Goal: Task Accomplishment & Management: Complete application form

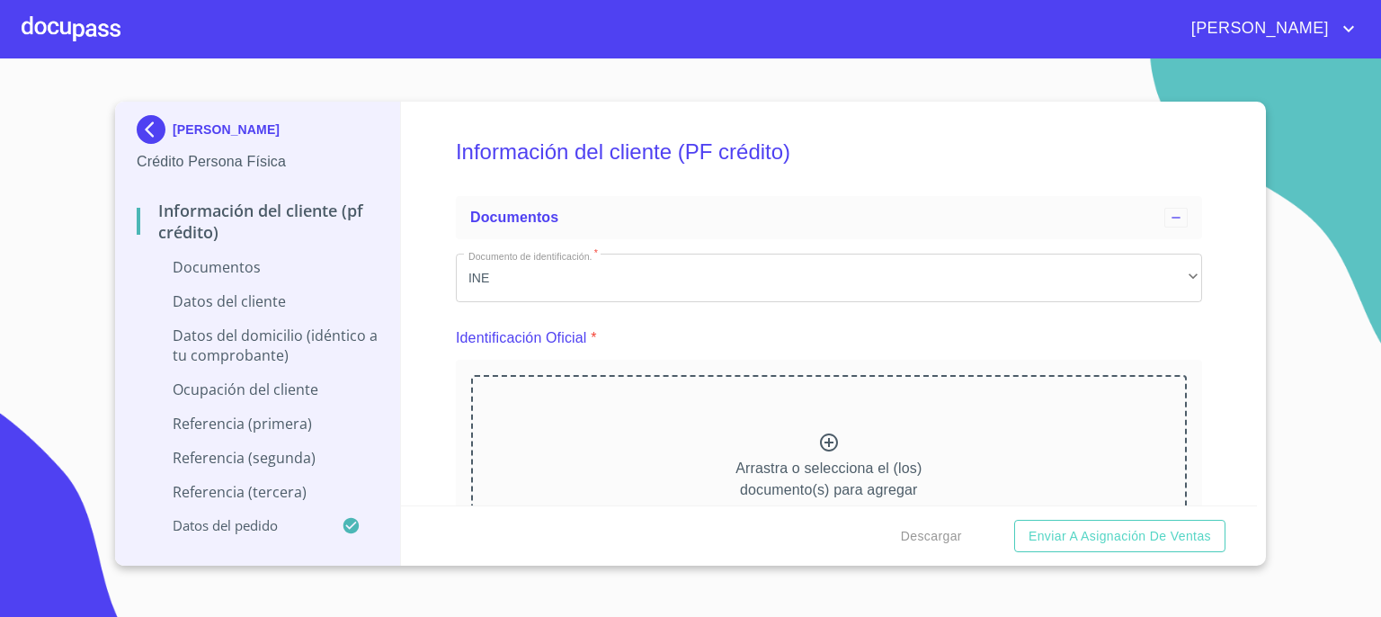
click at [826, 443] on icon at bounding box center [829, 443] width 22 height 22
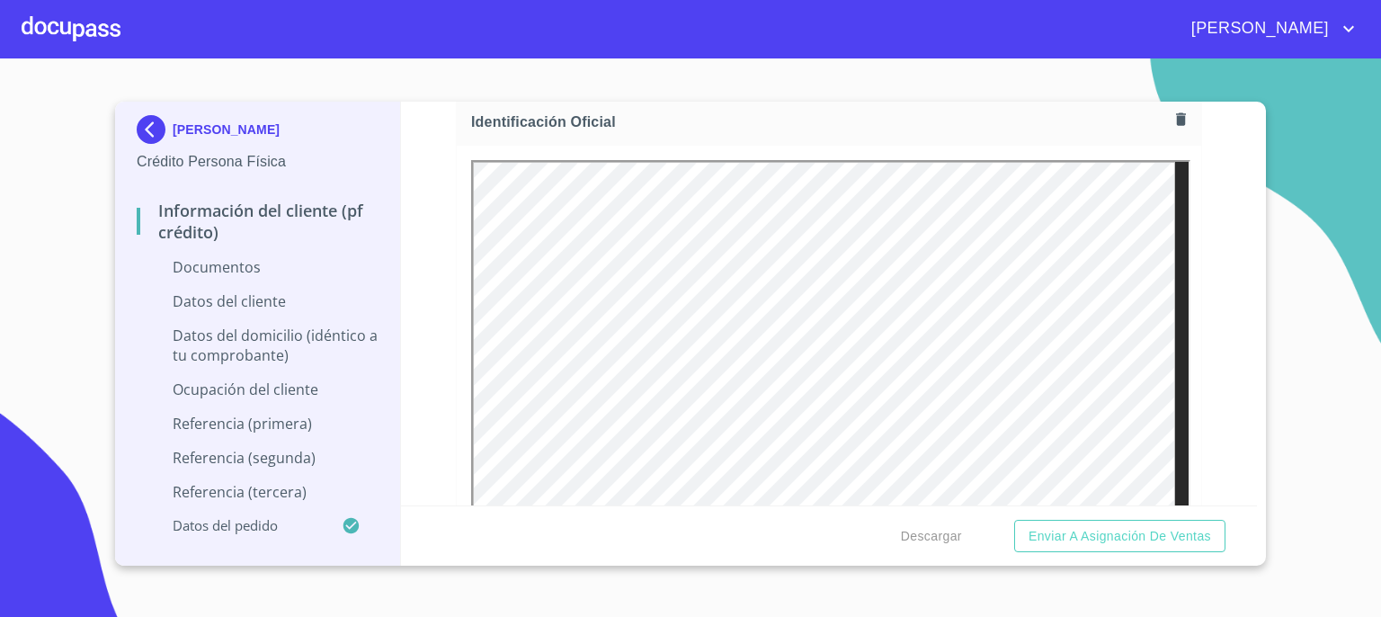
scroll to position [288, 0]
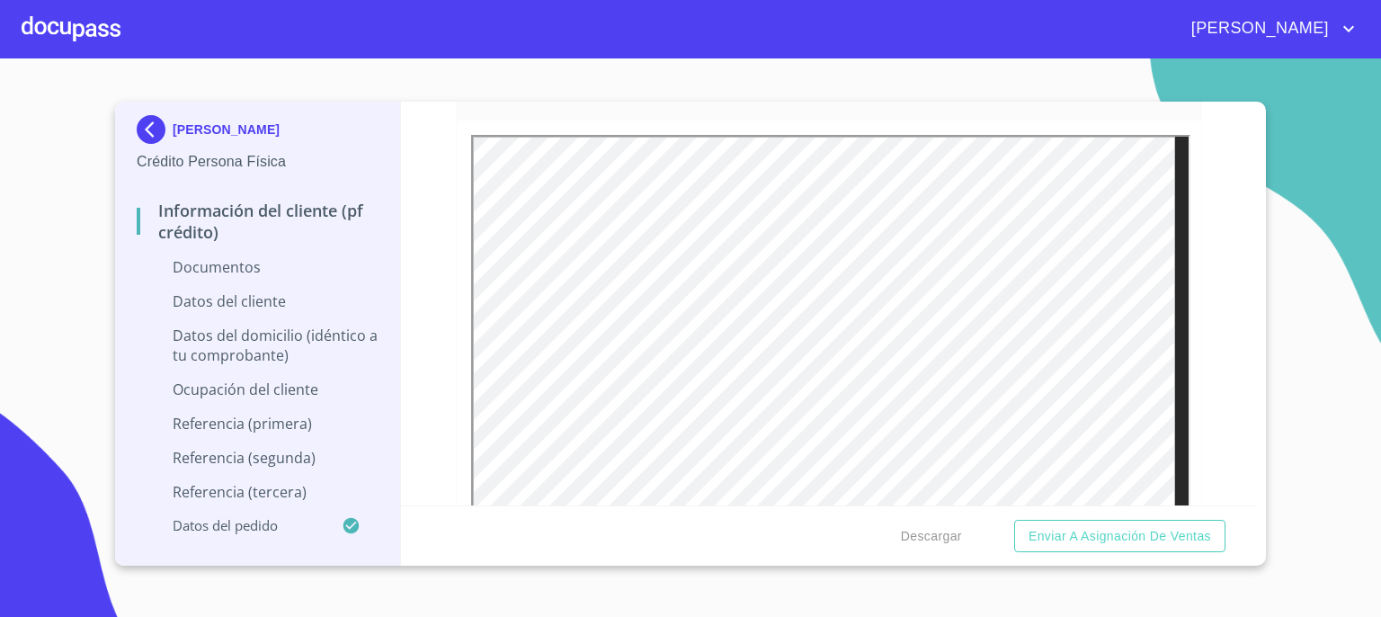
click at [1254, 506] on div "Descargar Enviar a Asignación de Ventas" at bounding box center [829, 535] width 857 height 61
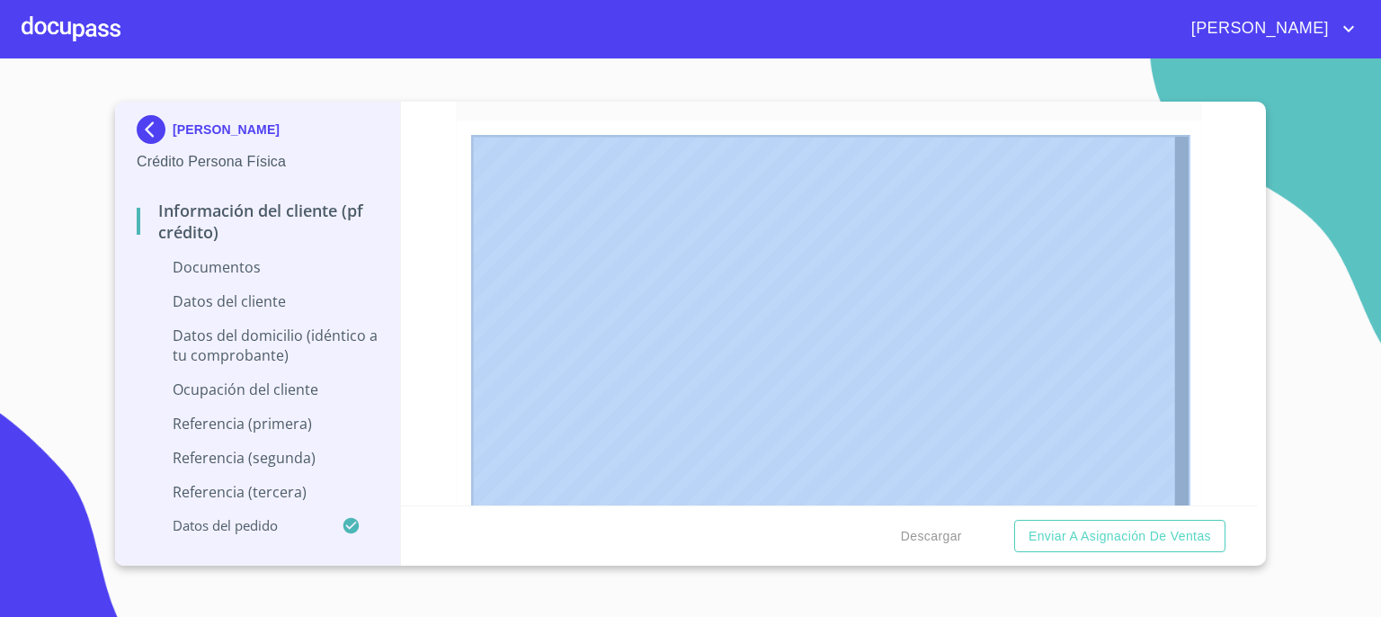
drag, startPoint x: 1254, startPoint y: 506, endPoint x: 1251, endPoint y: 497, distance: 9.4
click at [1251, 497] on form "Información del cliente (PF crédito) Documentos Documento de identificación.   …" at bounding box center [829, 334] width 857 height 464
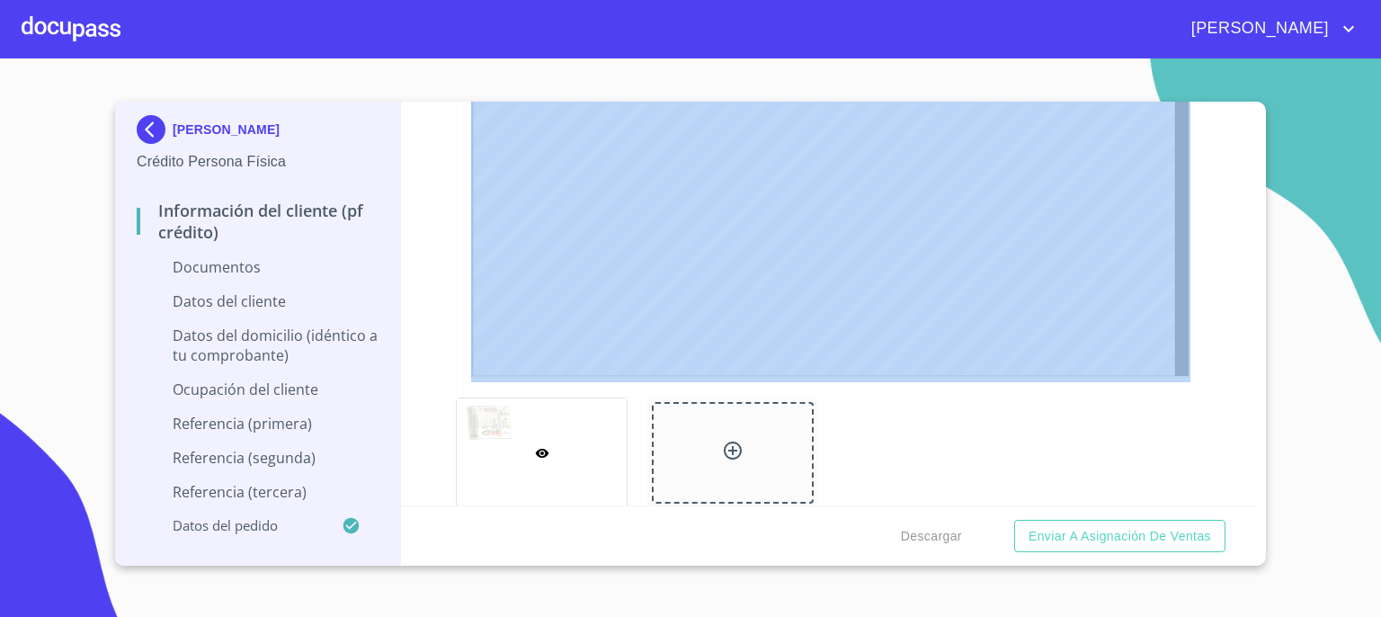
scroll to position [540, 0]
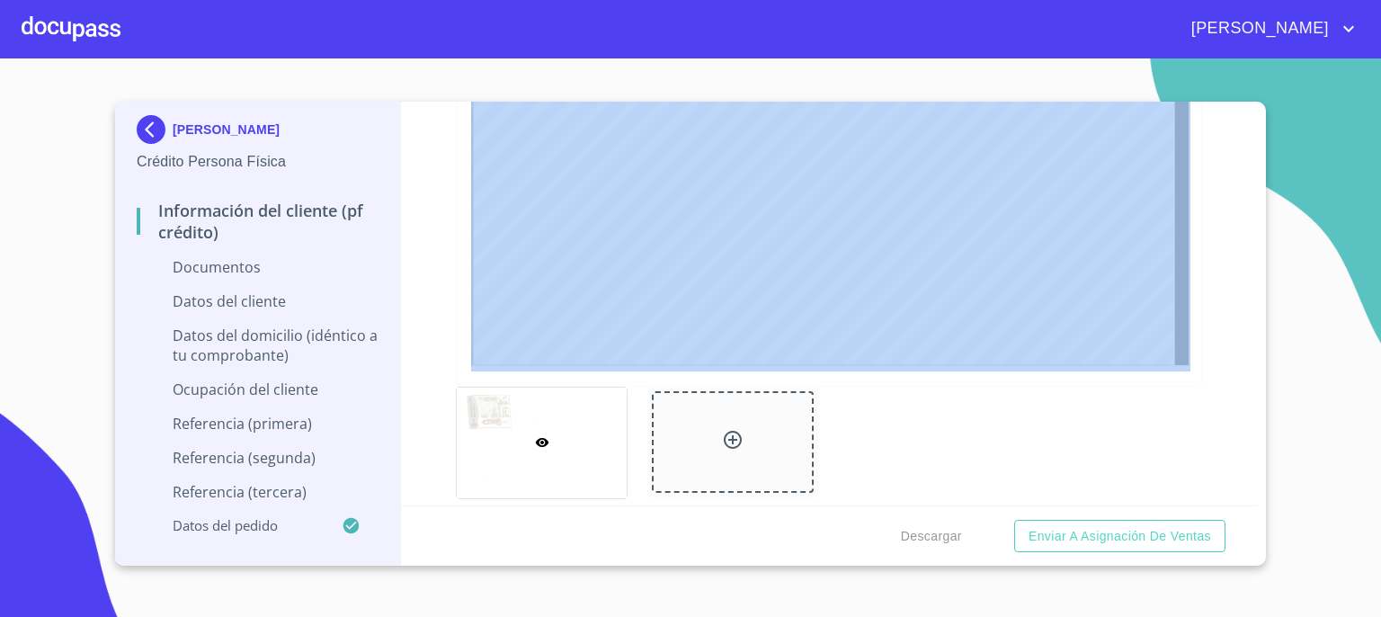
click at [728, 437] on icon at bounding box center [733, 440] width 18 height 18
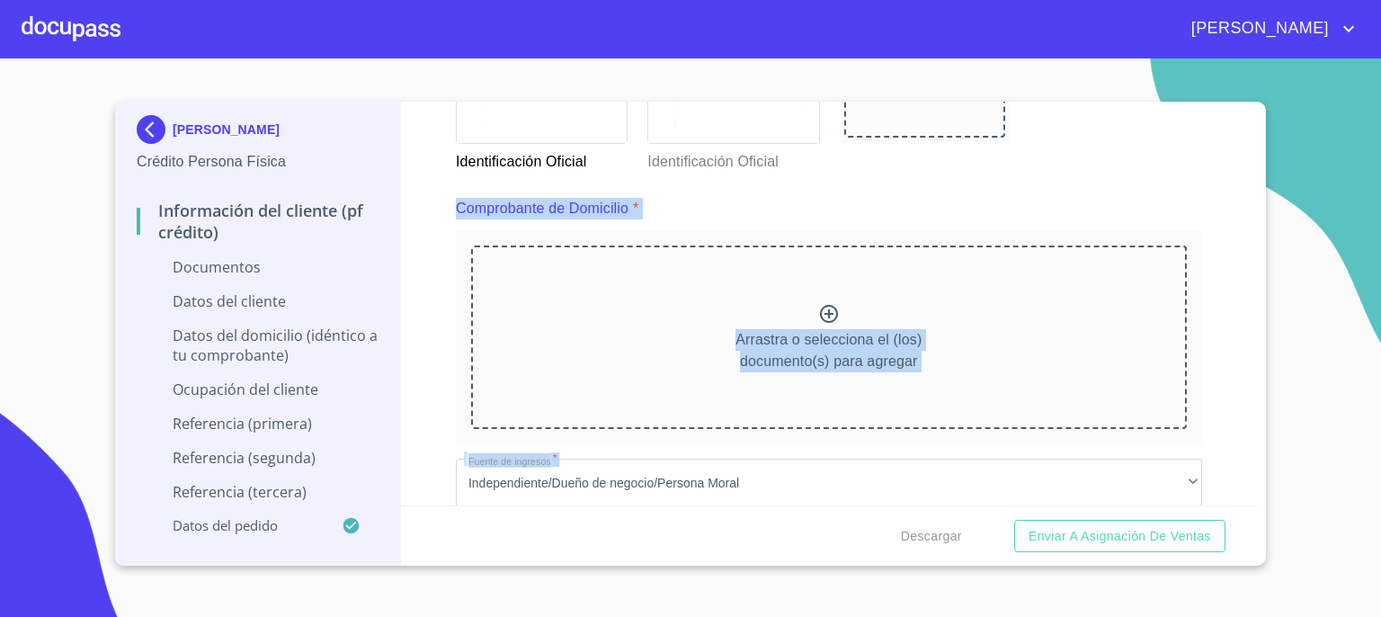
scroll to position [935, 0]
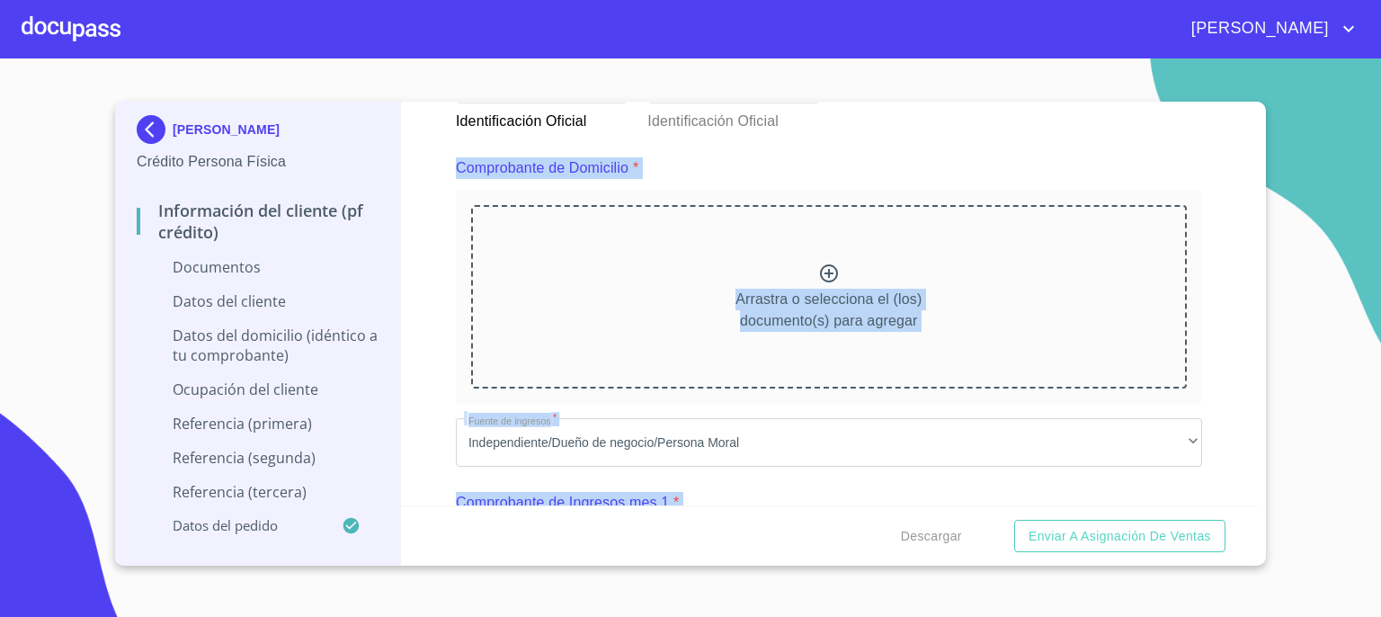
click at [1043, 309] on div "Arrastra o selecciona el (los) documento(s) para agregar" at bounding box center [829, 296] width 716 height 183
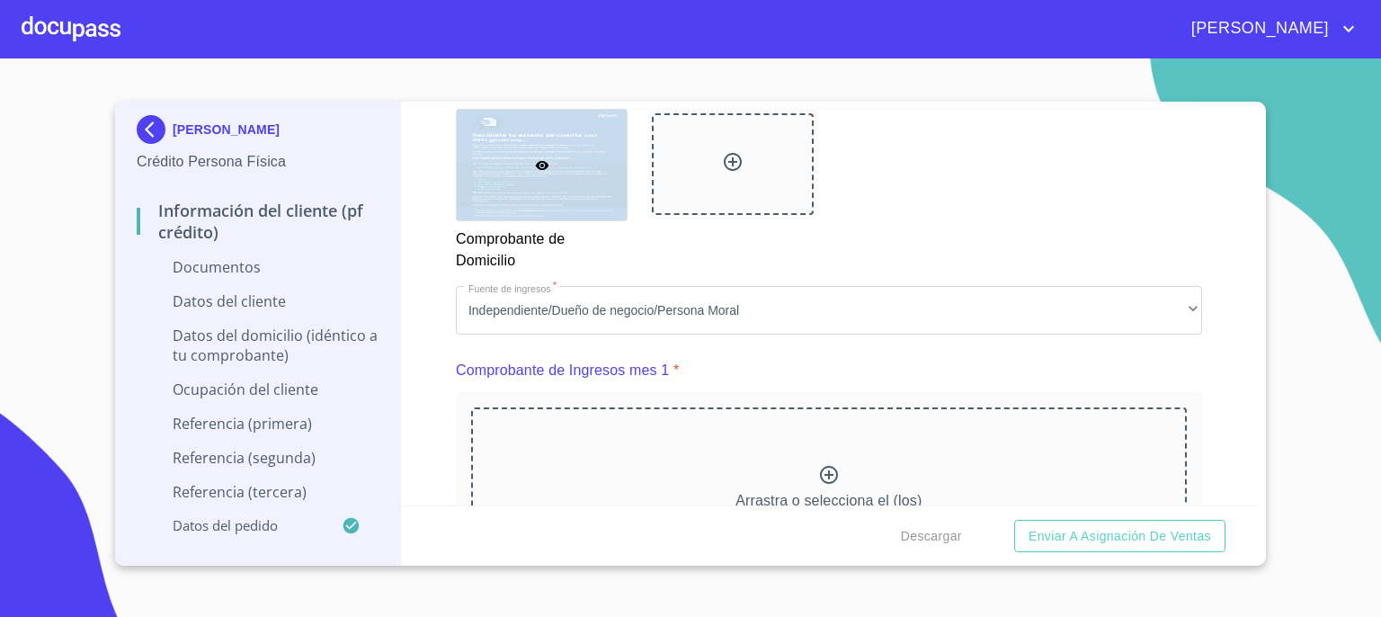
scroll to position [1655, 0]
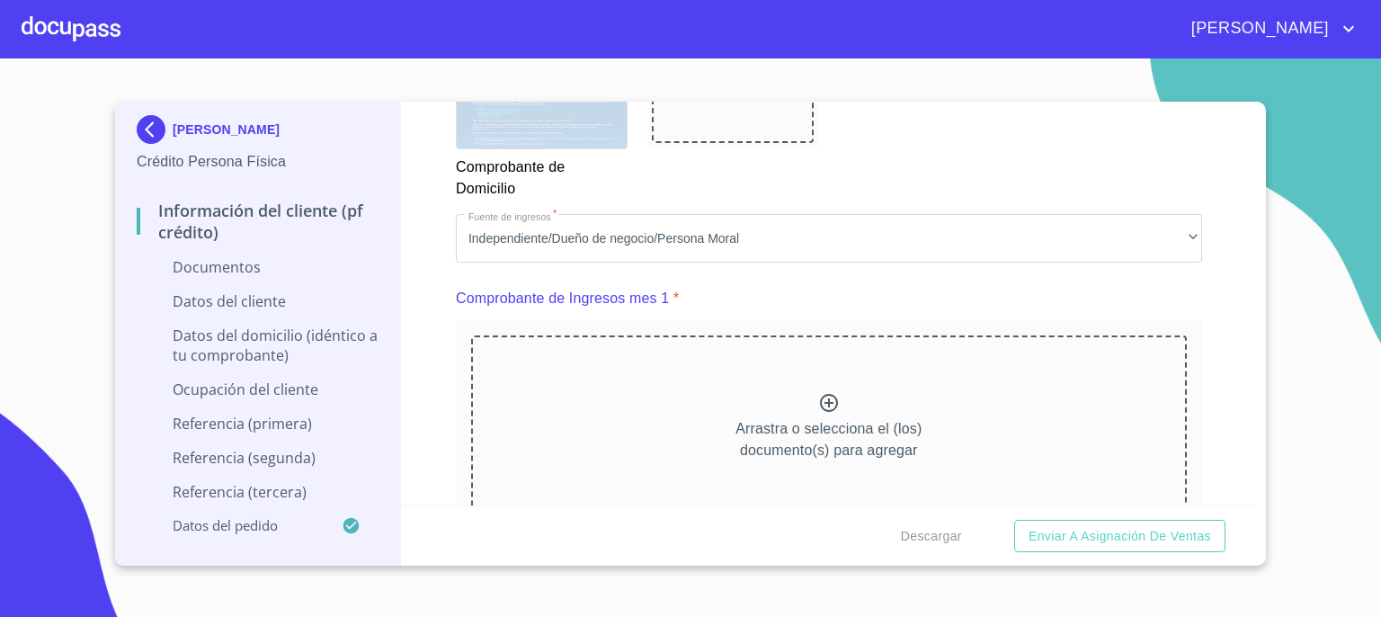
click at [818, 400] on icon at bounding box center [829, 403] width 22 height 22
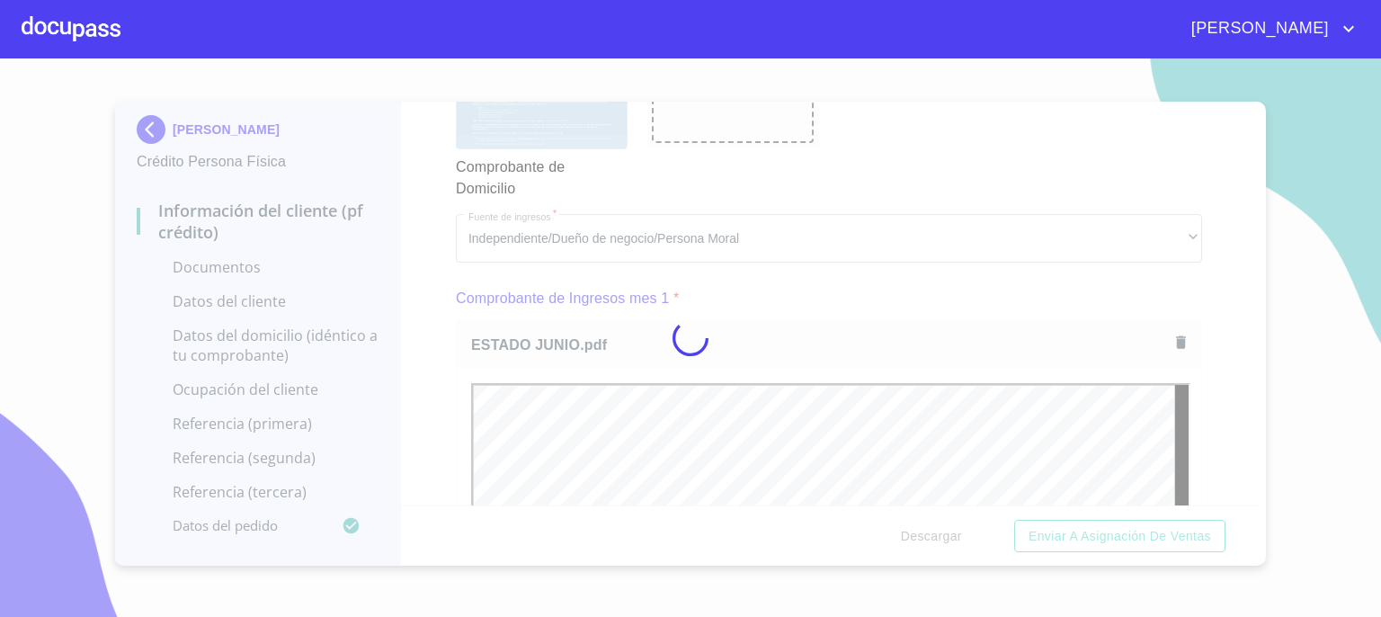
scroll to position [0, 0]
click at [1250, 494] on div at bounding box center [690, 337] width 1381 height 558
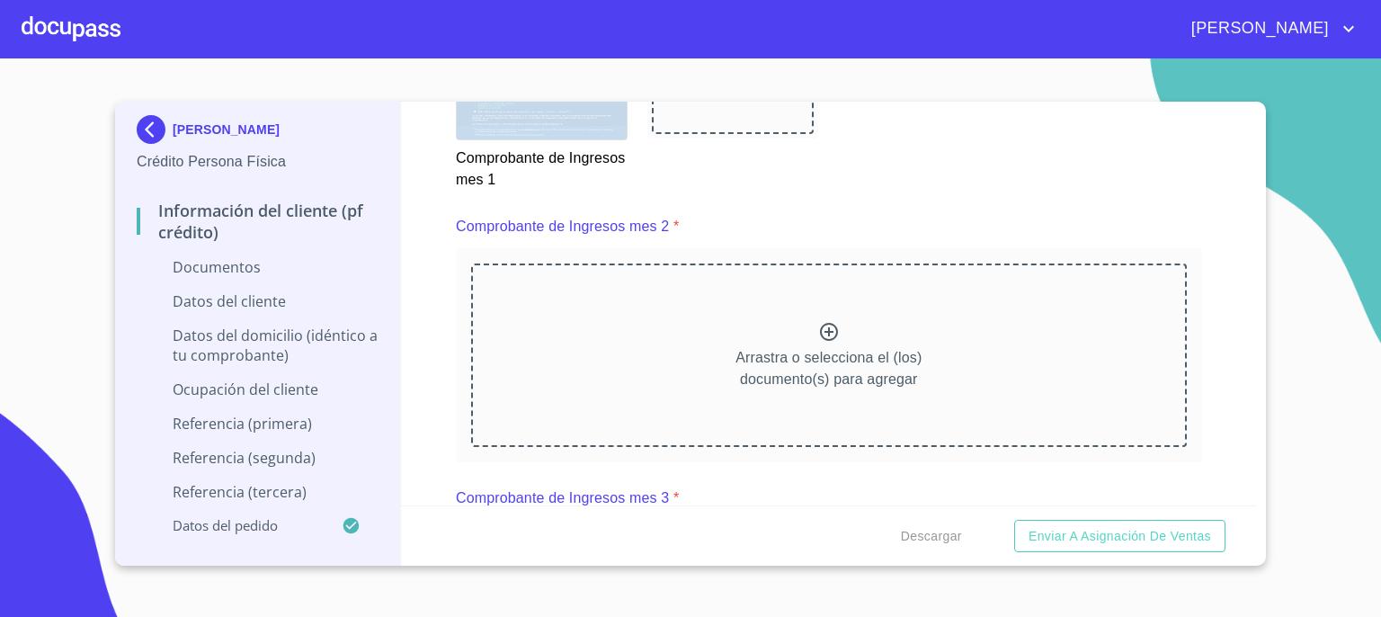
scroll to position [2518, 0]
click at [819, 320] on icon at bounding box center [829, 328] width 22 height 22
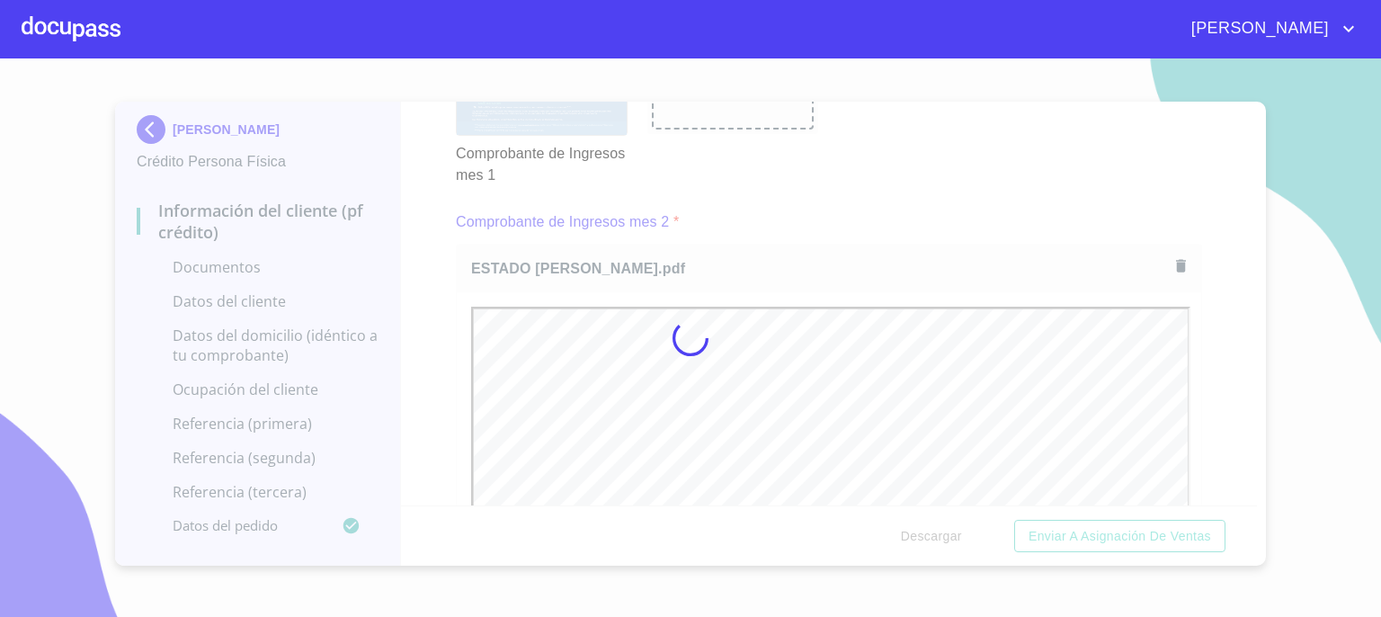
scroll to position [0, 0]
click at [1248, 494] on div at bounding box center [690, 337] width 1381 height 558
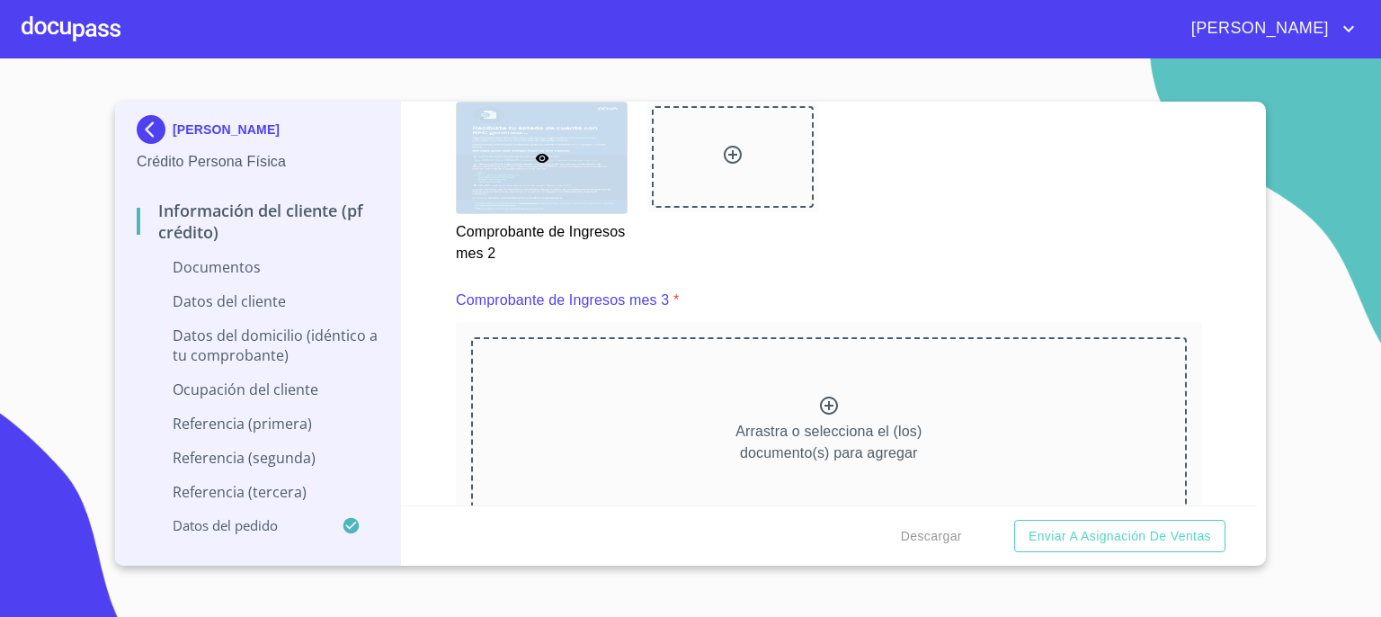
scroll to position [3237, 0]
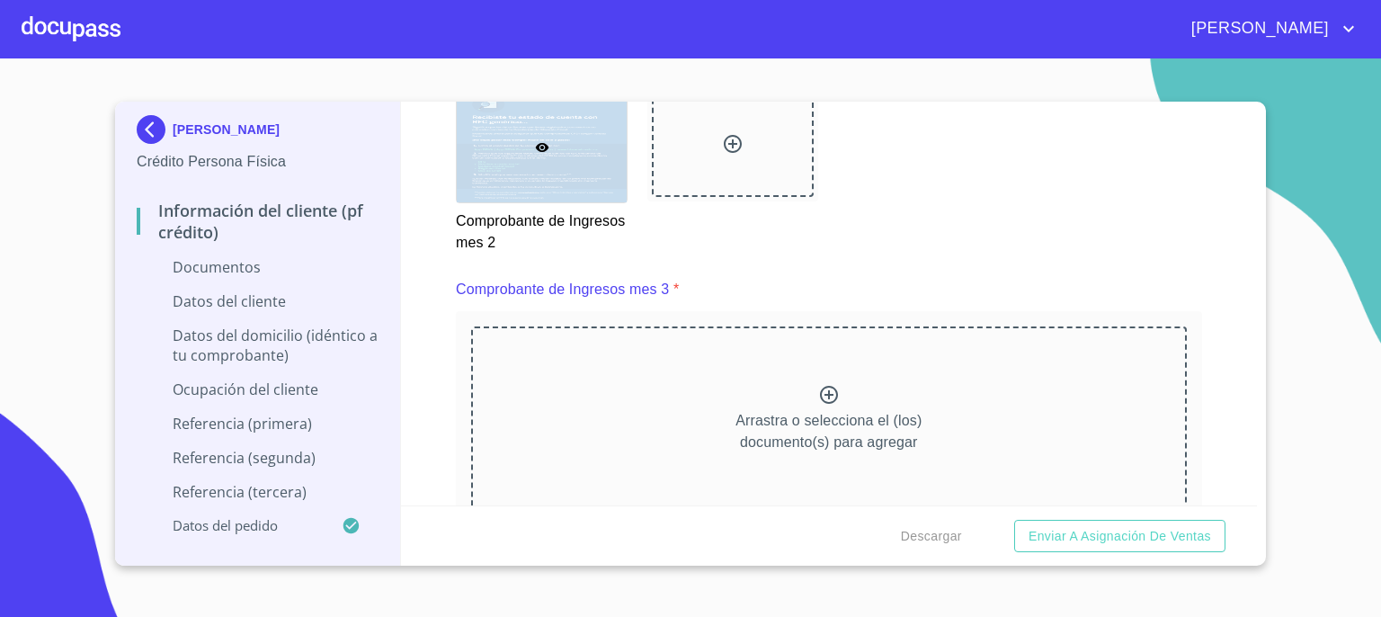
click at [824, 388] on icon at bounding box center [829, 395] width 18 height 18
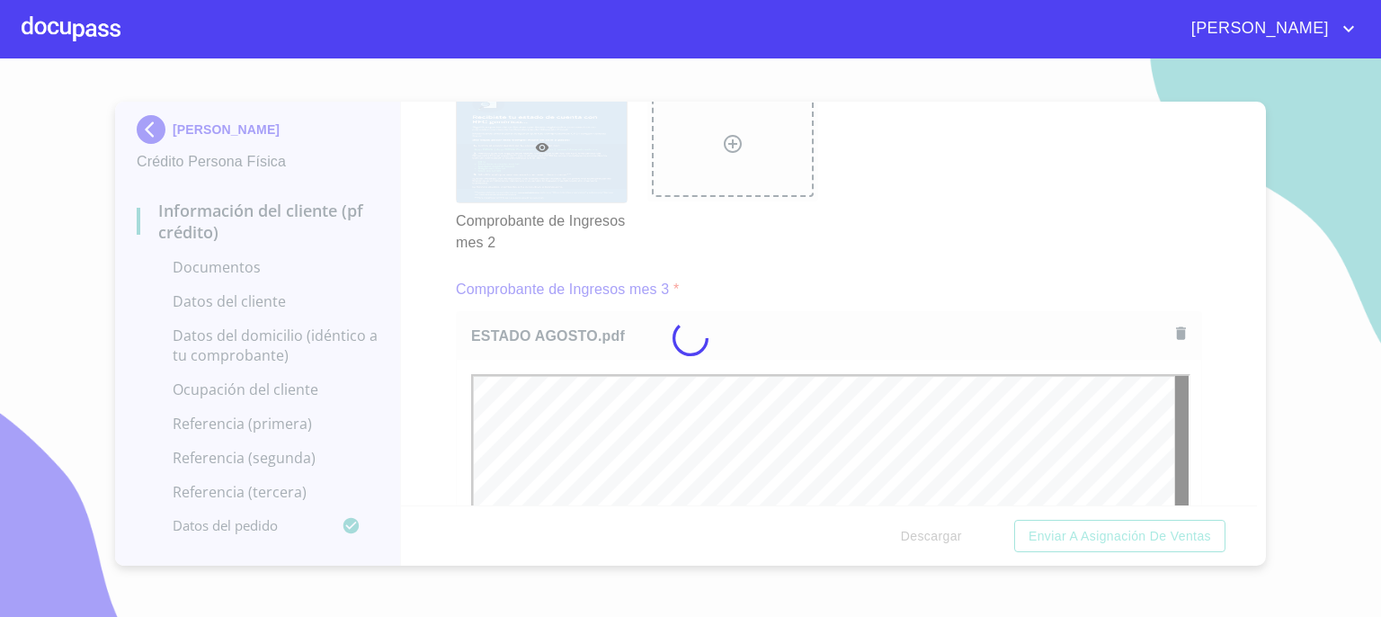
scroll to position [0, 0]
click at [1252, 494] on div at bounding box center [690, 337] width 1381 height 558
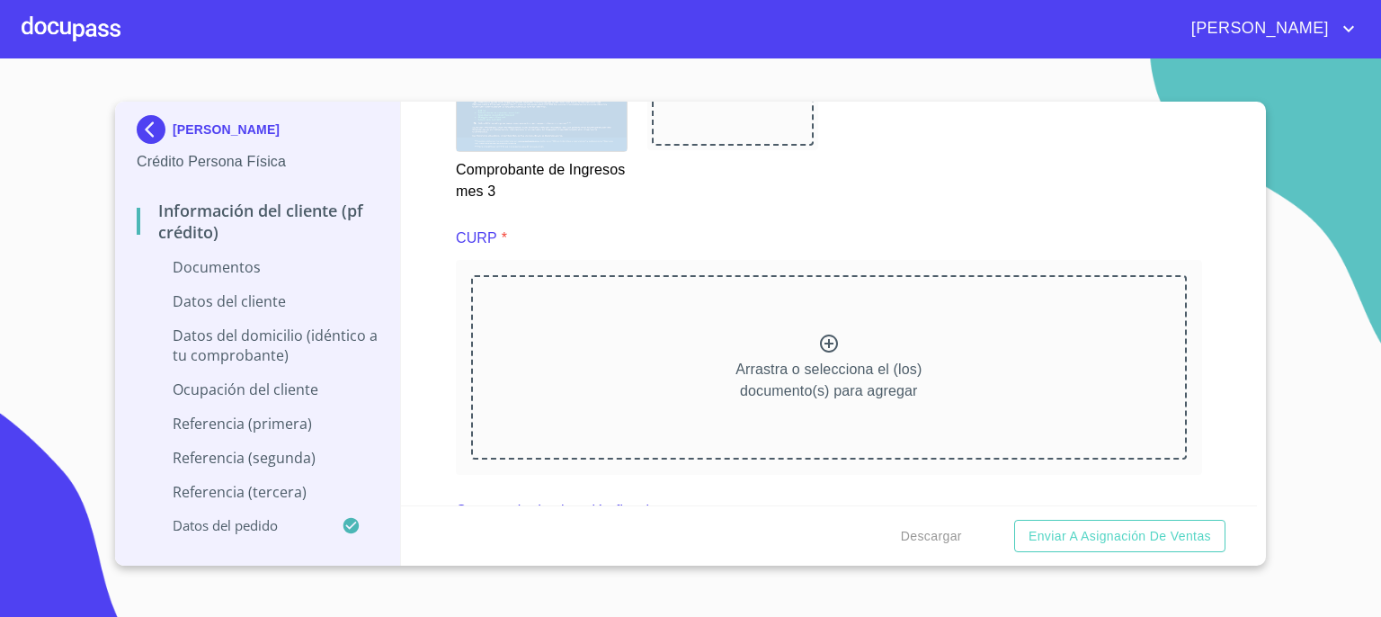
scroll to position [4101, 0]
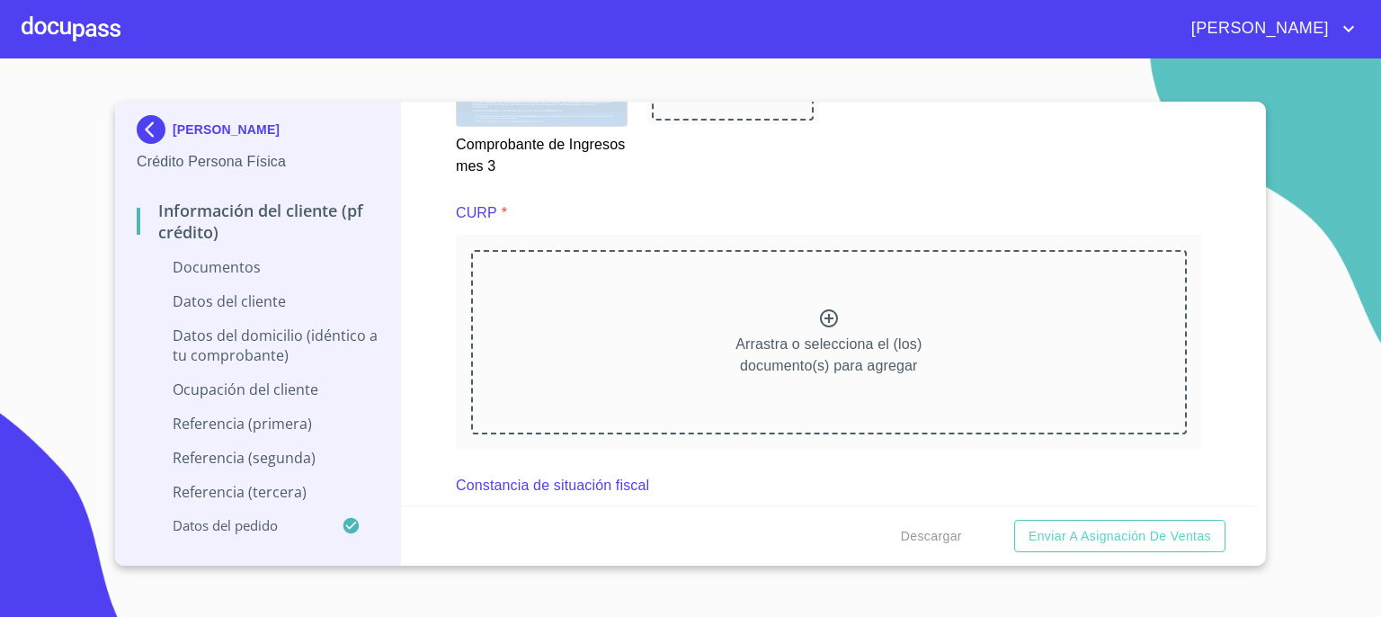
click at [824, 311] on icon at bounding box center [829, 319] width 22 height 22
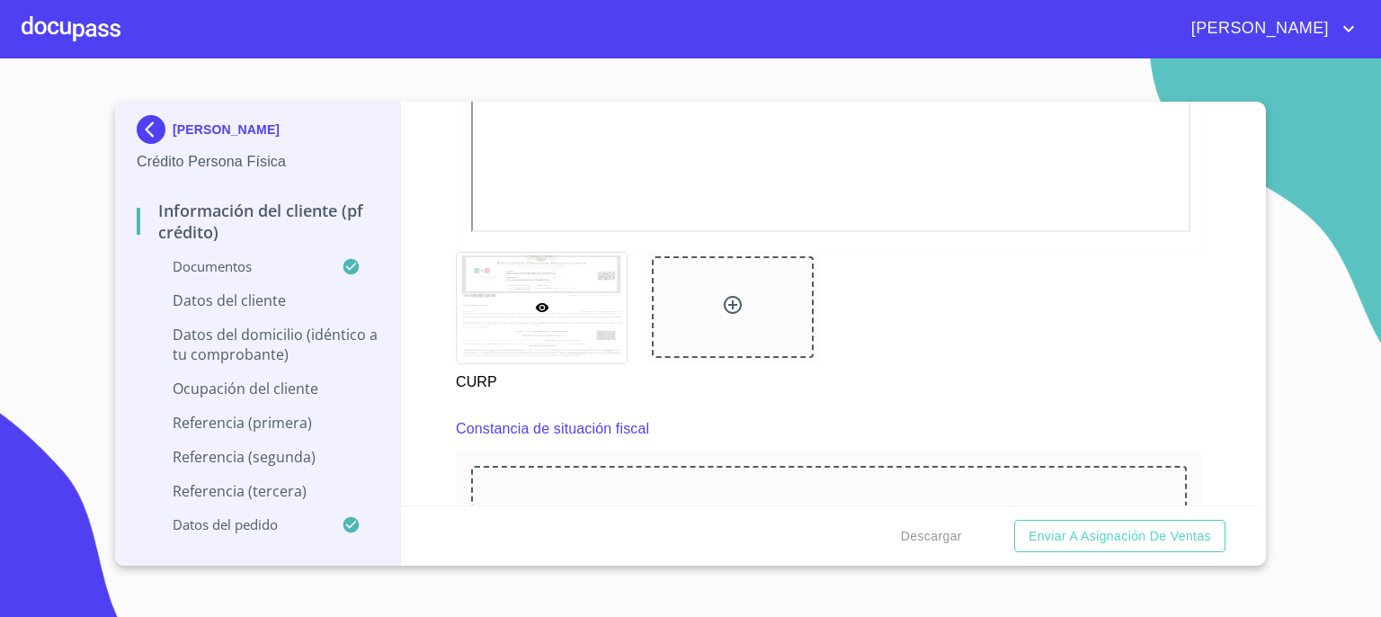
scroll to position [4807, 0]
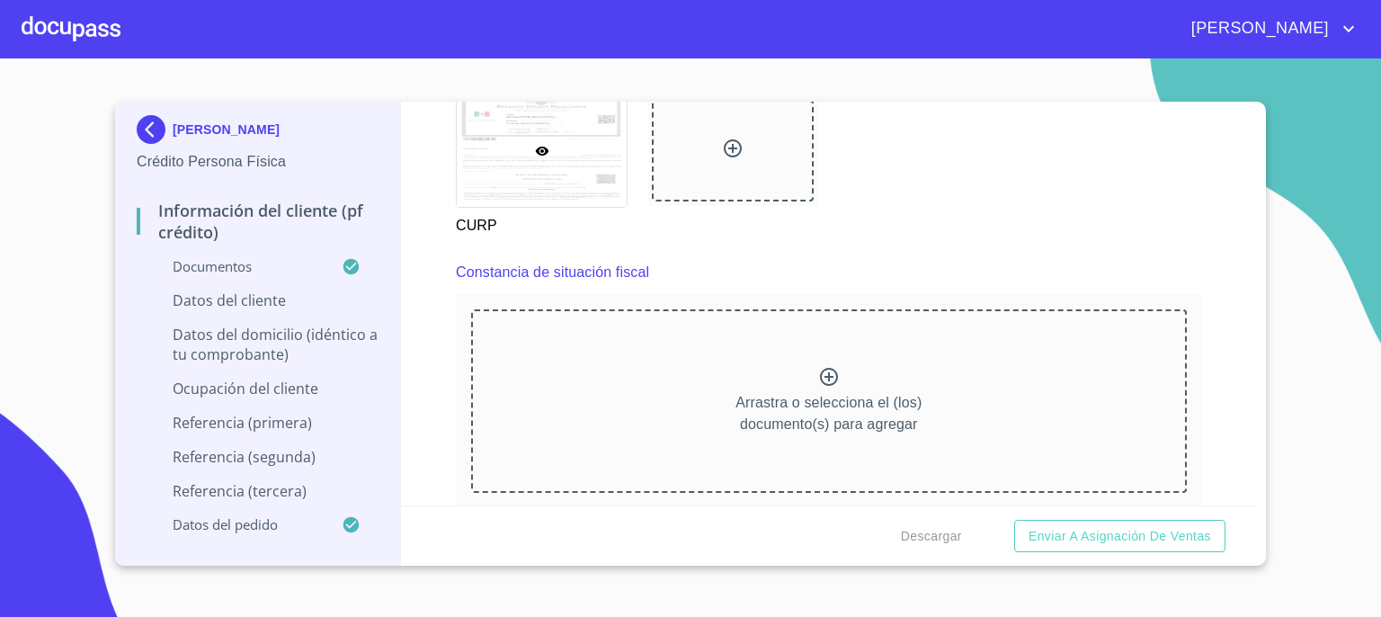
click at [822, 371] on icon at bounding box center [829, 377] width 22 height 22
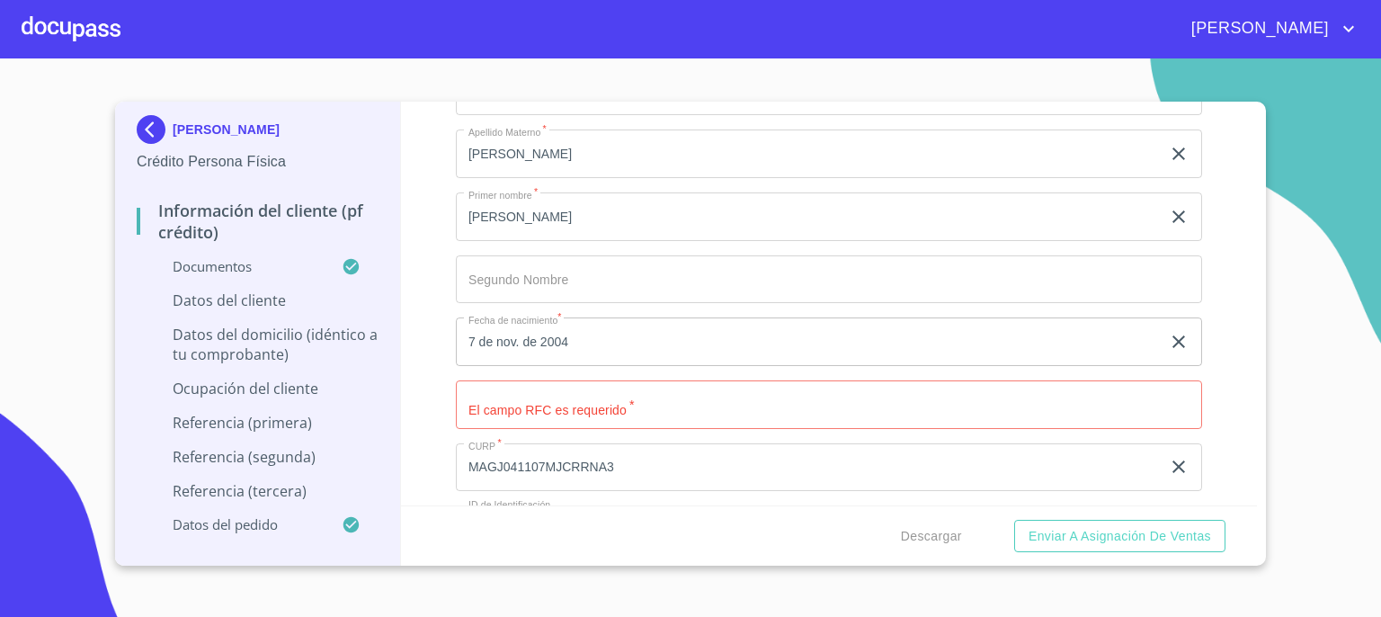
scroll to position [5886, 0]
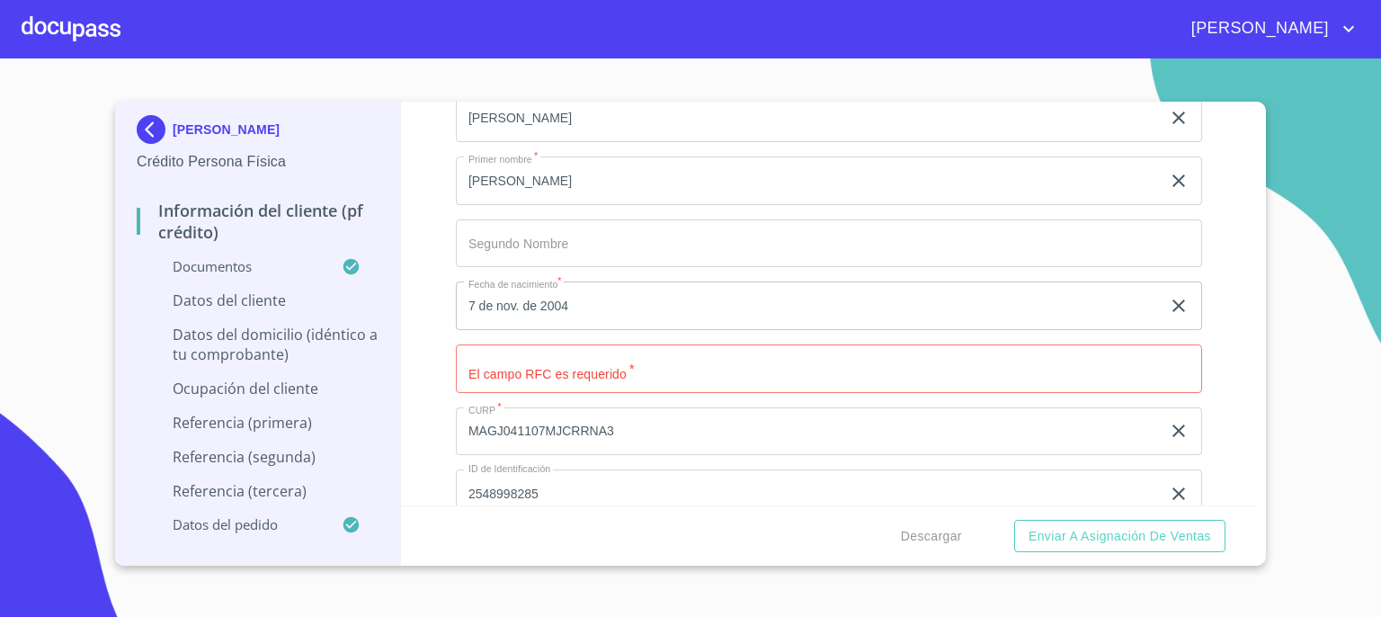
click at [1040, 364] on input "Documento de identificación.   *" at bounding box center [829, 368] width 746 height 49
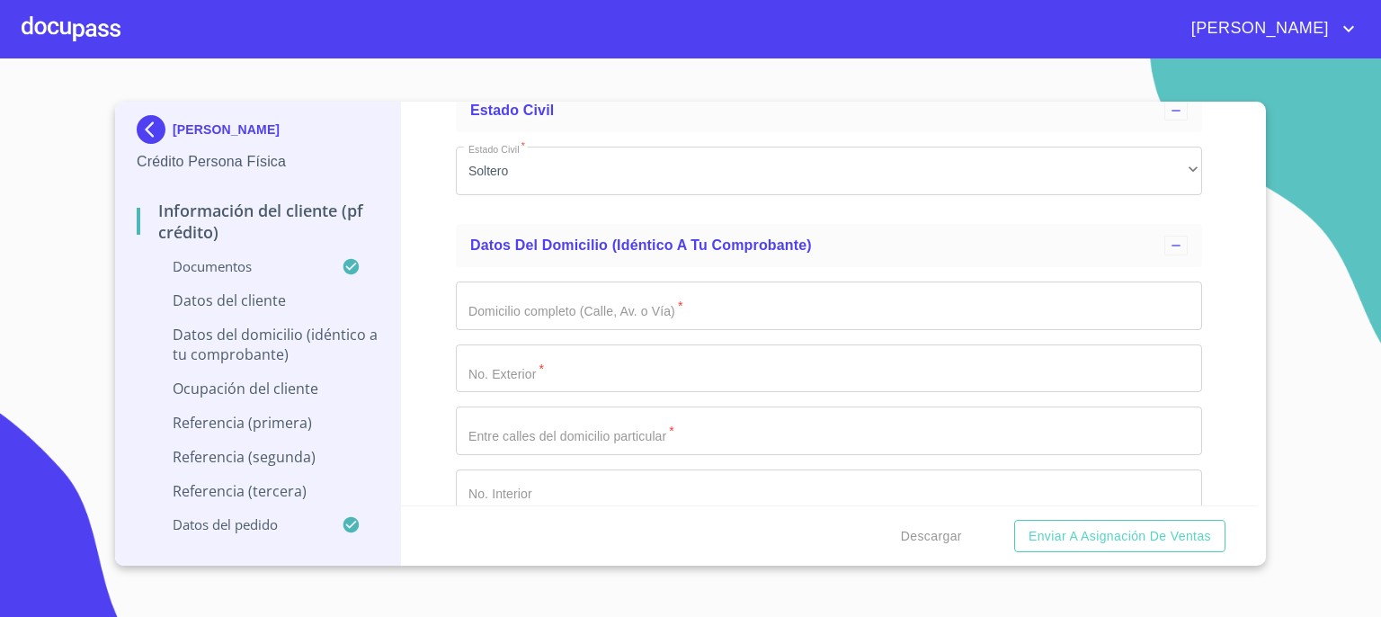
scroll to position [6665, 0]
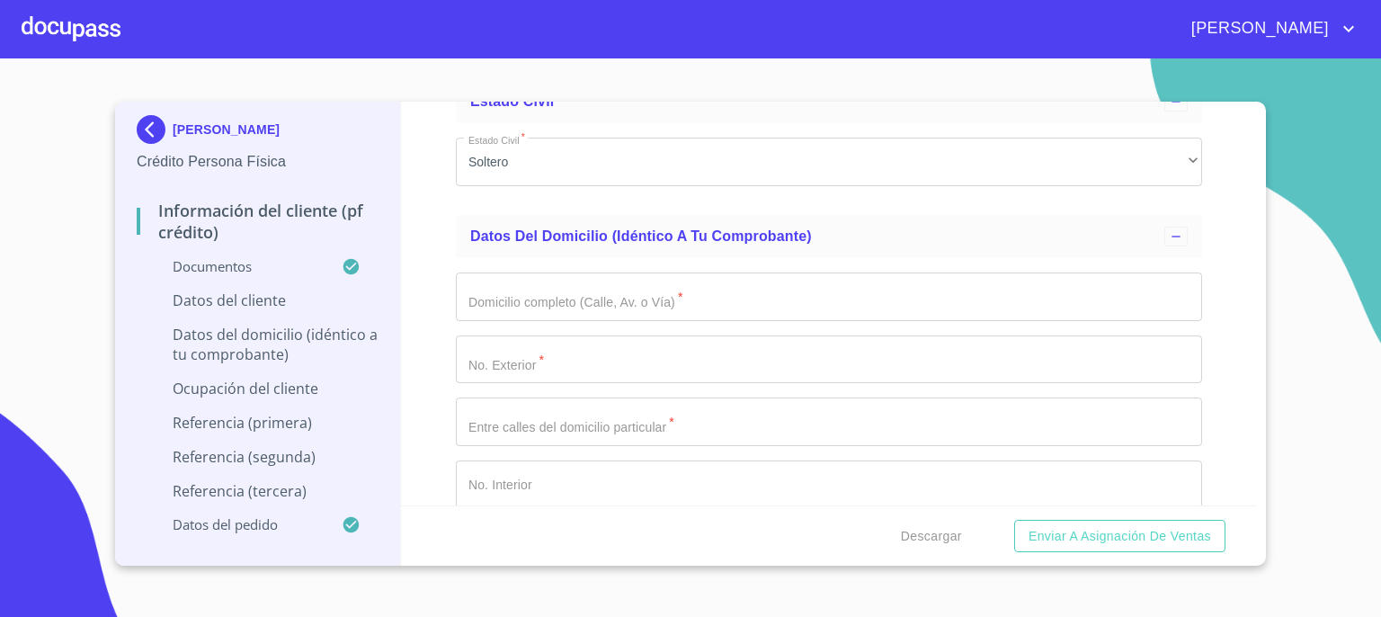
type input "MAGJ041107CJ5"
click at [1013, 296] on input "Documento de identificación.   *" at bounding box center [829, 296] width 746 height 49
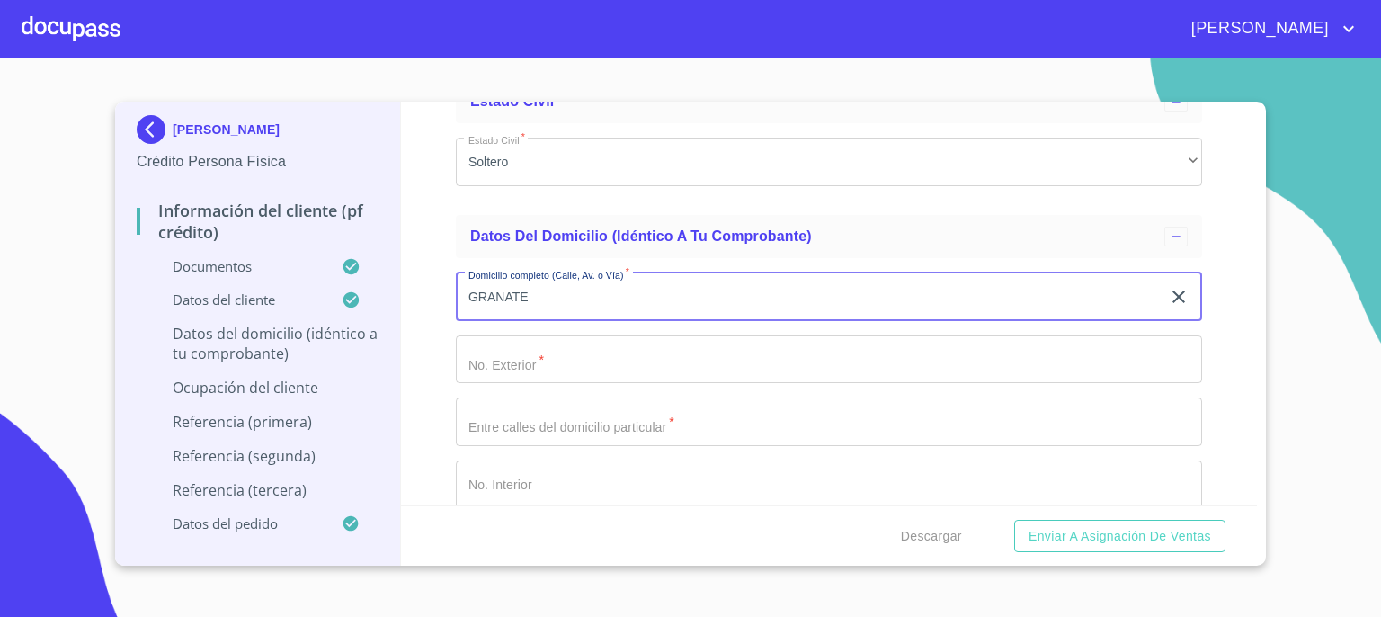
type input "GRANATE"
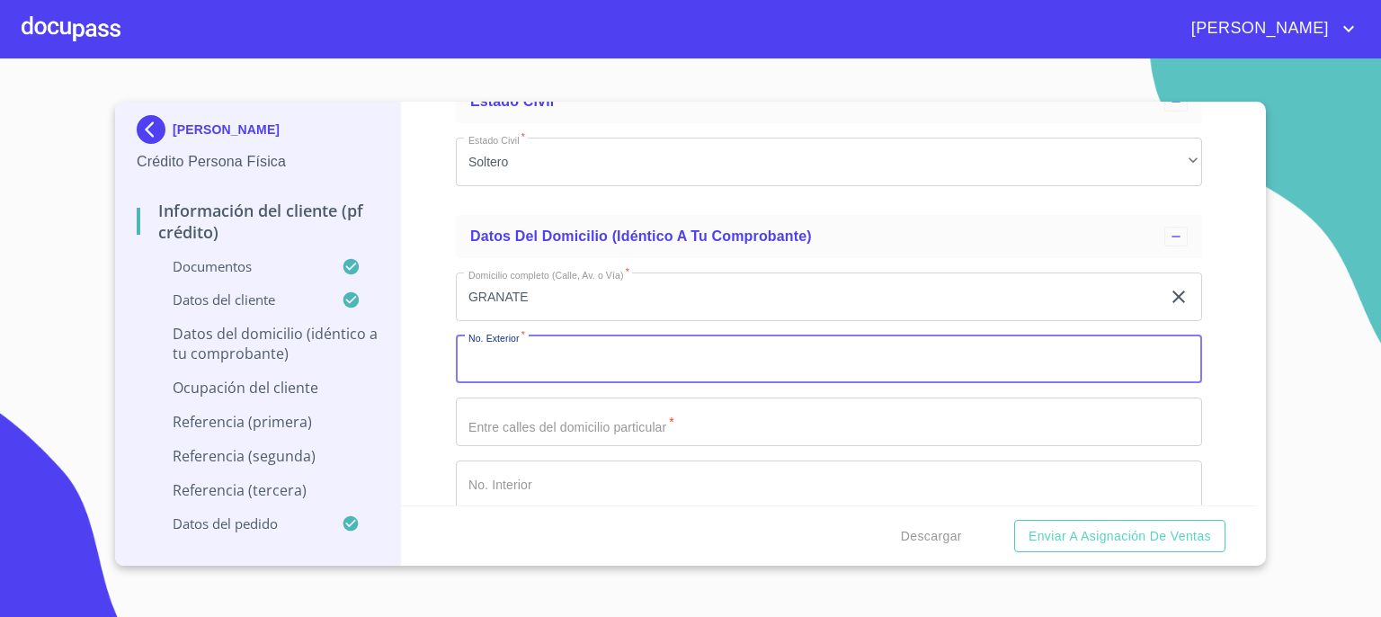
click at [965, 352] on input "Documento de identificación.   *" at bounding box center [829, 359] width 746 height 49
type input "2224"
click at [917, 404] on input "Documento de identificación.   *" at bounding box center [829, 421] width 746 height 49
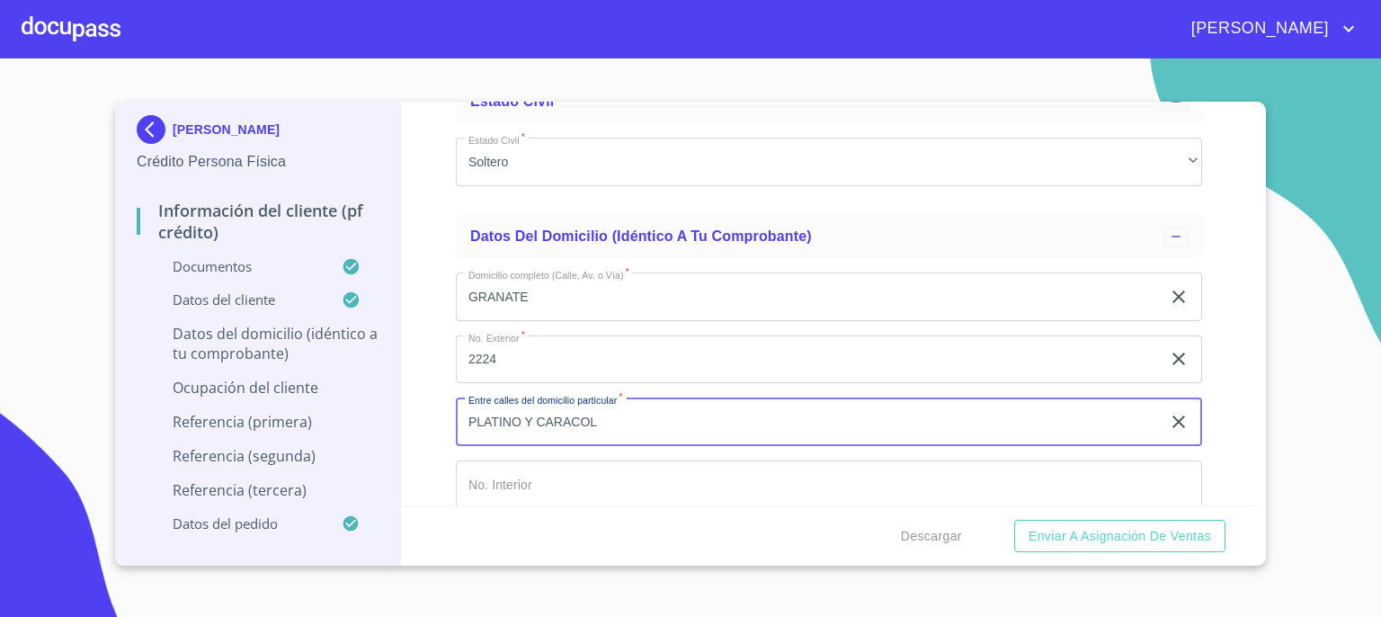
type input "PLATINO Y CARACOL"
click at [988, 475] on input "Documento de identificación.   *" at bounding box center [829, 484] width 746 height 49
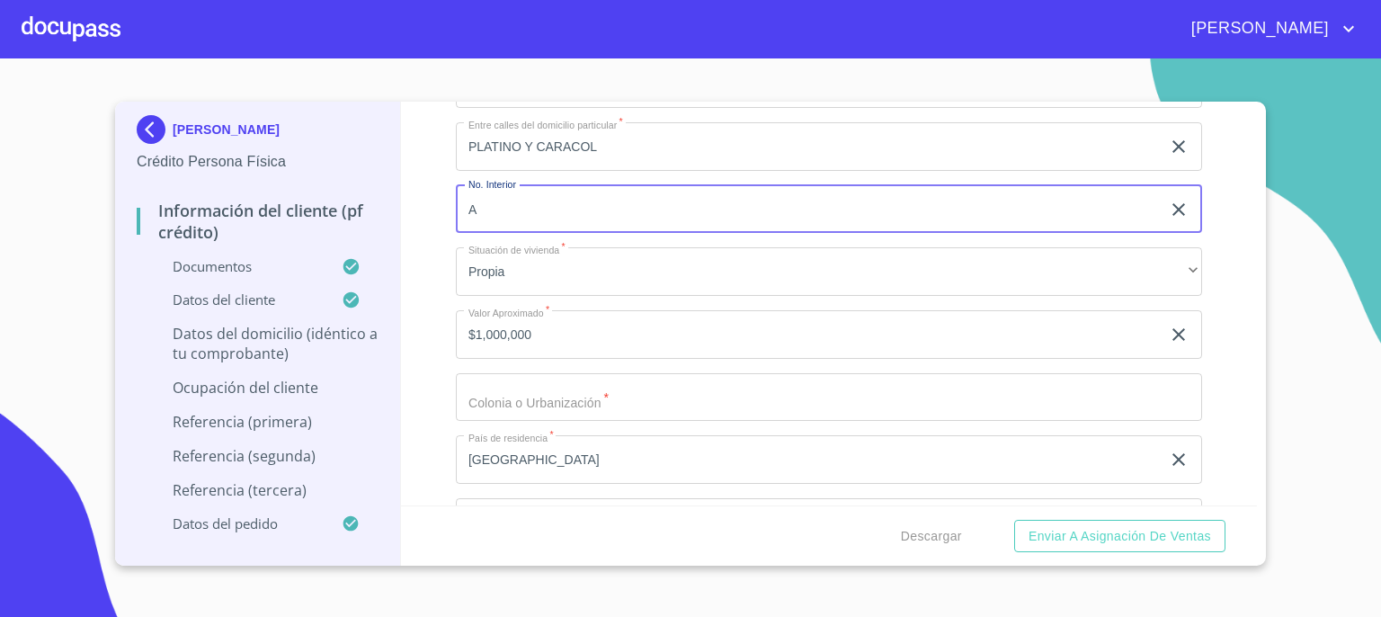
scroll to position [6952, 0]
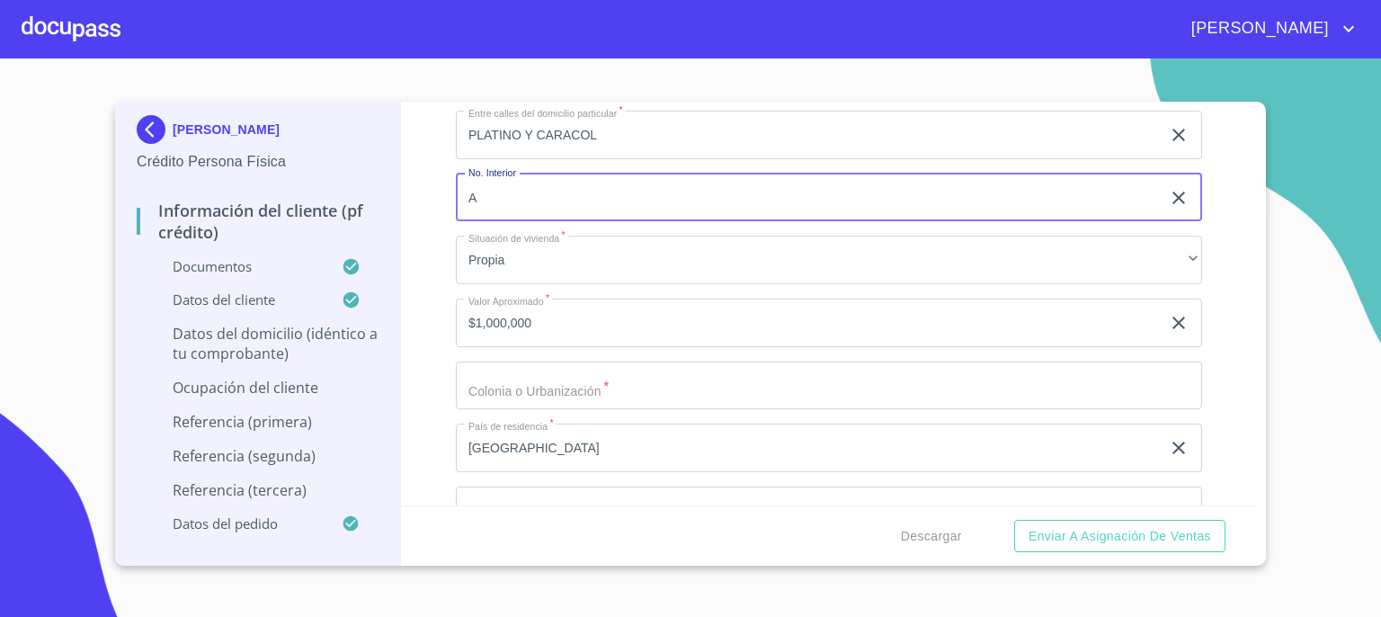
type input "A"
click at [1056, 379] on input "Documento de identificación.   *" at bounding box center [829, 386] width 746 height 49
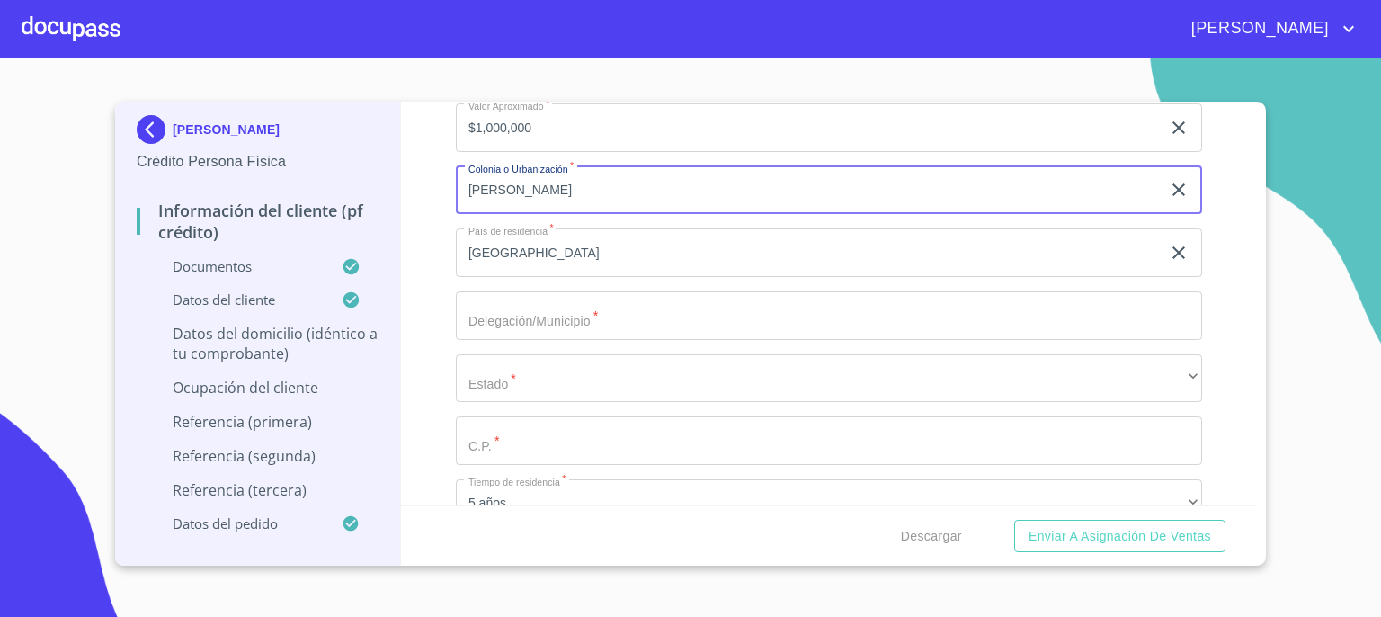
scroll to position [7168, 0]
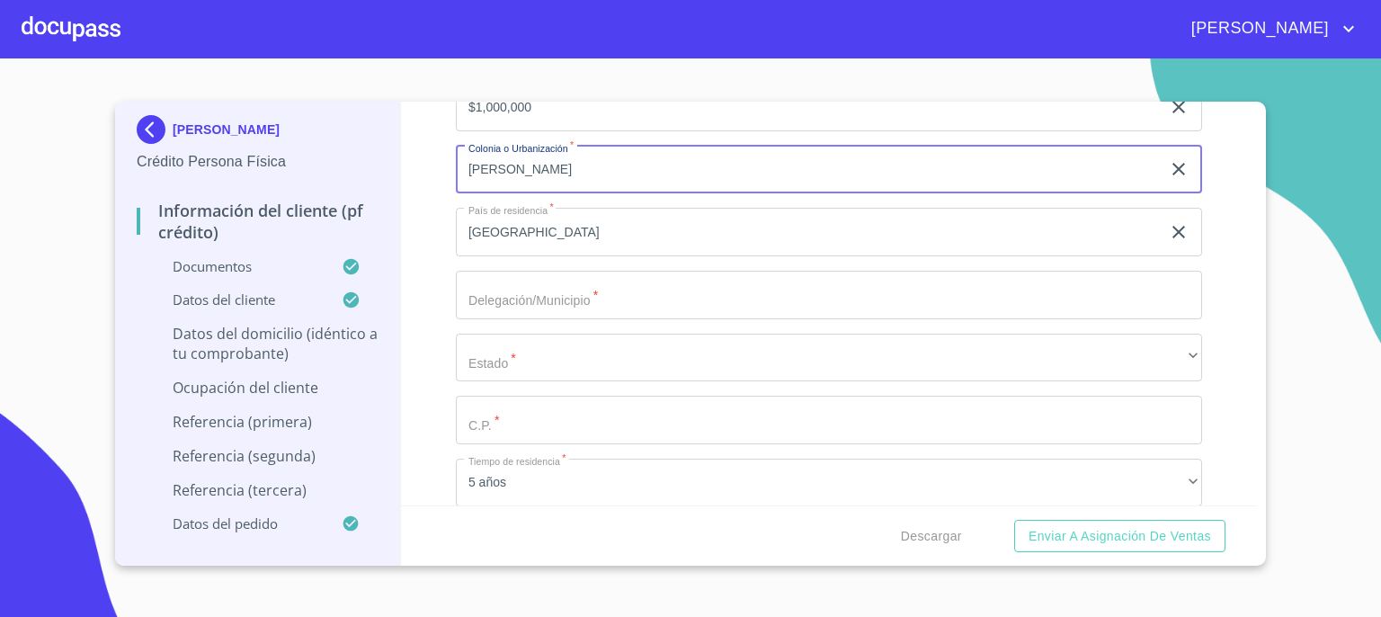
type input "MARIANO OTERO"
click at [1100, 288] on input "Documento de identificación.   *" at bounding box center [829, 295] width 746 height 49
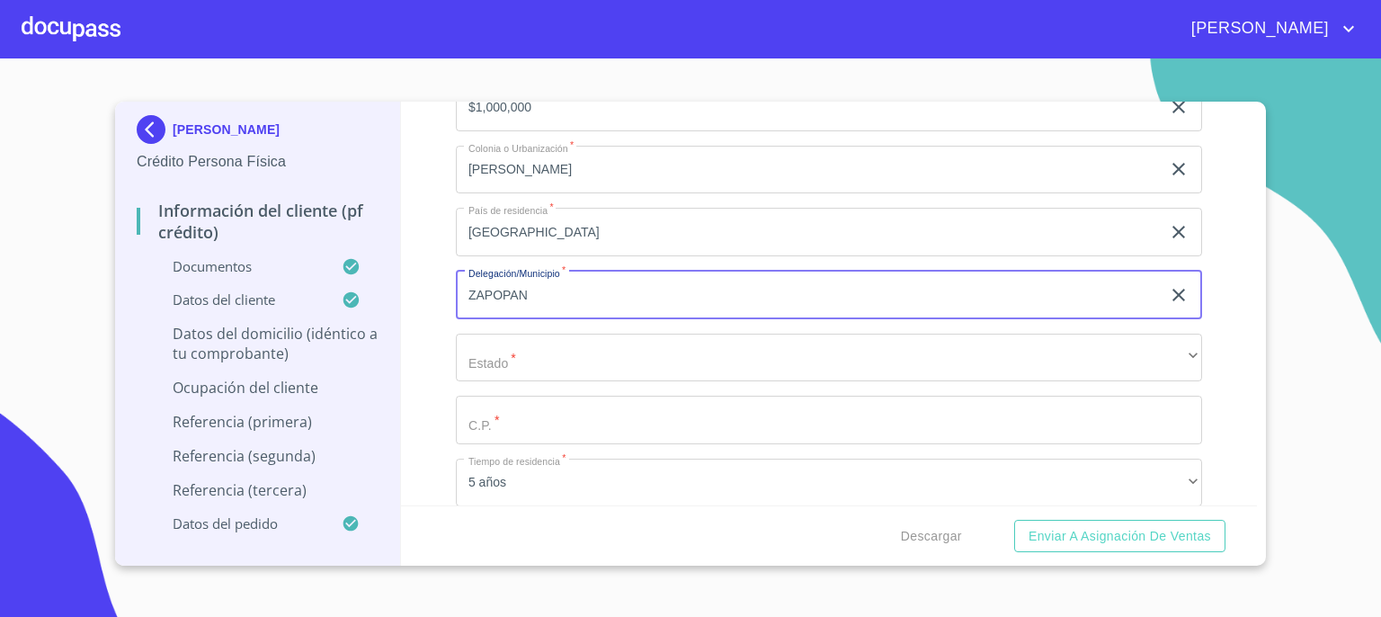
type input "ZAPOPAN"
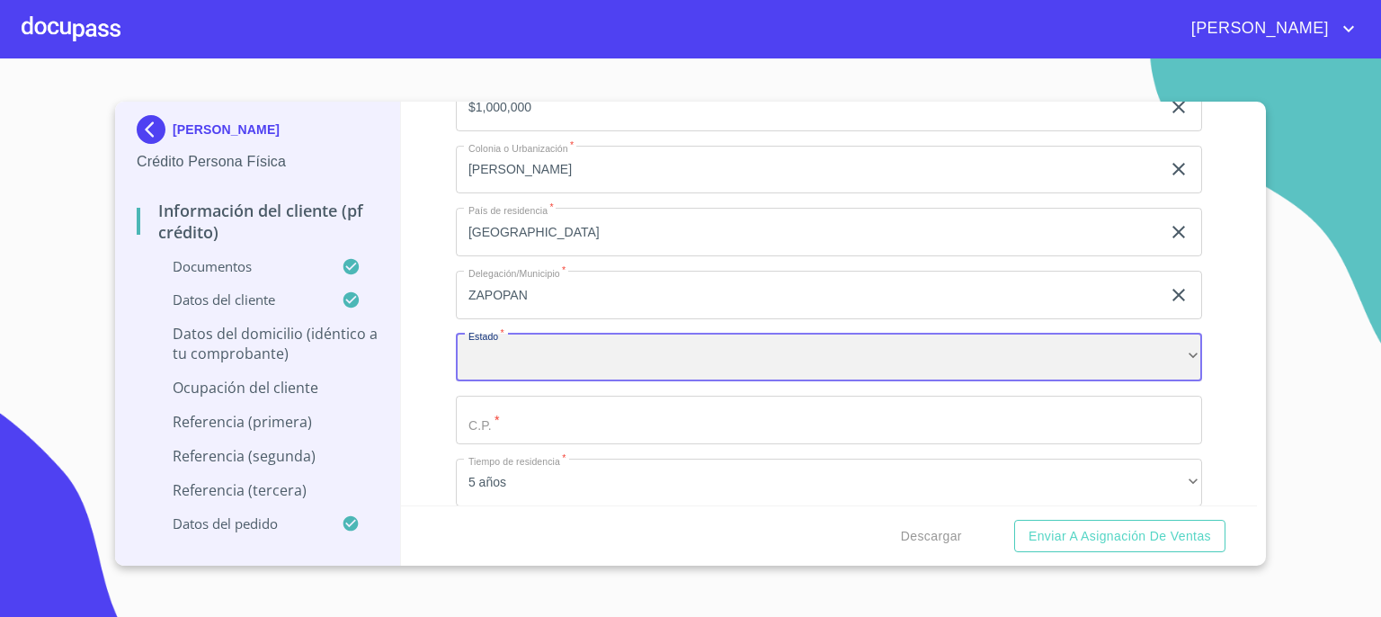
click at [646, 347] on div "​" at bounding box center [829, 358] width 746 height 49
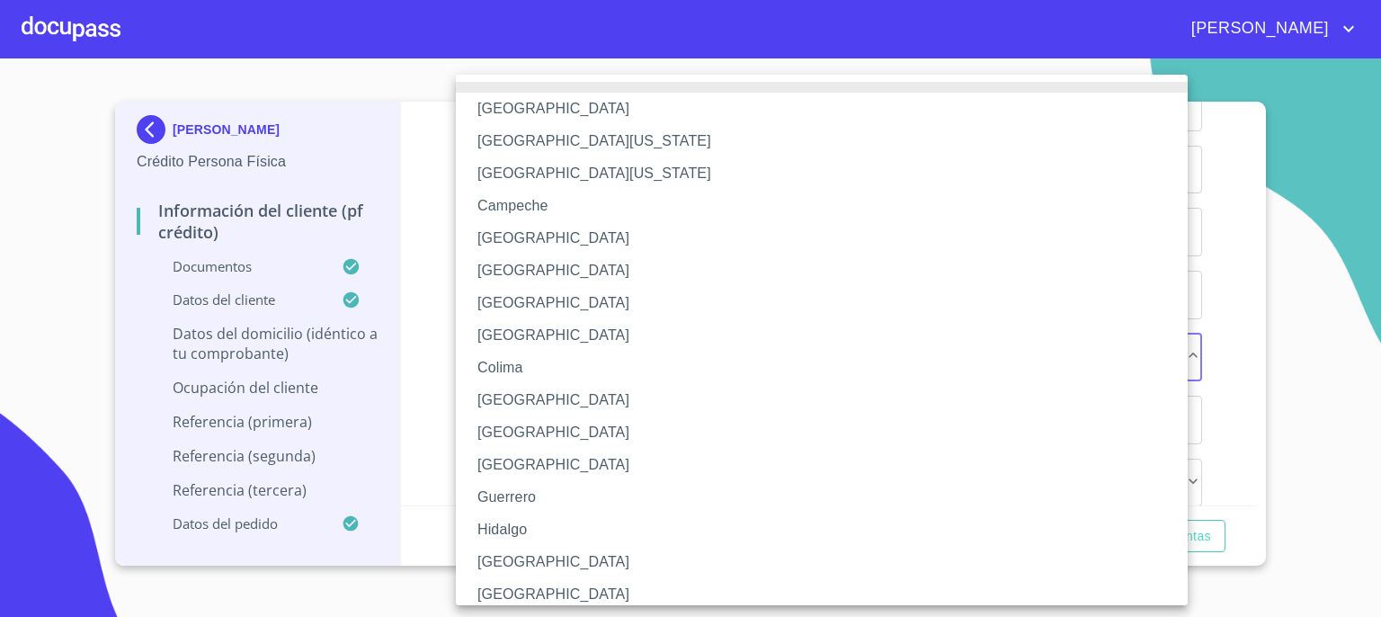
click at [583, 546] on li "Jalisco" at bounding box center [828, 562] width 745 height 32
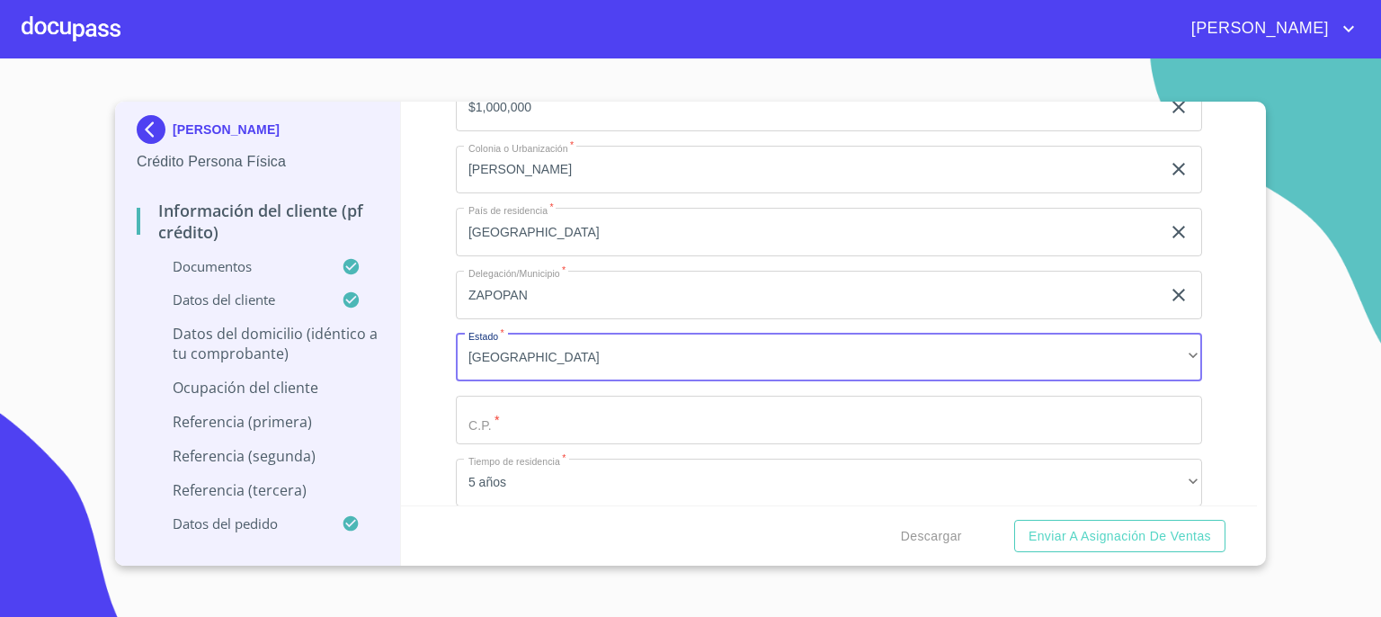
click at [656, 422] on input "Documento de identificación.   *" at bounding box center [829, 420] width 746 height 49
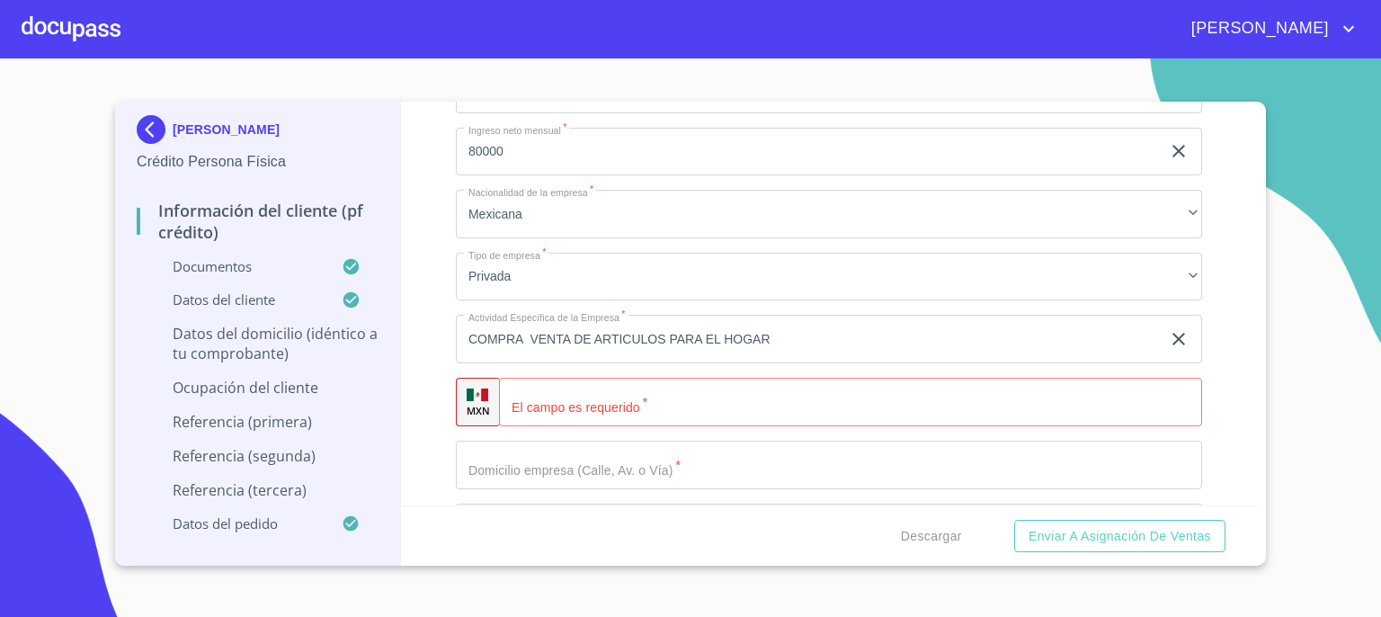
scroll to position [7983, 0]
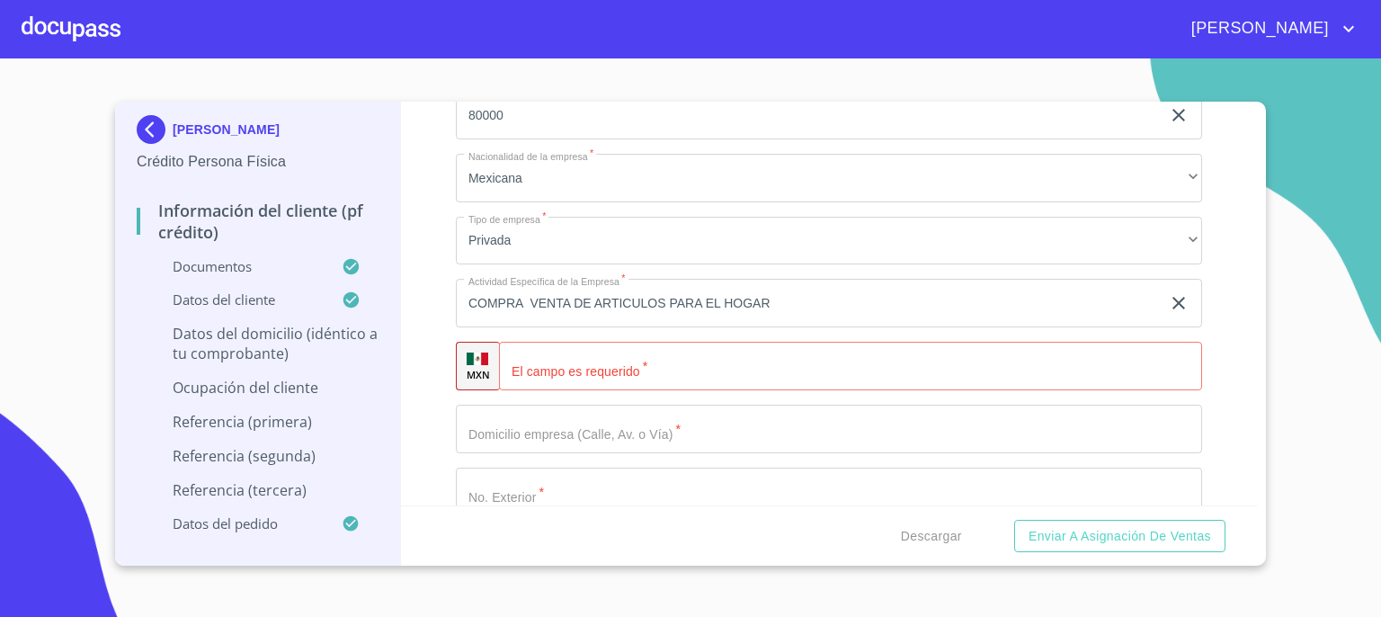
type input "45067"
click at [971, 370] on input "Documento de identificación.   *" at bounding box center [850, 366] width 703 height 49
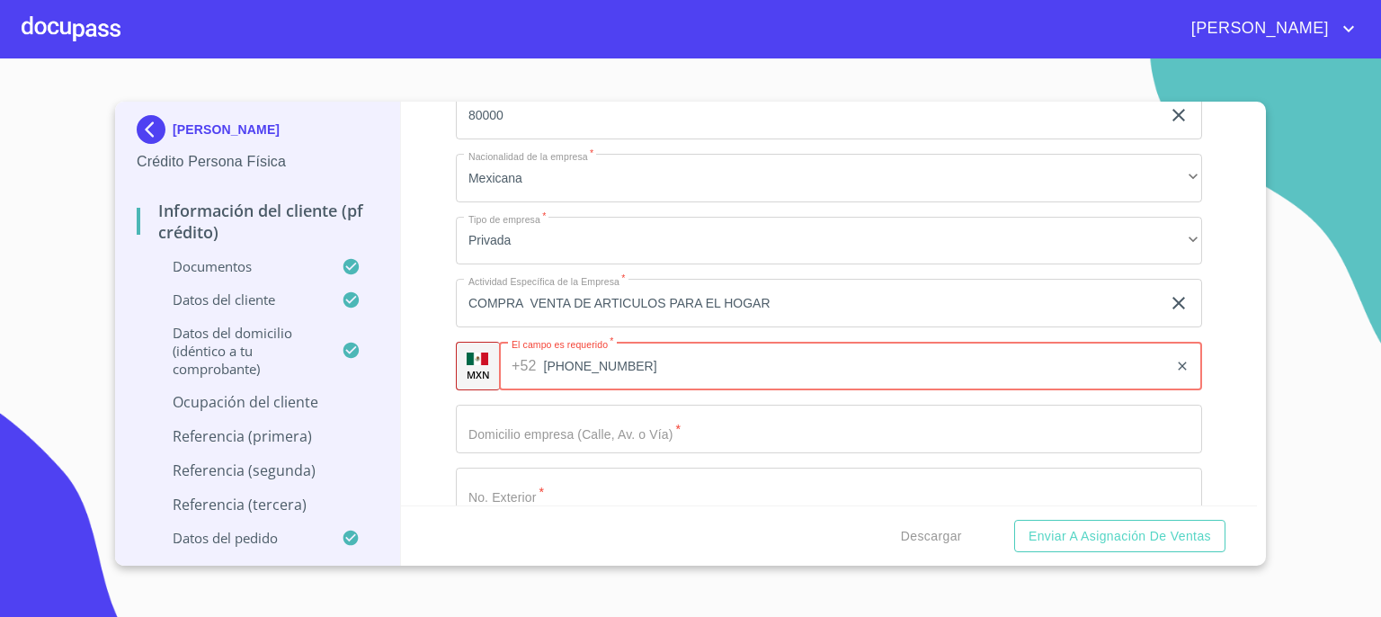
type input "(33)15370548"
click at [929, 412] on input "Documento de identificación.   *" at bounding box center [829, 429] width 746 height 49
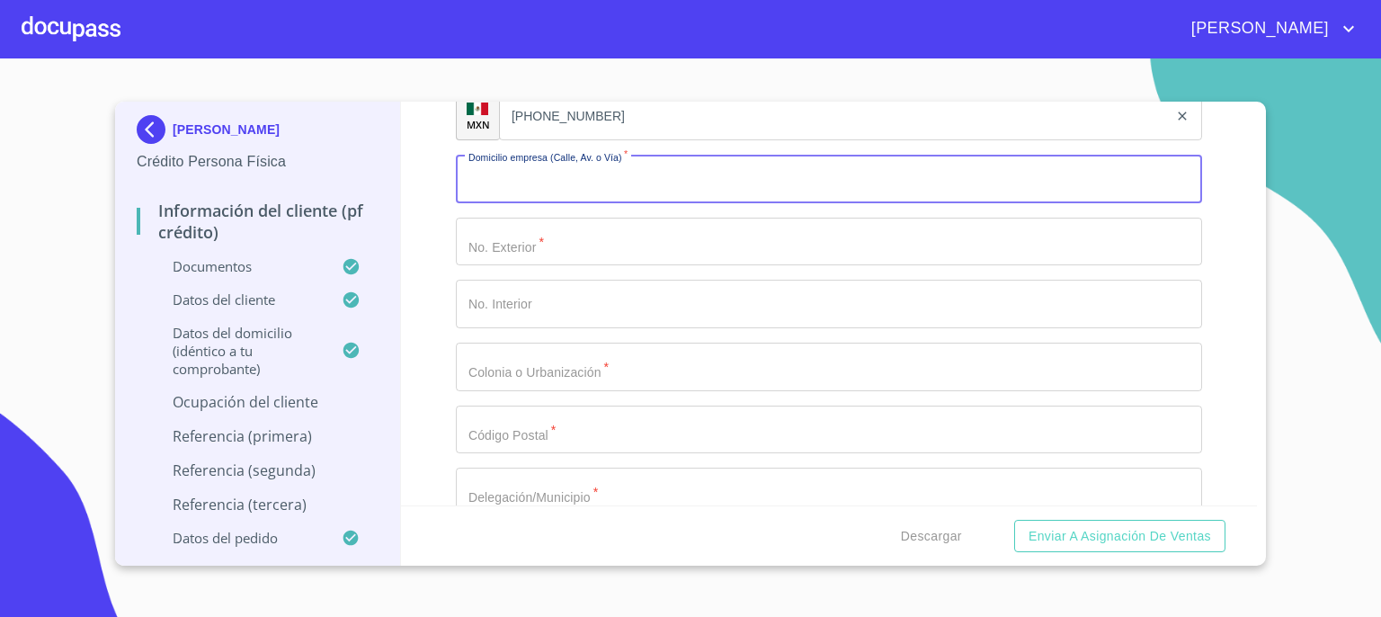
scroll to position [8211, 0]
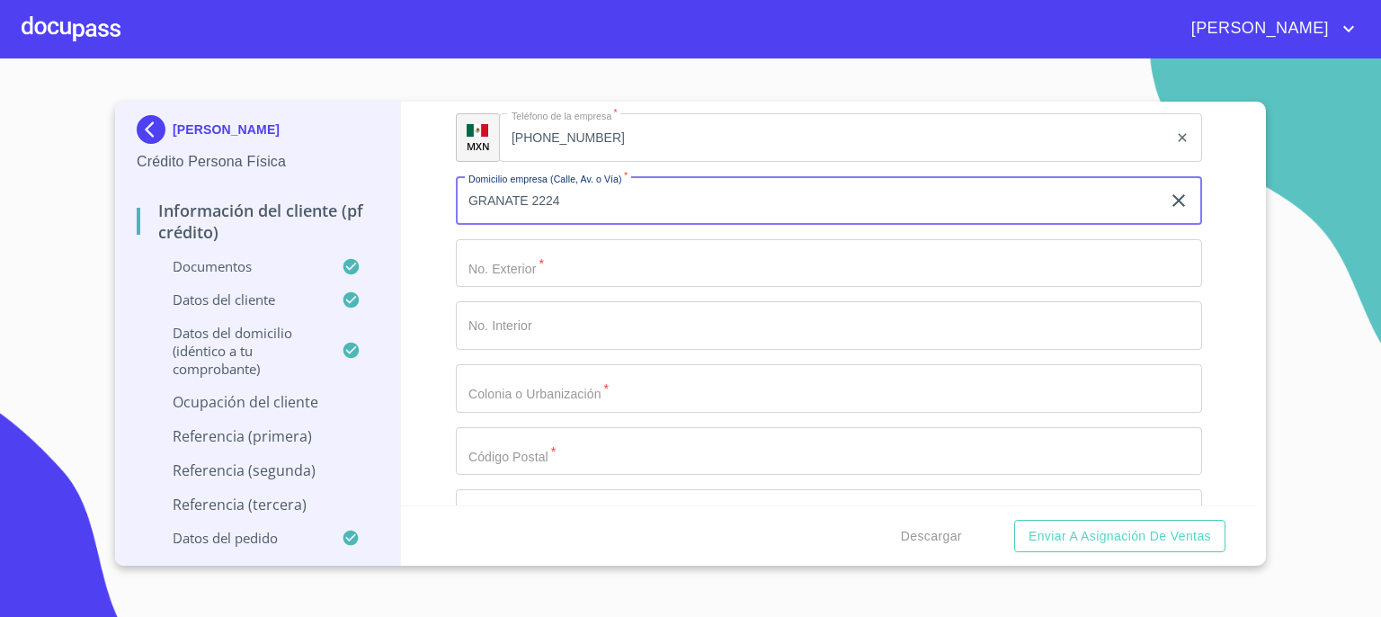
click at [701, 250] on input "Documento de identificación.   *" at bounding box center [829, 263] width 746 height 49
click at [705, 199] on input "GRANATE 2224" at bounding box center [808, 200] width 705 height 49
type input "GRANATE"
click at [692, 250] on input "Documento de identificación.   *" at bounding box center [829, 263] width 746 height 49
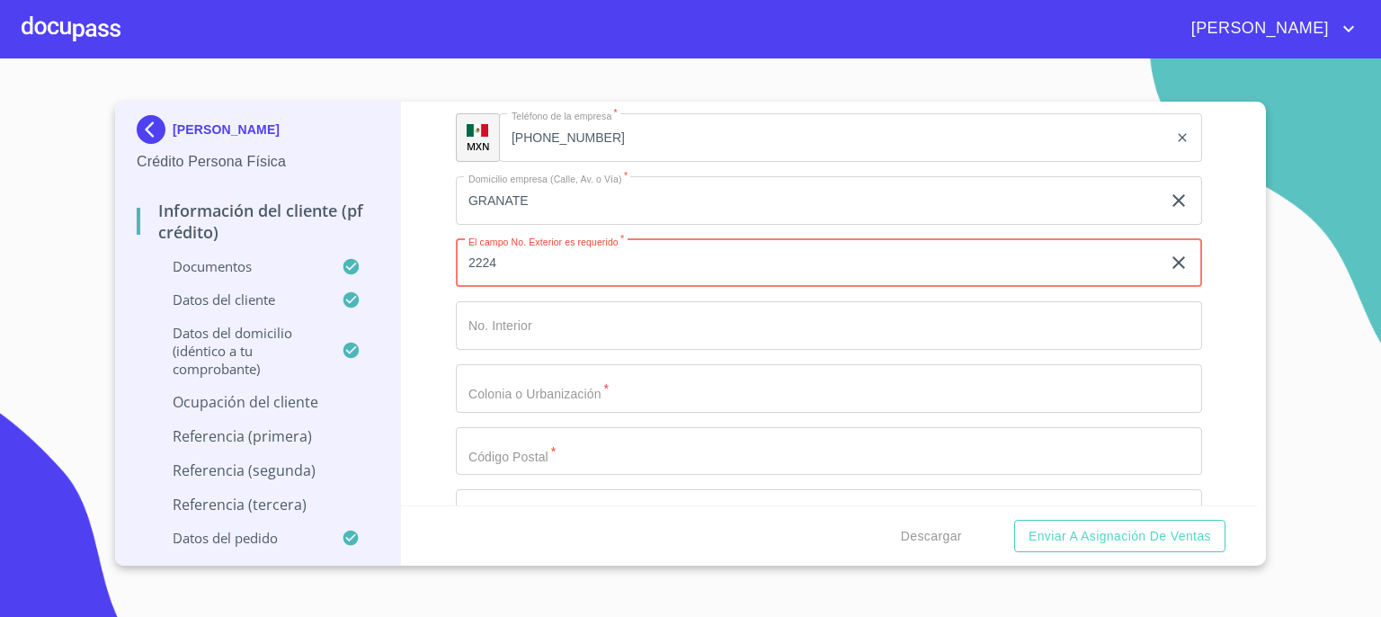
type input "2224"
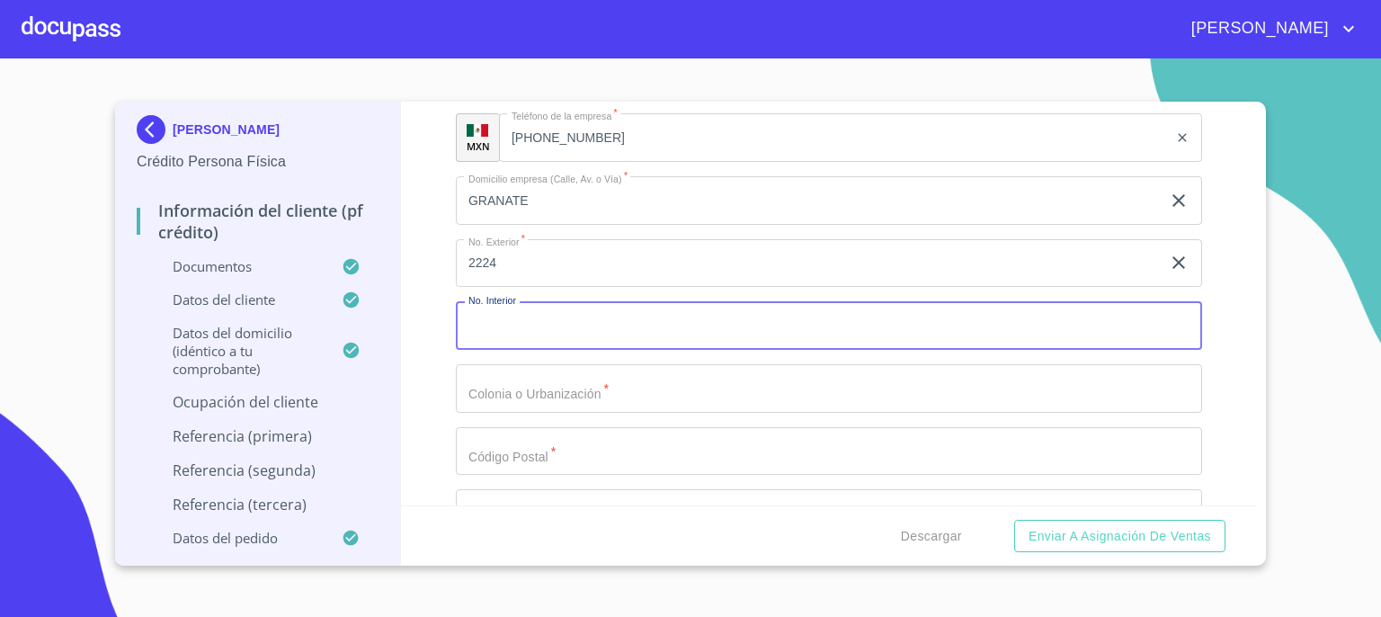
click at [673, 315] on input "Documento de identificación.   *" at bounding box center [829, 325] width 746 height 49
type input "A"
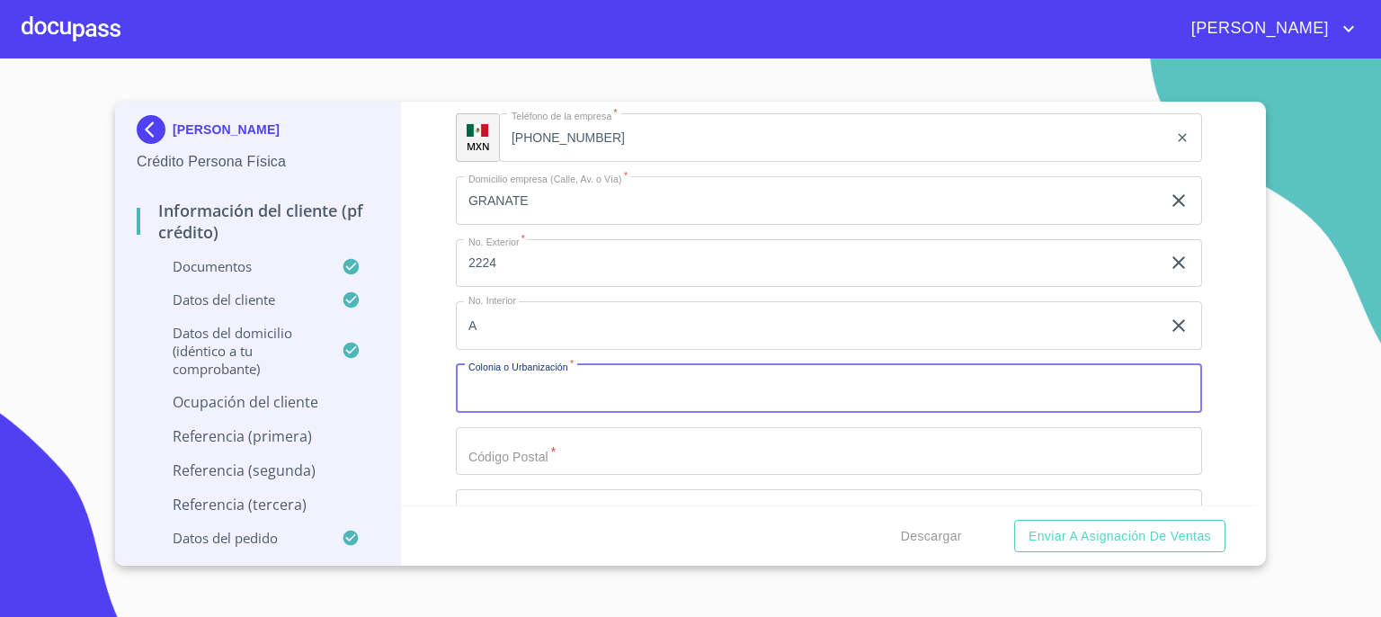
click at [676, 367] on input "Documento de identificación.   *" at bounding box center [829, 388] width 746 height 49
type input "MARIANO OTERO"
click at [649, 452] on input "Documento de identificación.   *" at bounding box center [829, 451] width 746 height 49
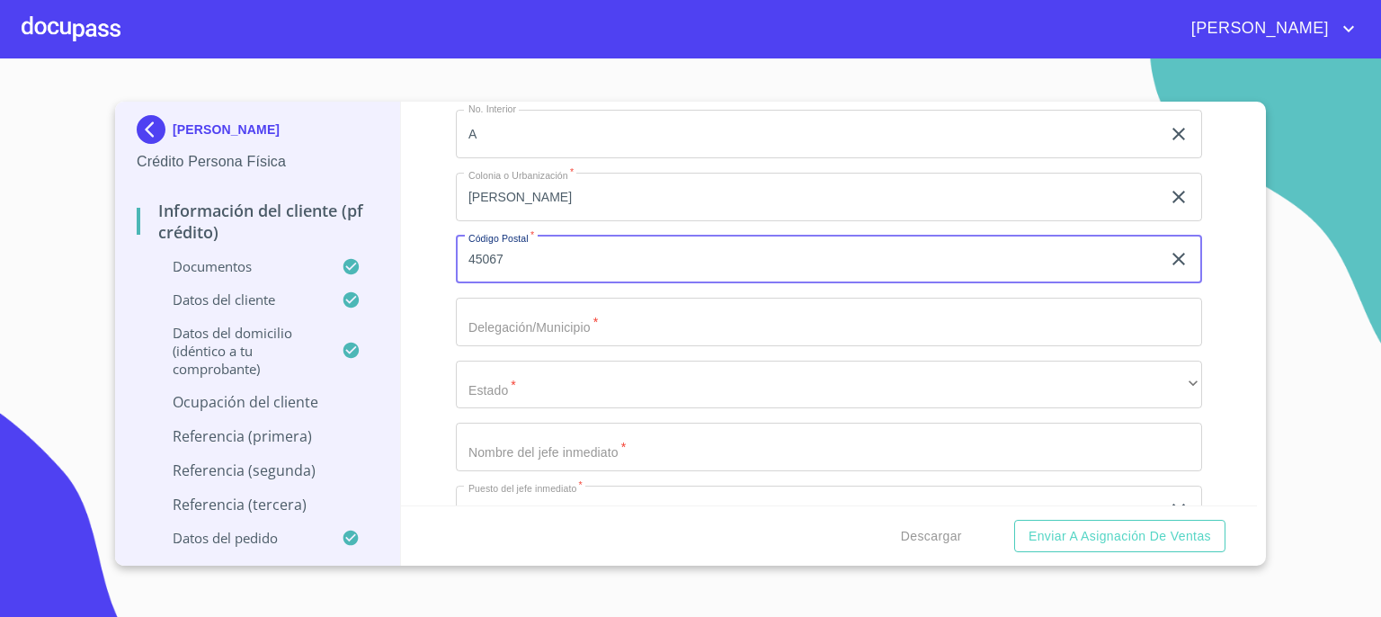
scroll to position [8415, 0]
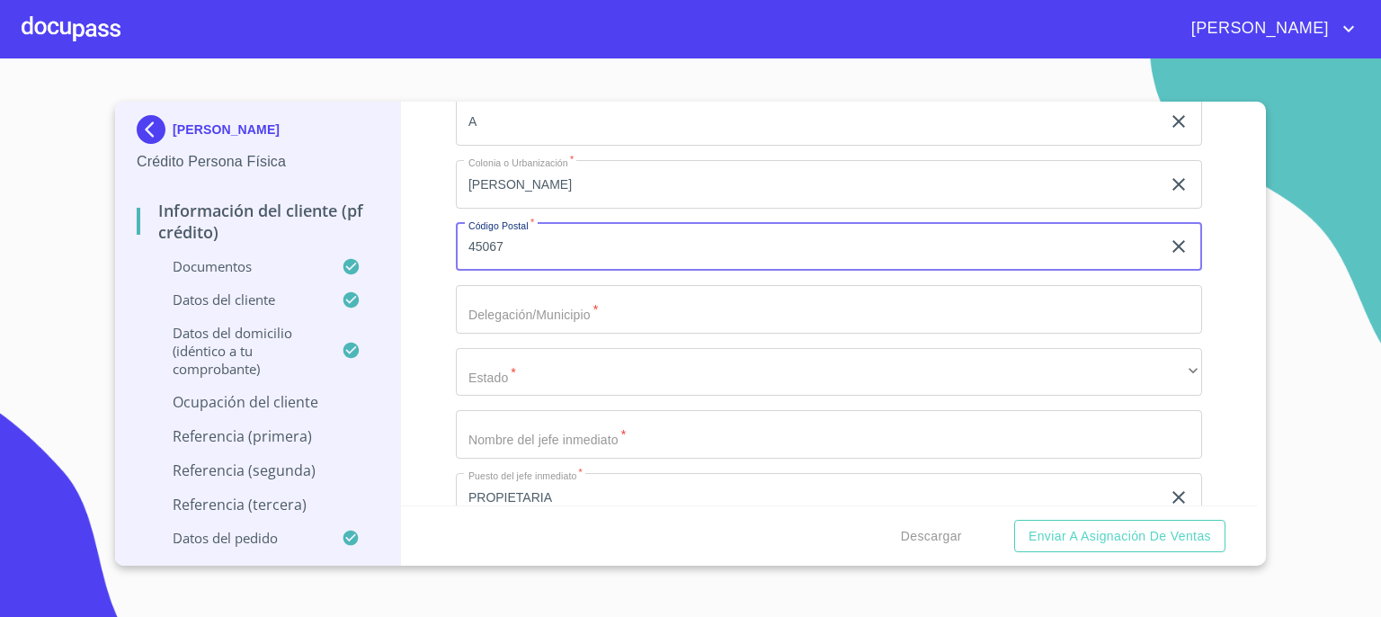
type input "45067"
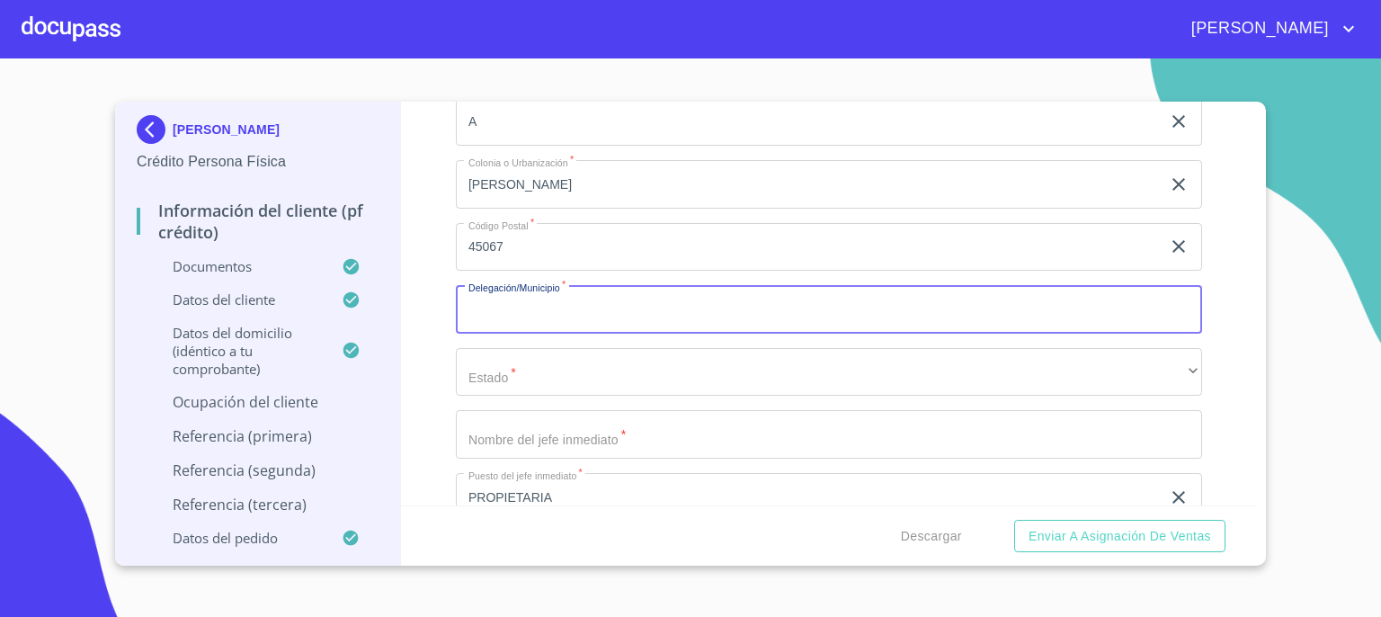
click at [986, 289] on input "Documento de identificación.   *" at bounding box center [829, 309] width 746 height 49
type input "ZAPOPAN"
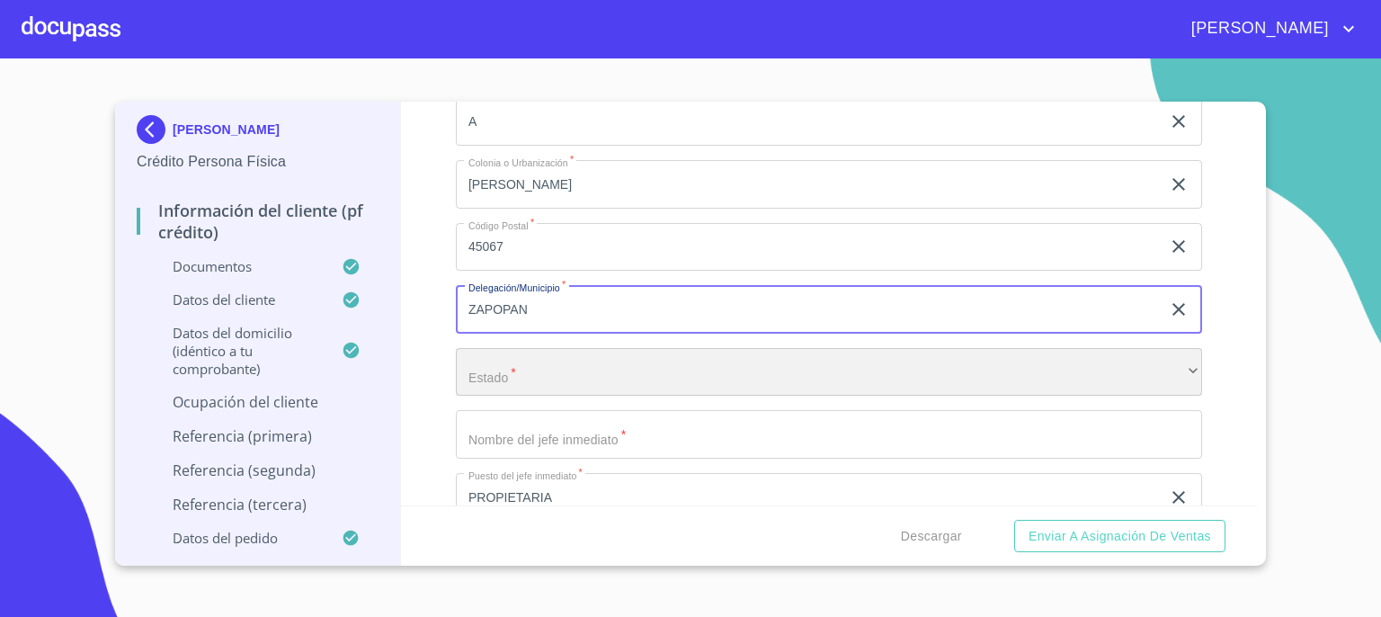
click at [557, 366] on div "​" at bounding box center [829, 372] width 746 height 49
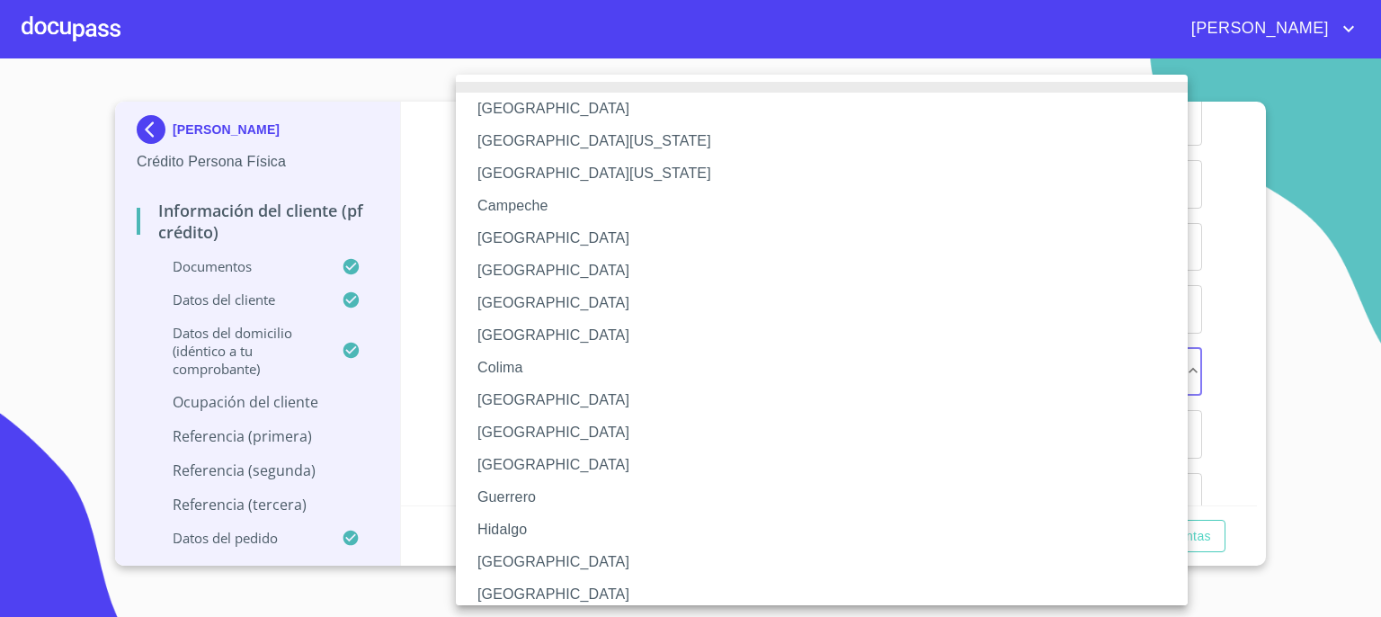
click at [564, 569] on li "Jalisco" at bounding box center [828, 562] width 745 height 32
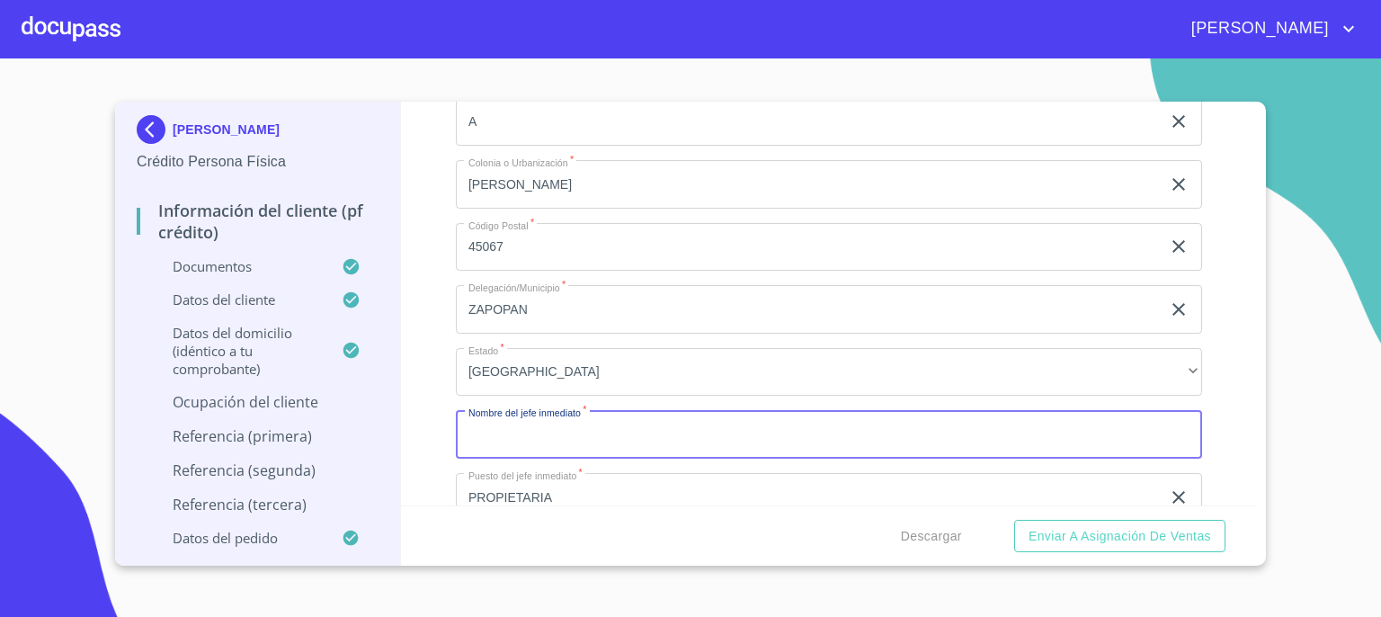
click at [696, 427] on input "Documento de identificación.   *" at bounding box center [829, 434] width 746 height 49
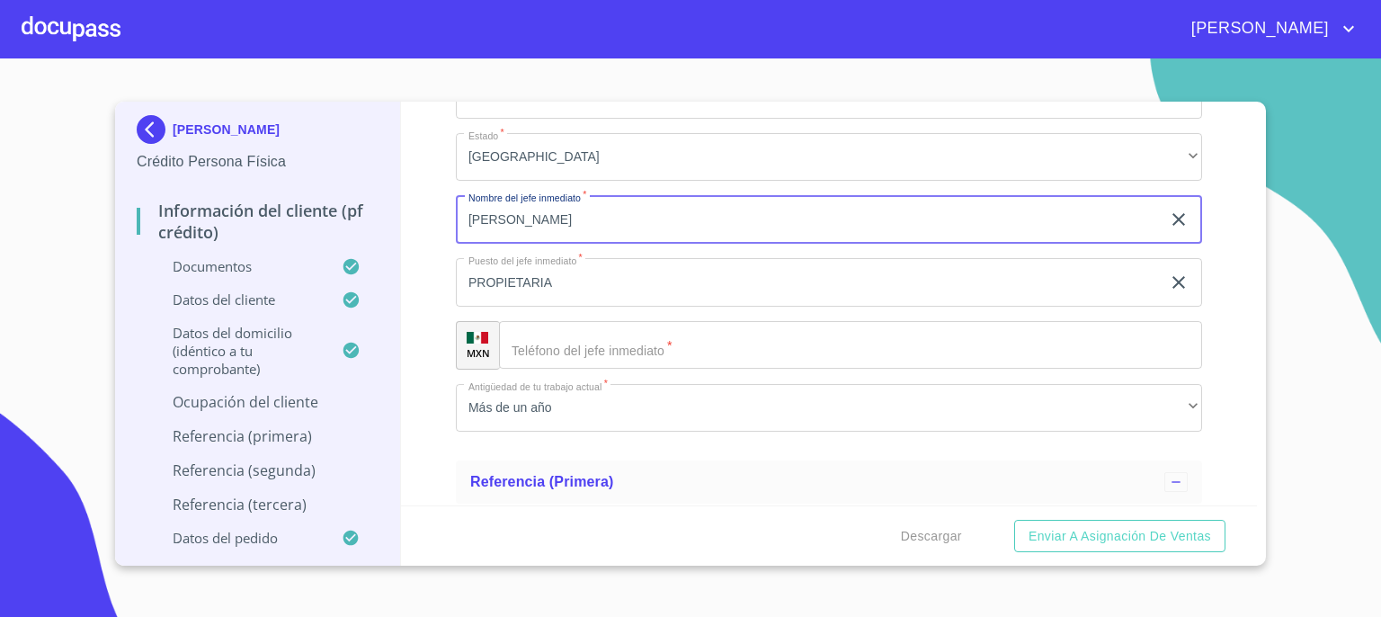
scroll to position [8631, 0]
type input "JUANA MARIN GARCIA"
click at [960, 337] on input "Documento de identificación.   *" at bounding box center [850, 344] width 703 height 49
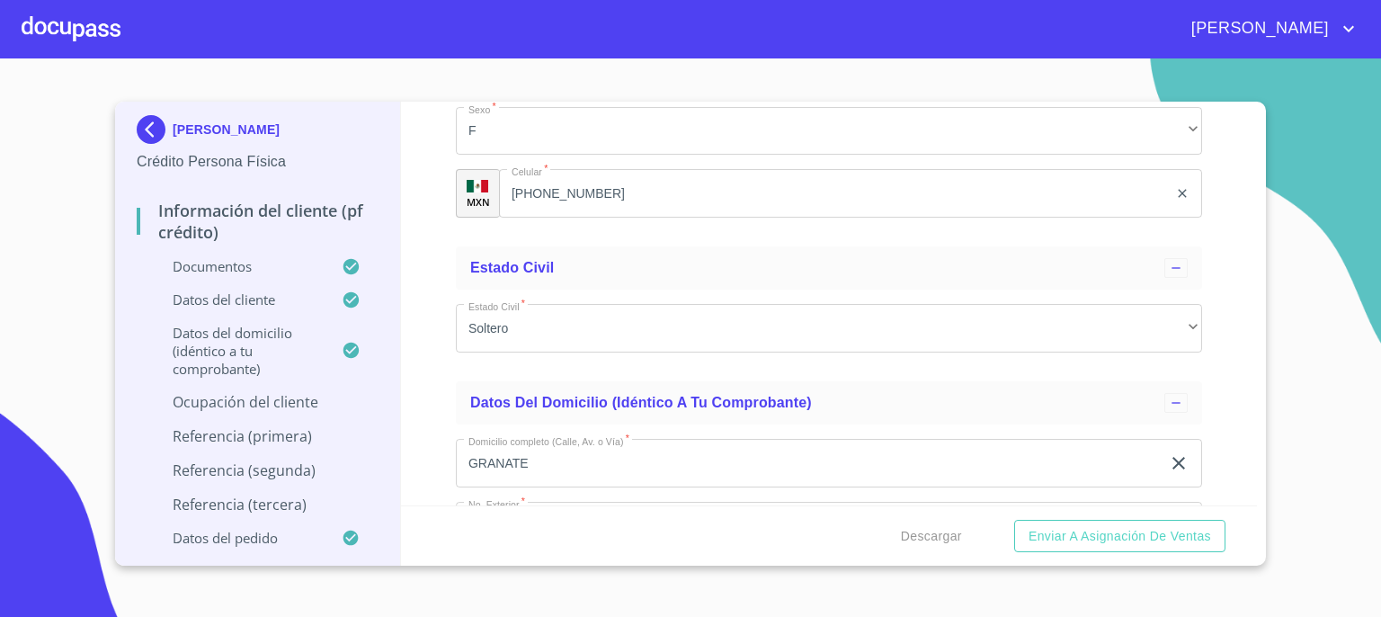
scroll to position [6371, 0]
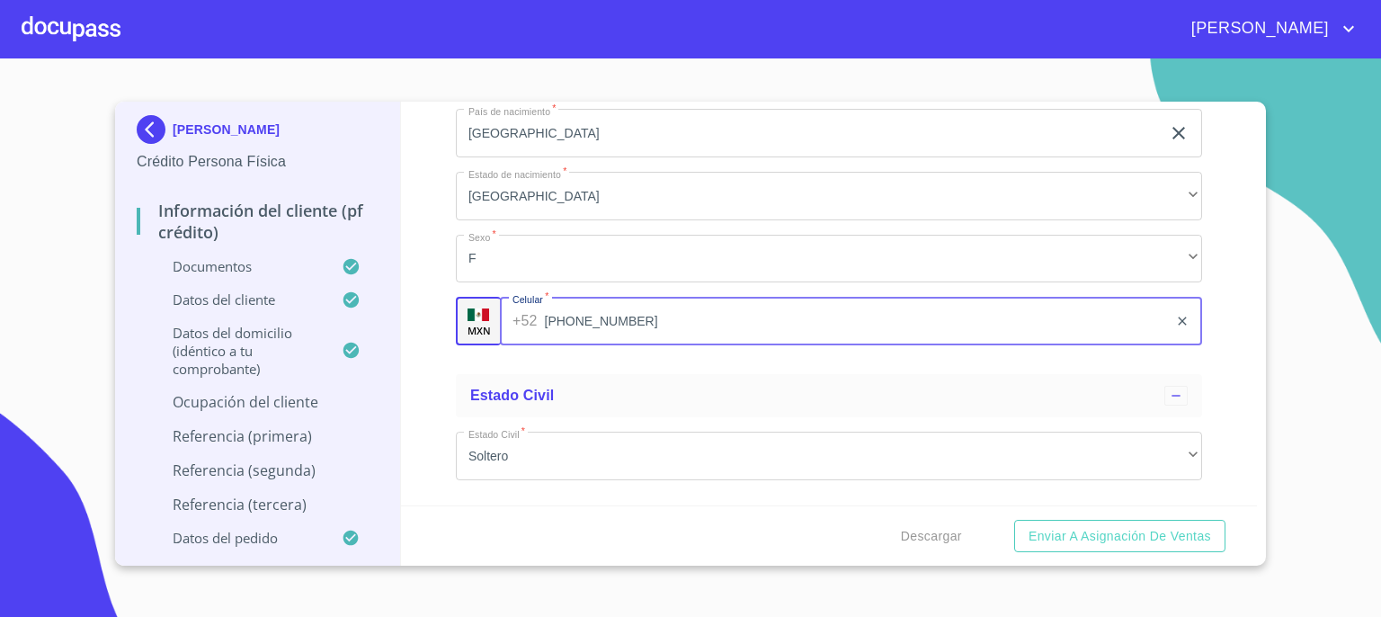
click at [644, 307] on input "(33)15370548" at bounding box center [856, 321] width 623 height 49
drag, startPoint x: 642, startPoint y: 307, endPoint x: 546, endPoint y: 306, distance: 96.2
click at [546, 306] on input "(33)15370548" at bounding box center [856, 321] width 623 height 49
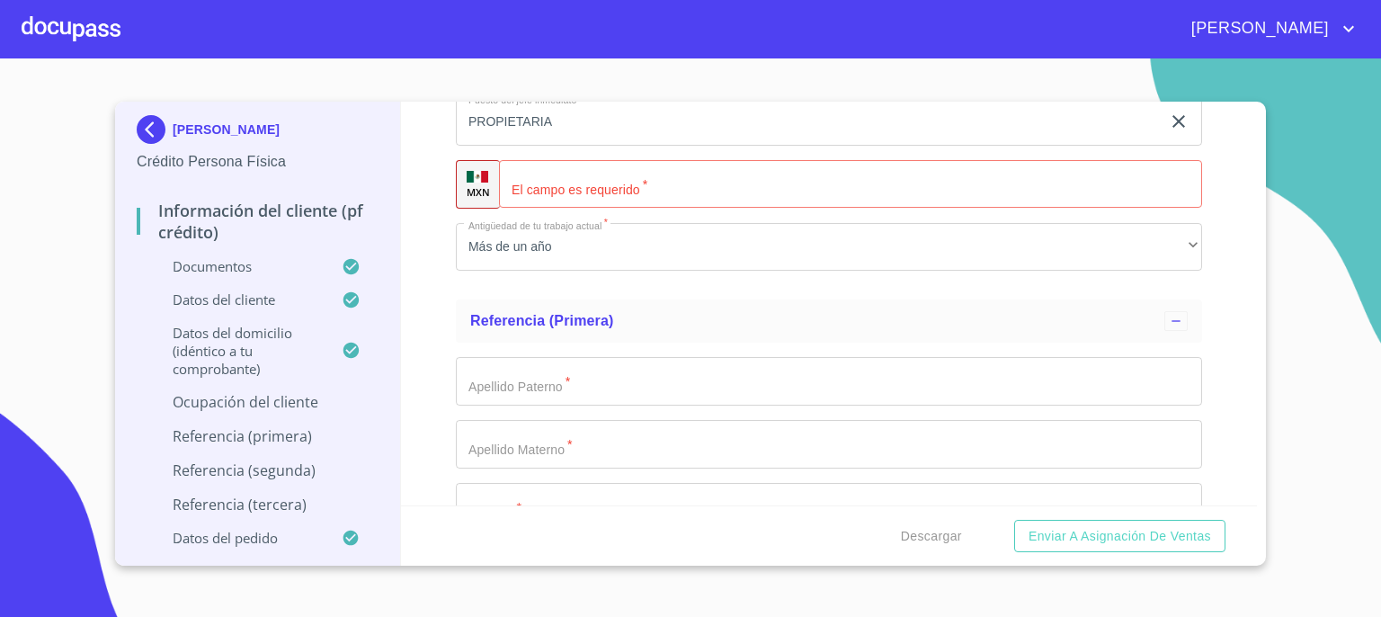
scroll to position [8727, 0]
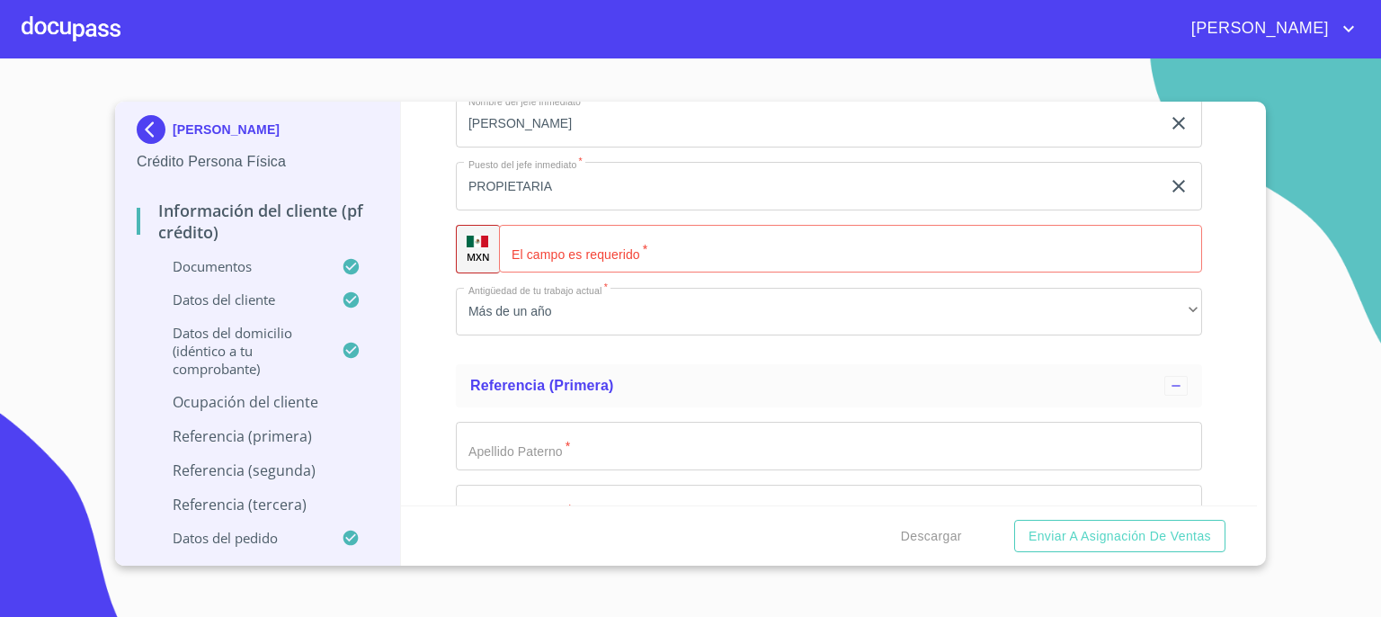
click at [795, 240] on input "Documento de identificación.   *" at bounding box center [850, 249] width 703 height 49
paste input "(33)15370548"
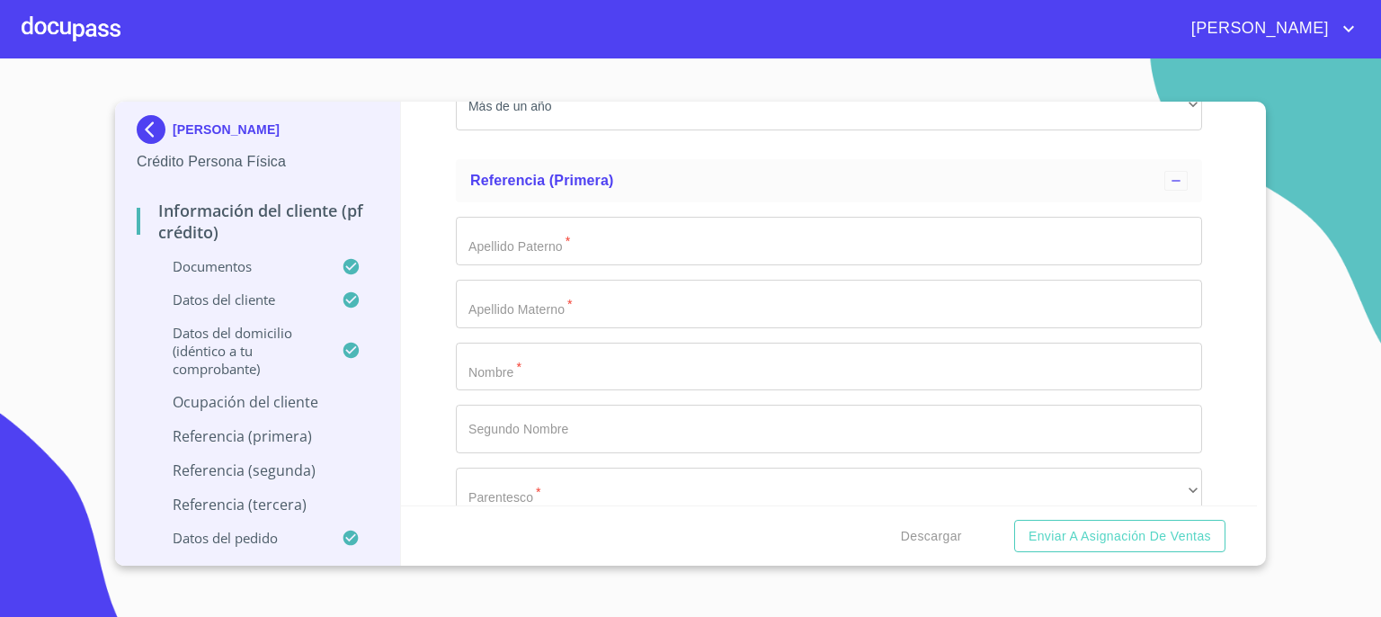
scroll to position [8942, 0]
type input "(33)15370548"
click at [806, 220] on input "Documento de identificación.   *" at bounding box center [829, 230] width 746 height 49
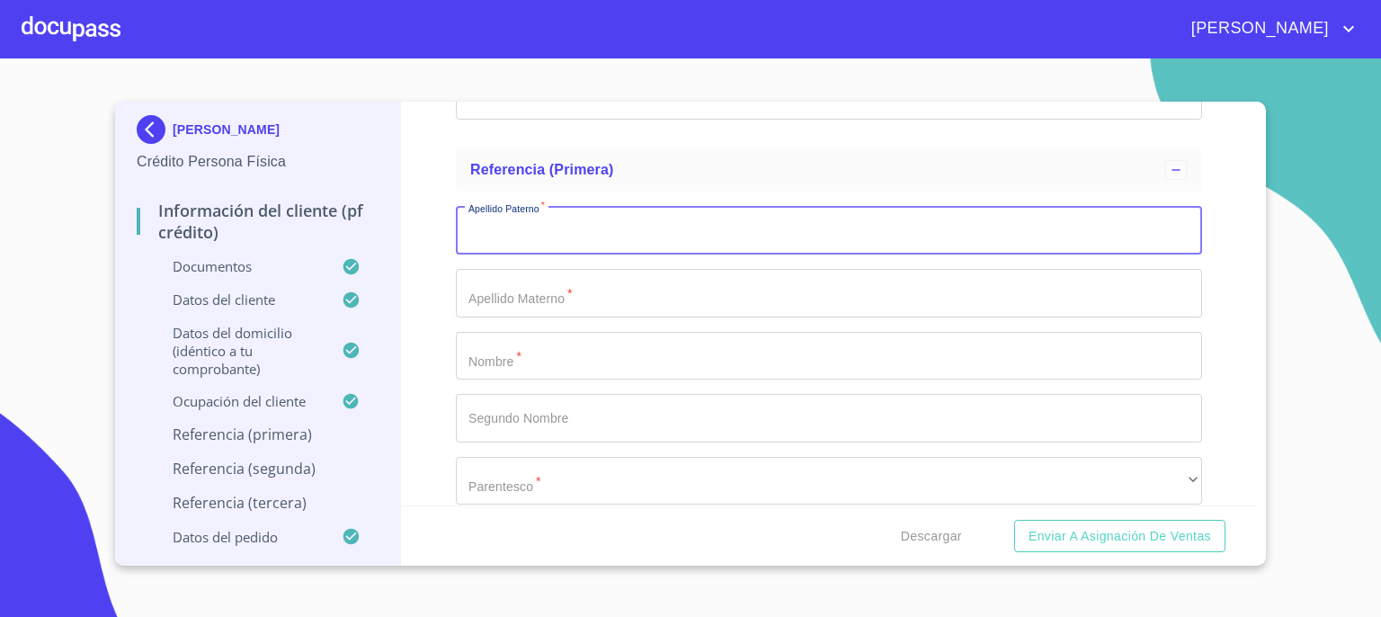
click at [1014, 520] on button "Enviar a Asignación de Ventas" at bounding box center [1119, 536] width 211 height 33
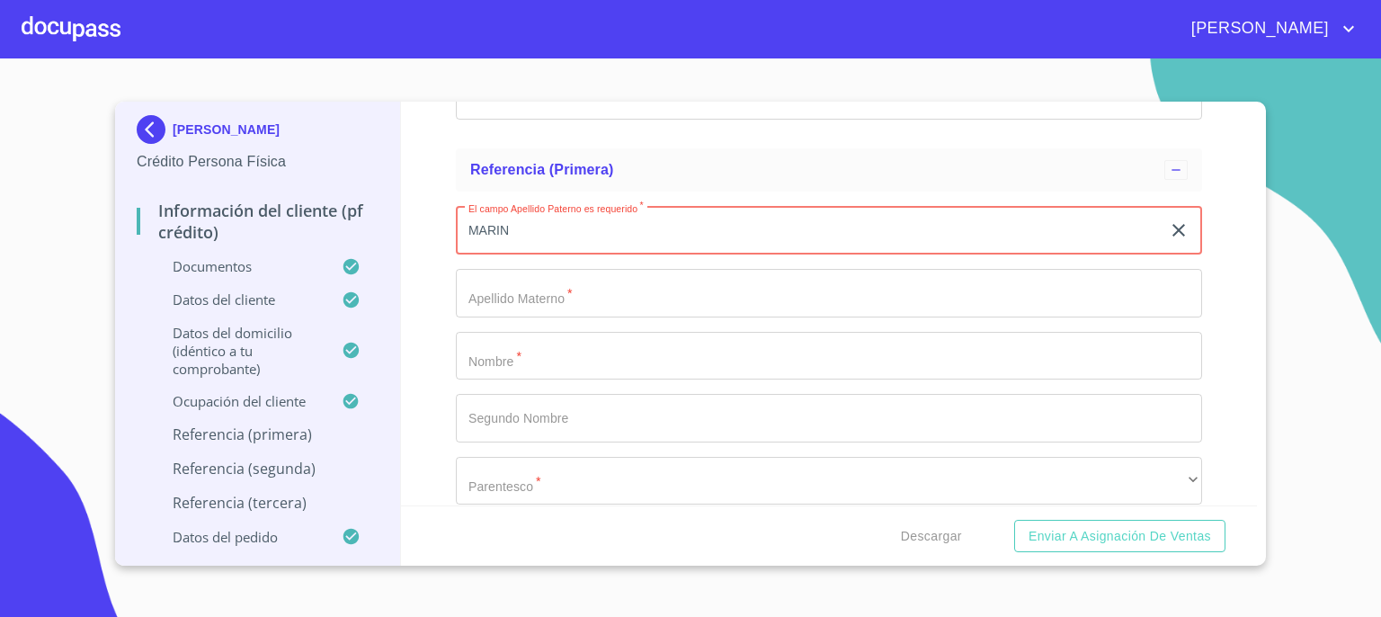
type input "MARIN"
click at [911, 286] on input "Documento de identificación.   *" at bounding box center [829, 293] width 746 height 49
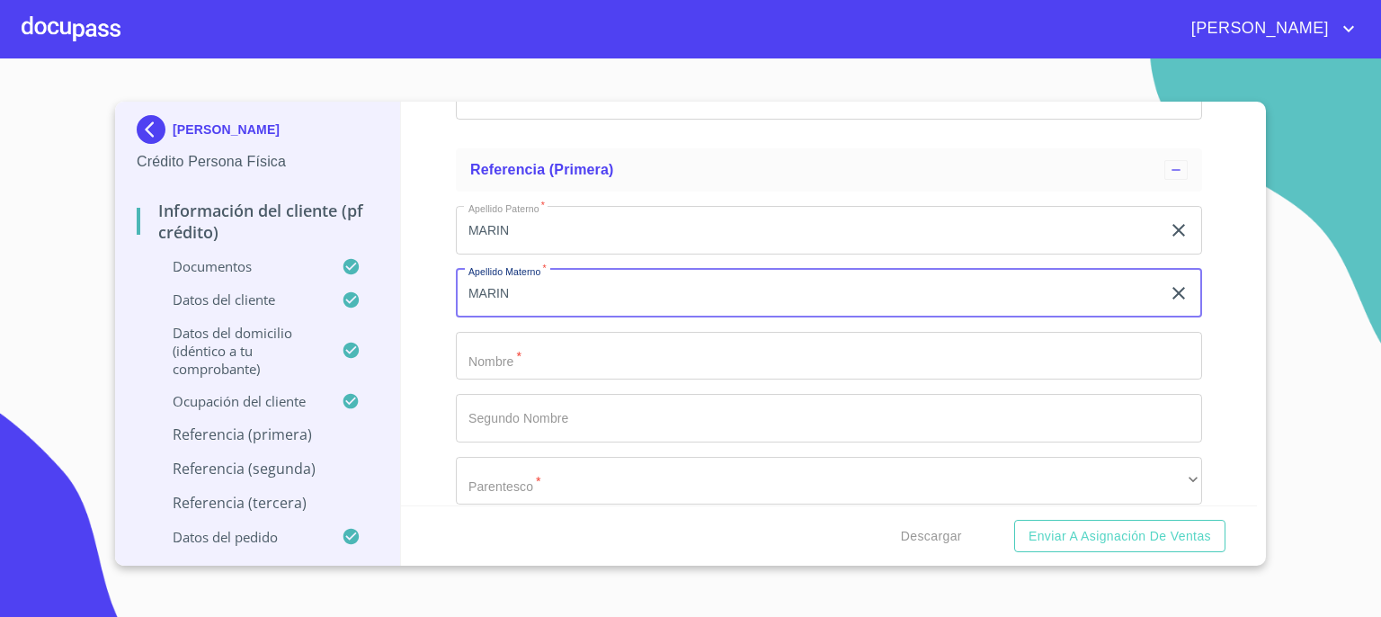
type input "MARIN"
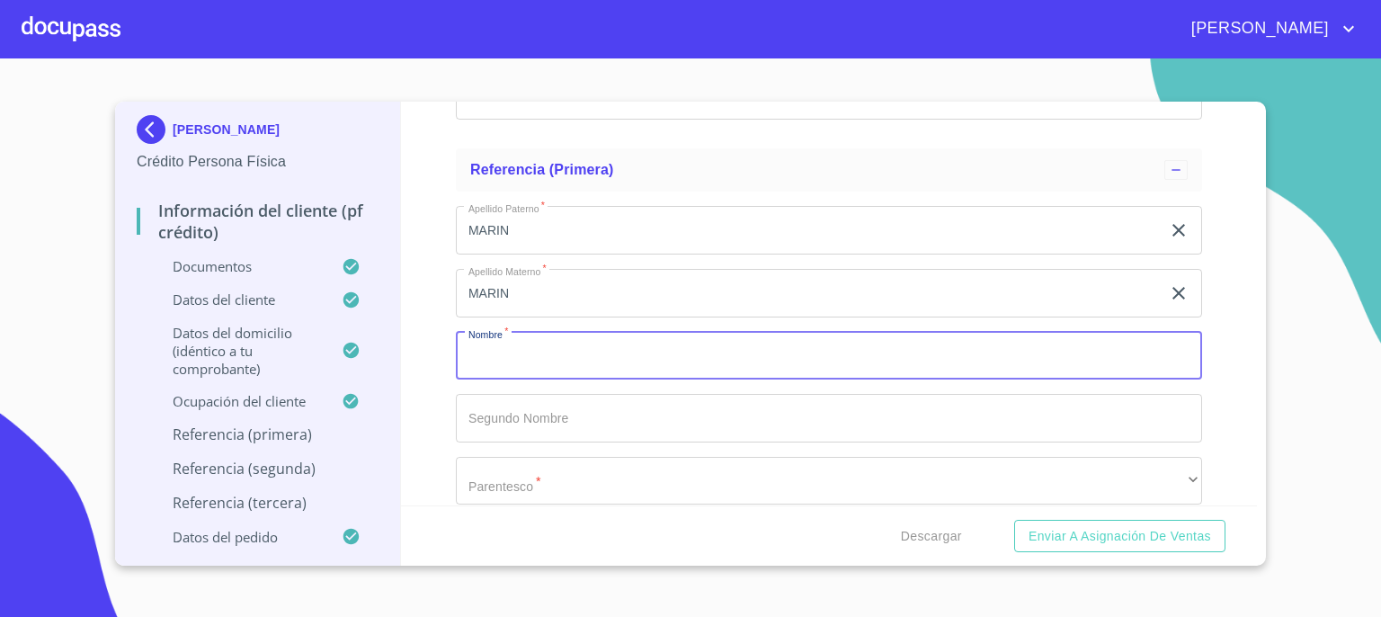
click at [871, 350] on input "Documento de identificación.   *" at bounding box center [829, 356] width 746 height 49
type input "JAIRO"
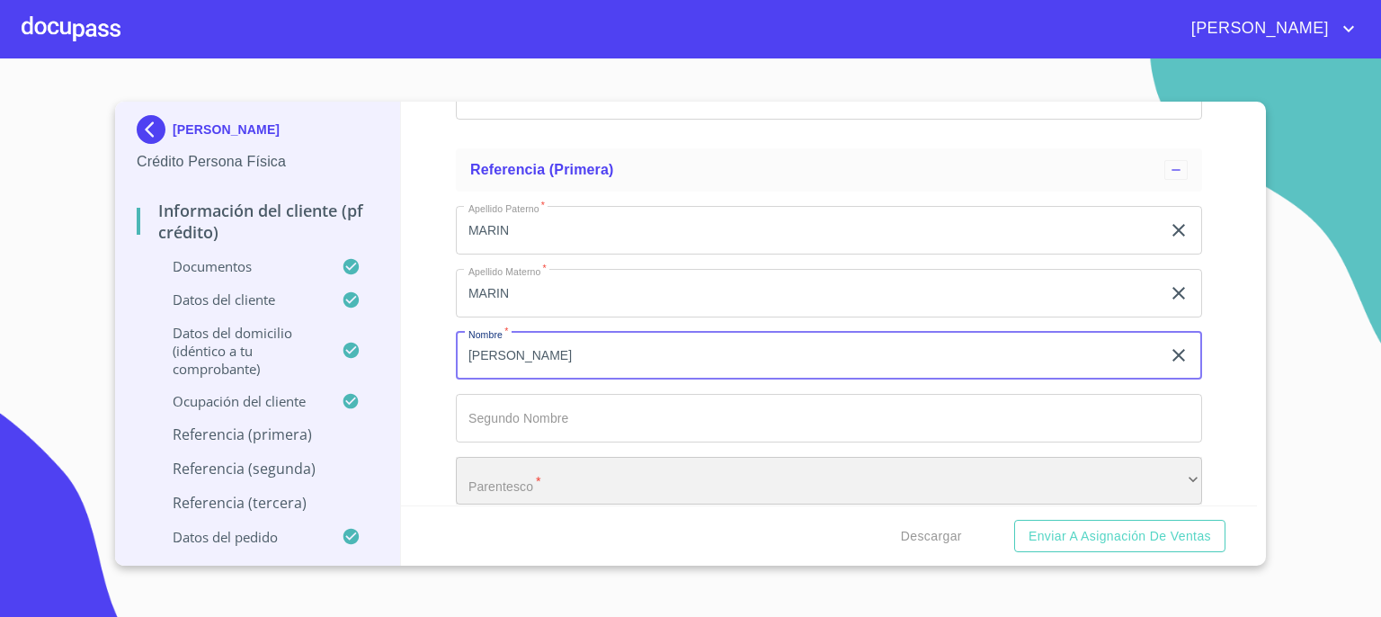
click at [804, 466] on div "​" at bounding box center [829, 481] width 746 height 49
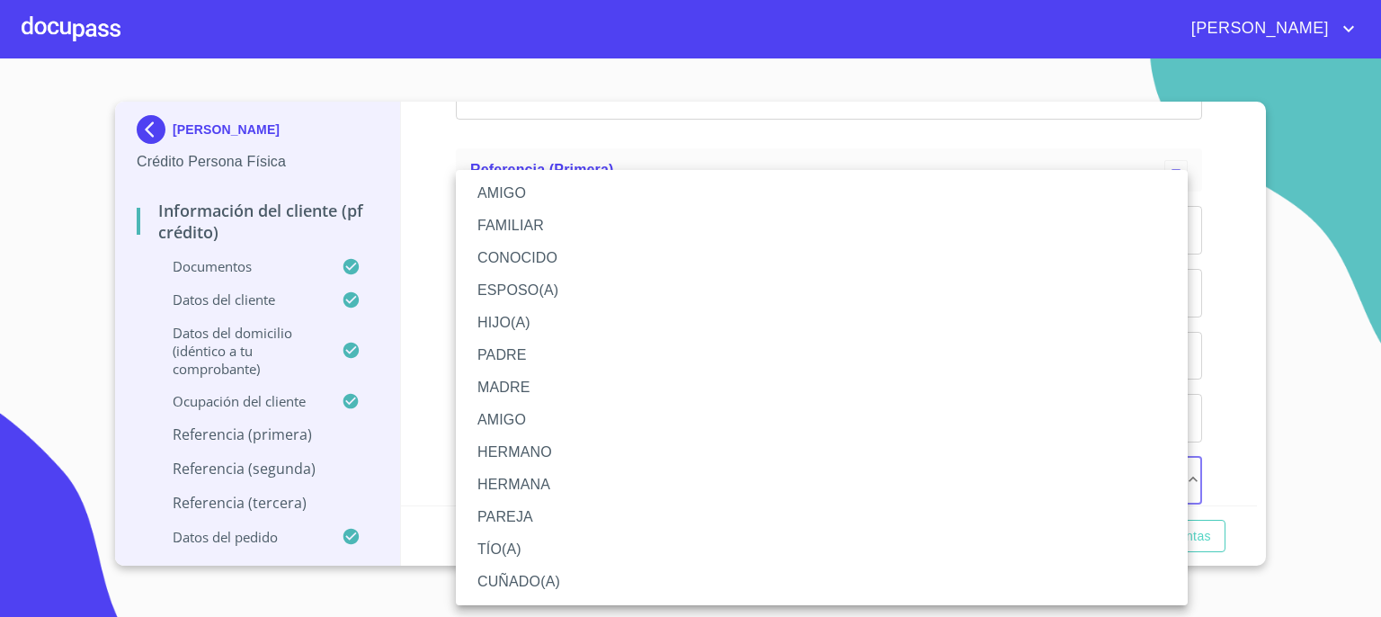
click at [781, 201] on li "AMIGO" at bounding box center [822, 193] width 732 height 32
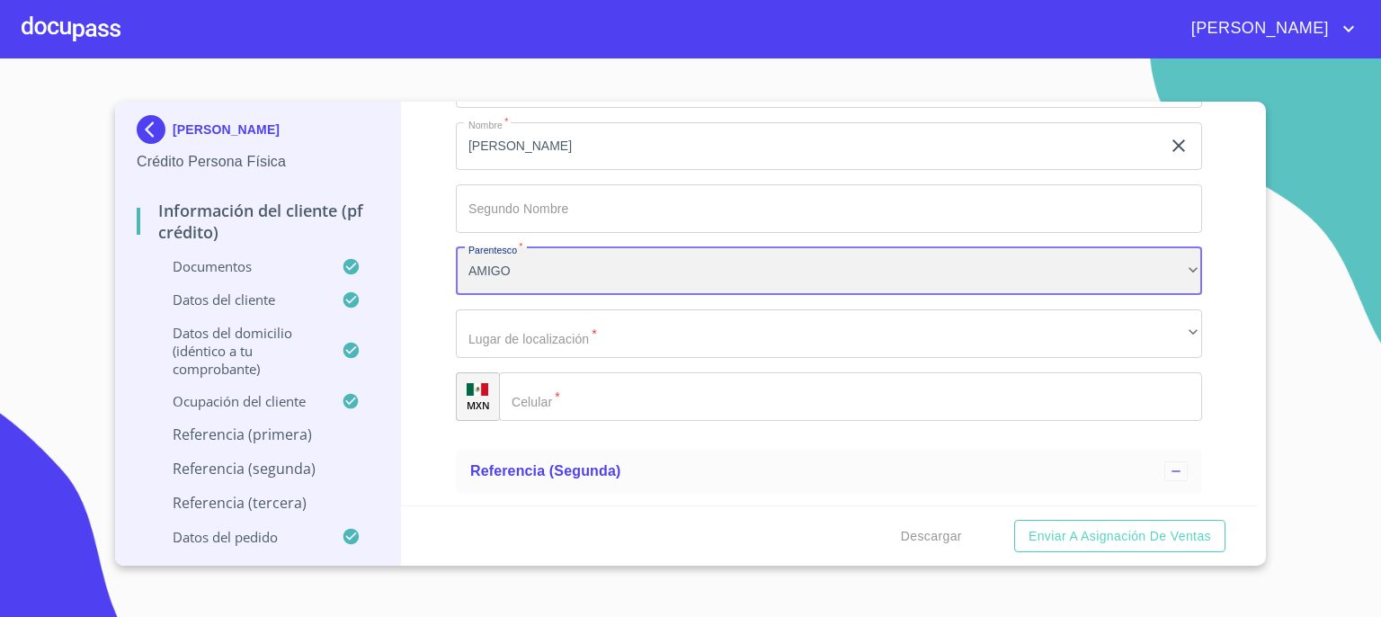
scroll to position [9158, 0]
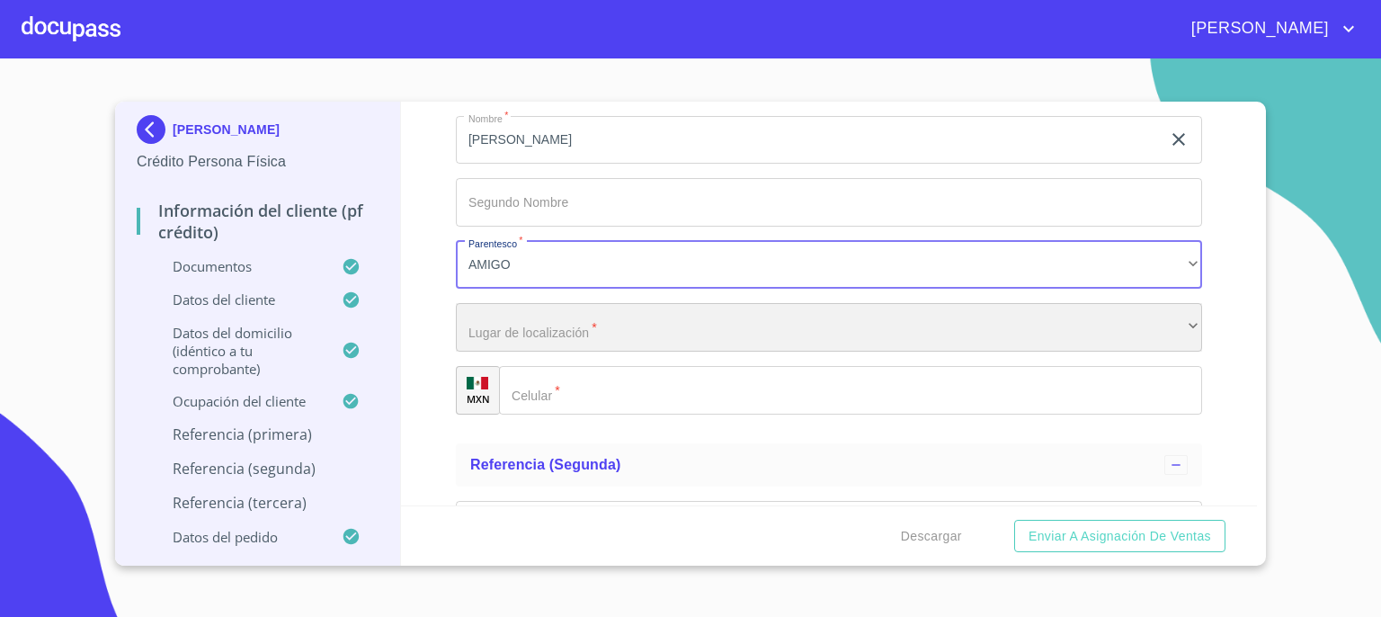
click at [1066, 308] on div "​" at bounding box center [829, 327] width 746 height 49
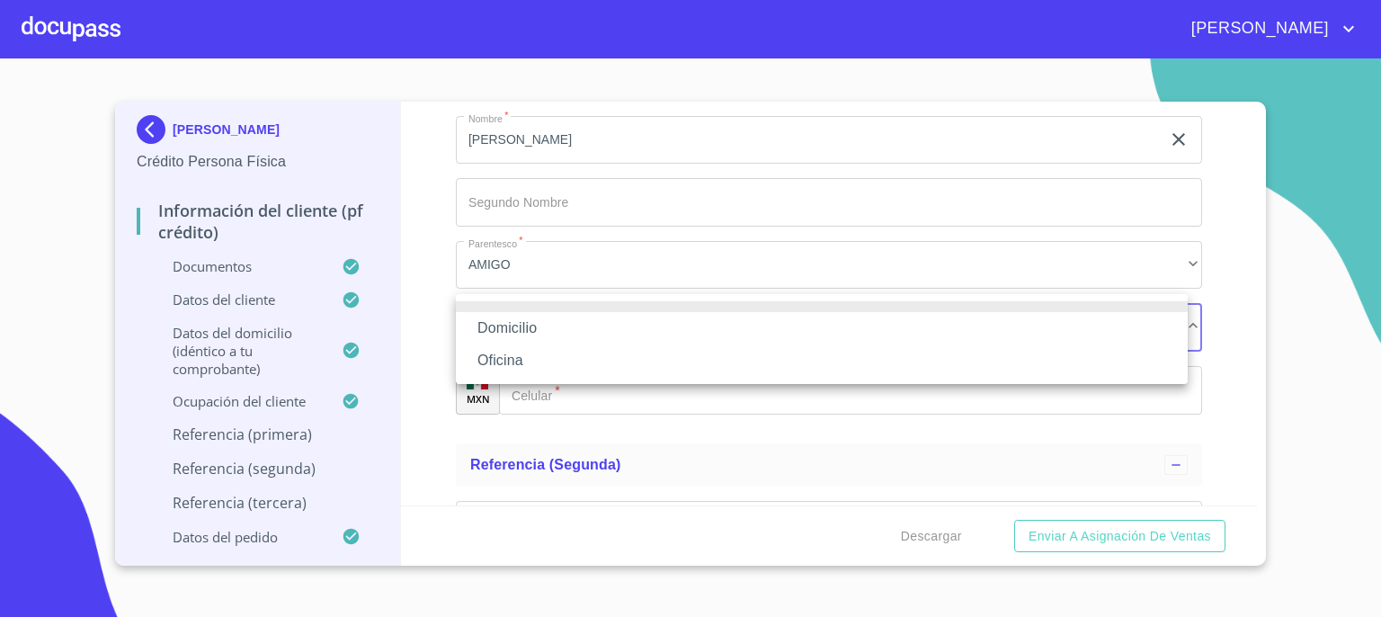
drag, startPoint x: 1034, startPoint y: 325, endPoint x: 1000, endPoint y: 328, distance: 34.4
click at [1000, 328] on li "Domicilio" at bounding box center [822, 328] width 732 height 32
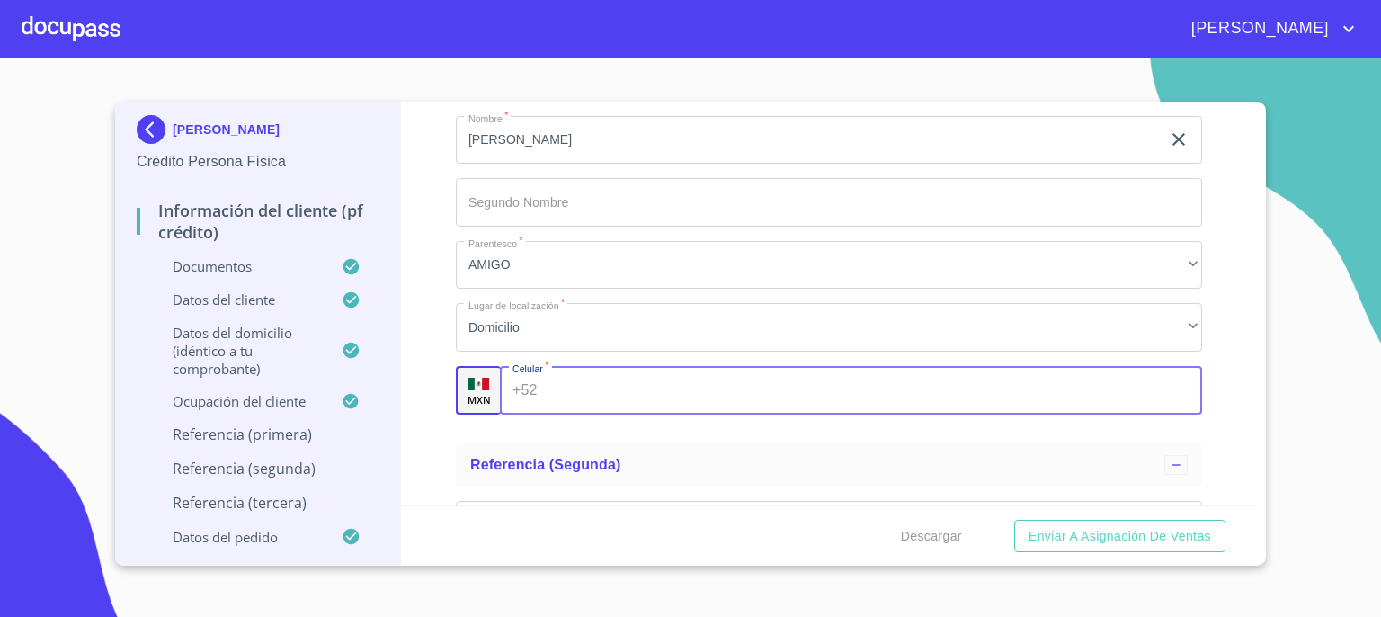
click at [960, 376] on input "Documento de identificación.   *" at bounding box center [873, 390] width 657 height 49
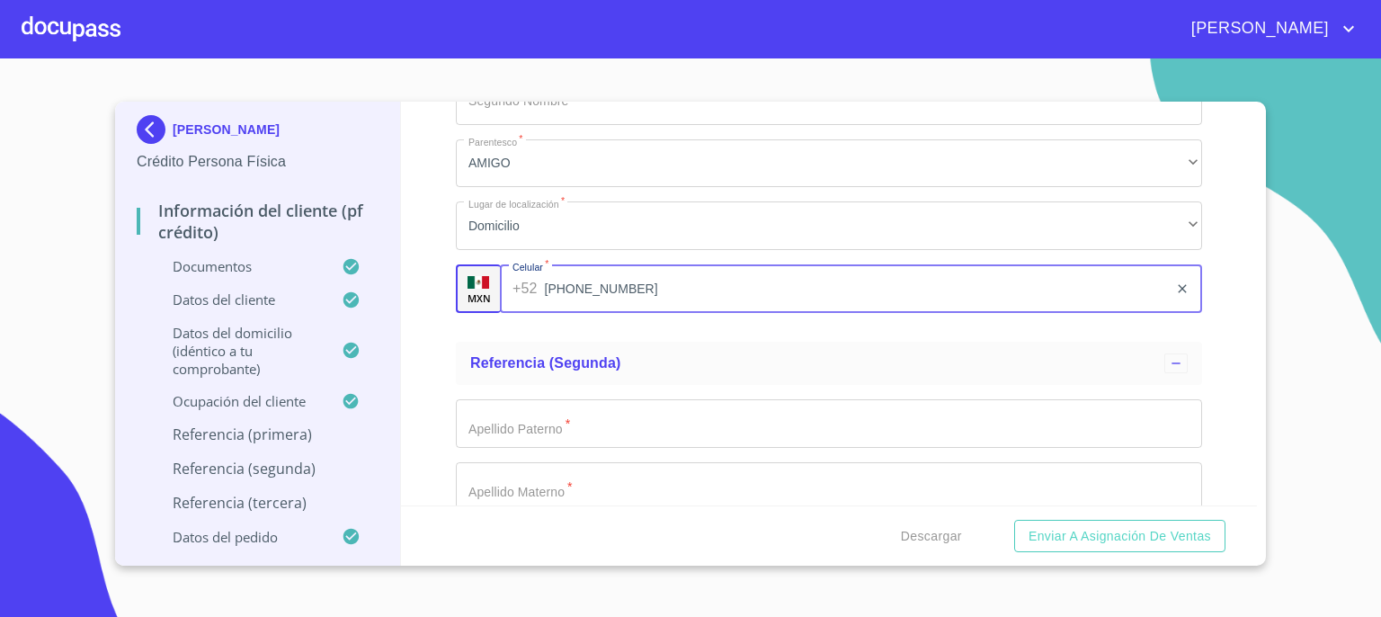
scroll to position [9266, 0]
type input "(33)25994869"
click at [1068, 416] on input "Documento de identificación.   *" at bounding box center [829, 417] width 746 height 49
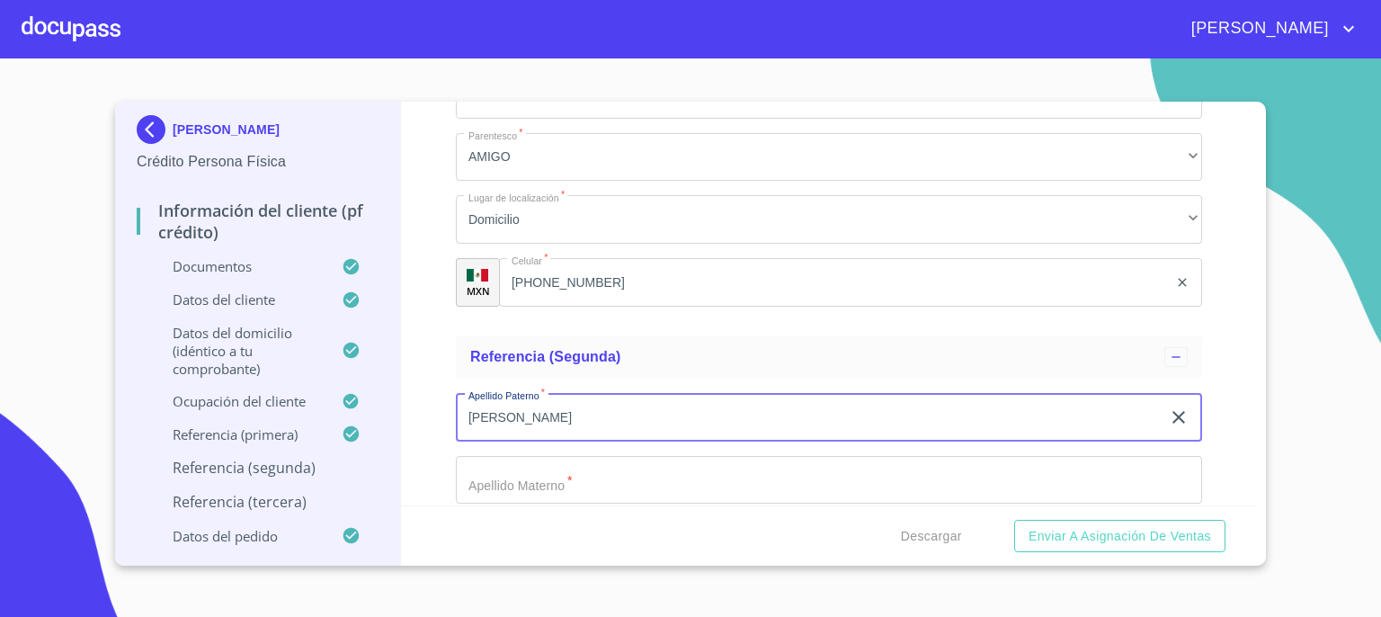
type input "PEREZ"
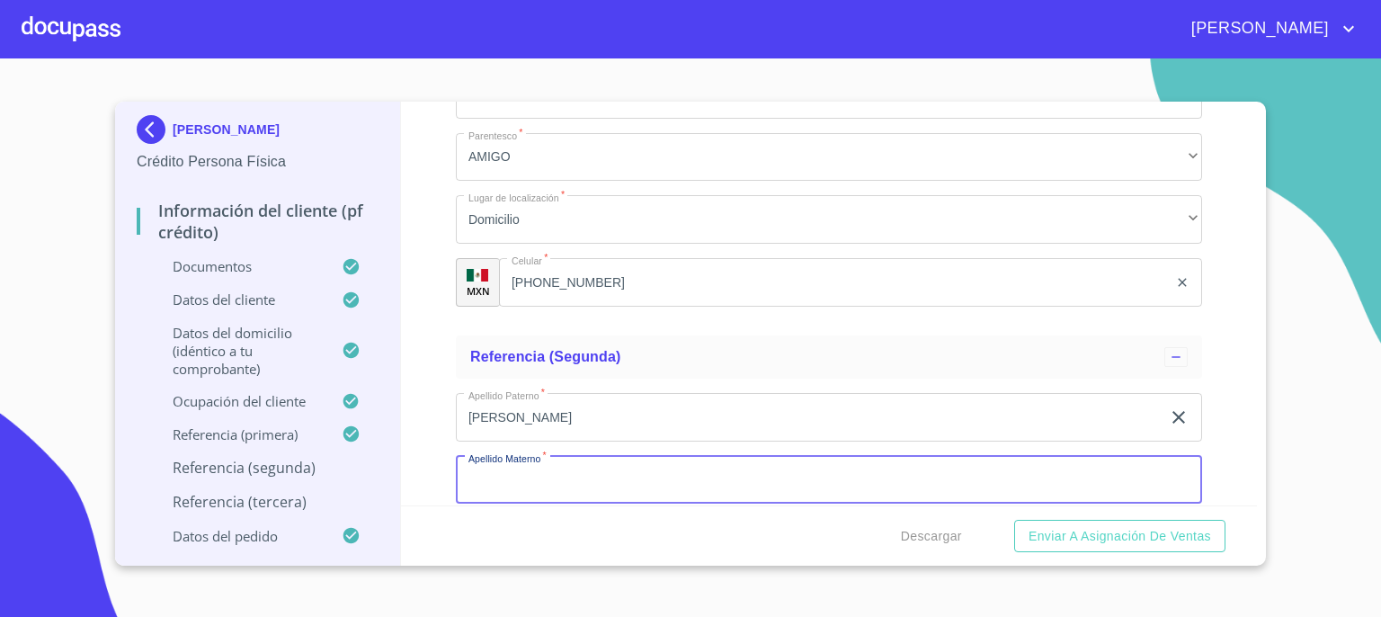
click at [1031, 464] on input "Documento de identificación.   *" at bounding box center [829, 480] width 746 height 49
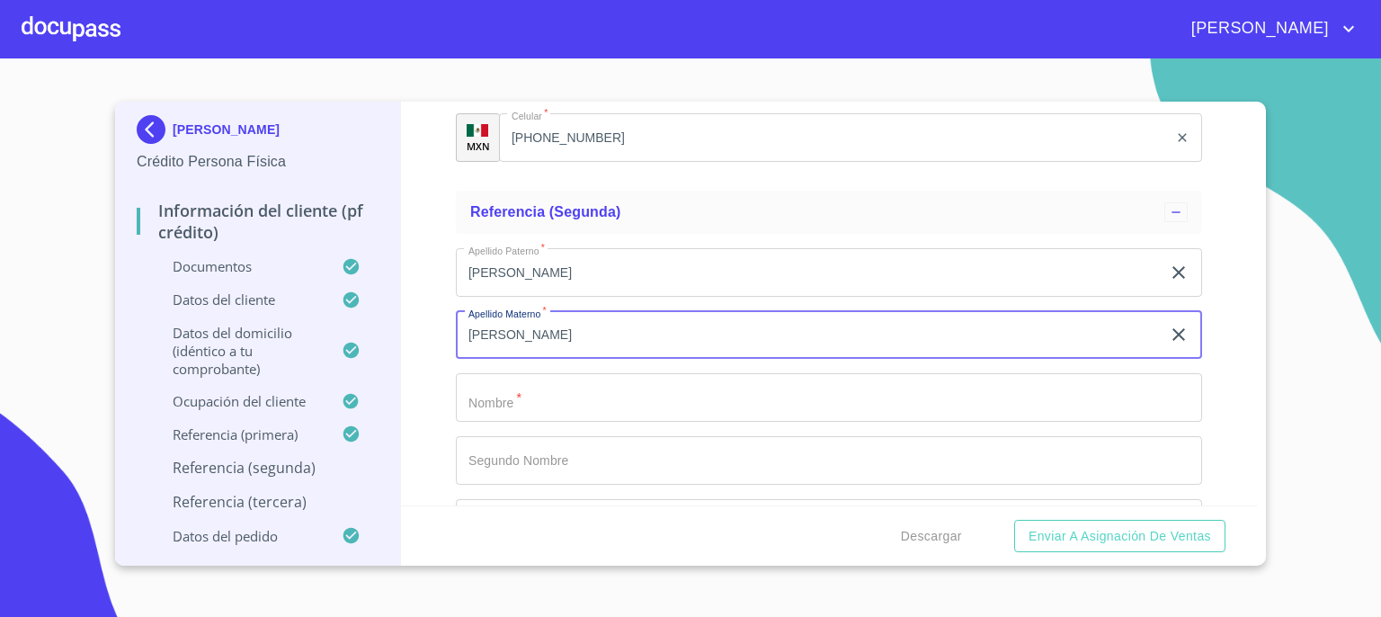
scroll to position [9446, 0]
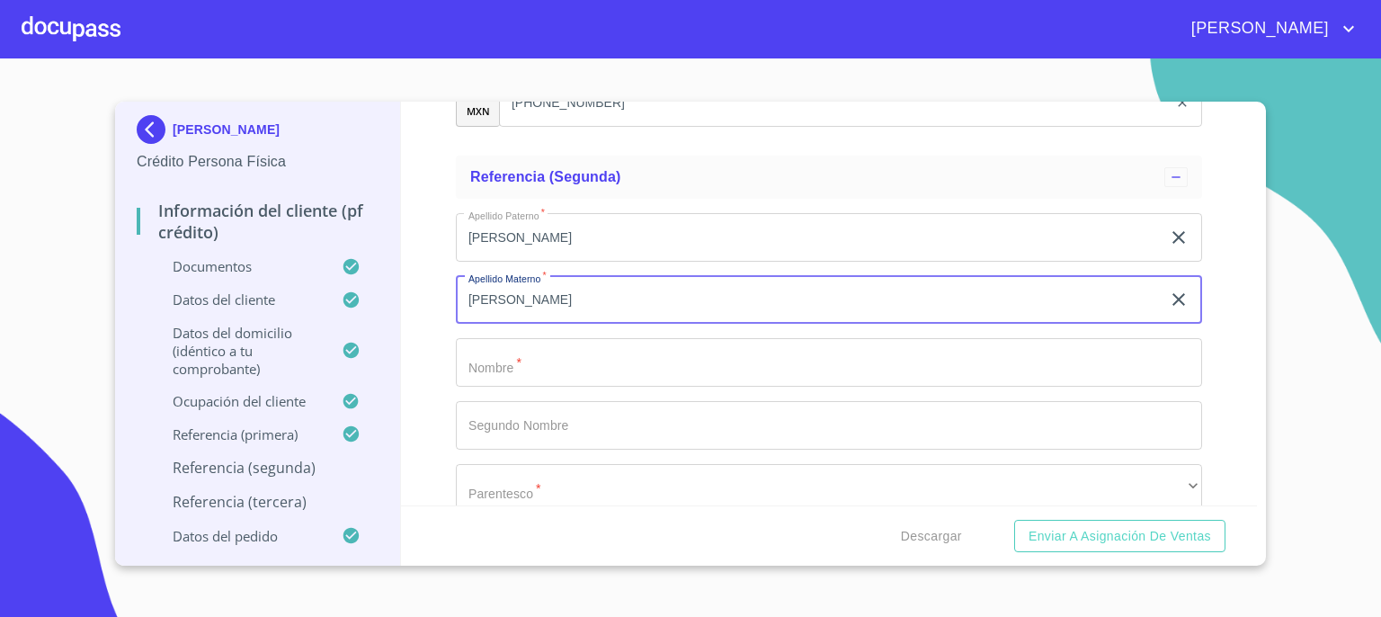
type input "LOPEZ"
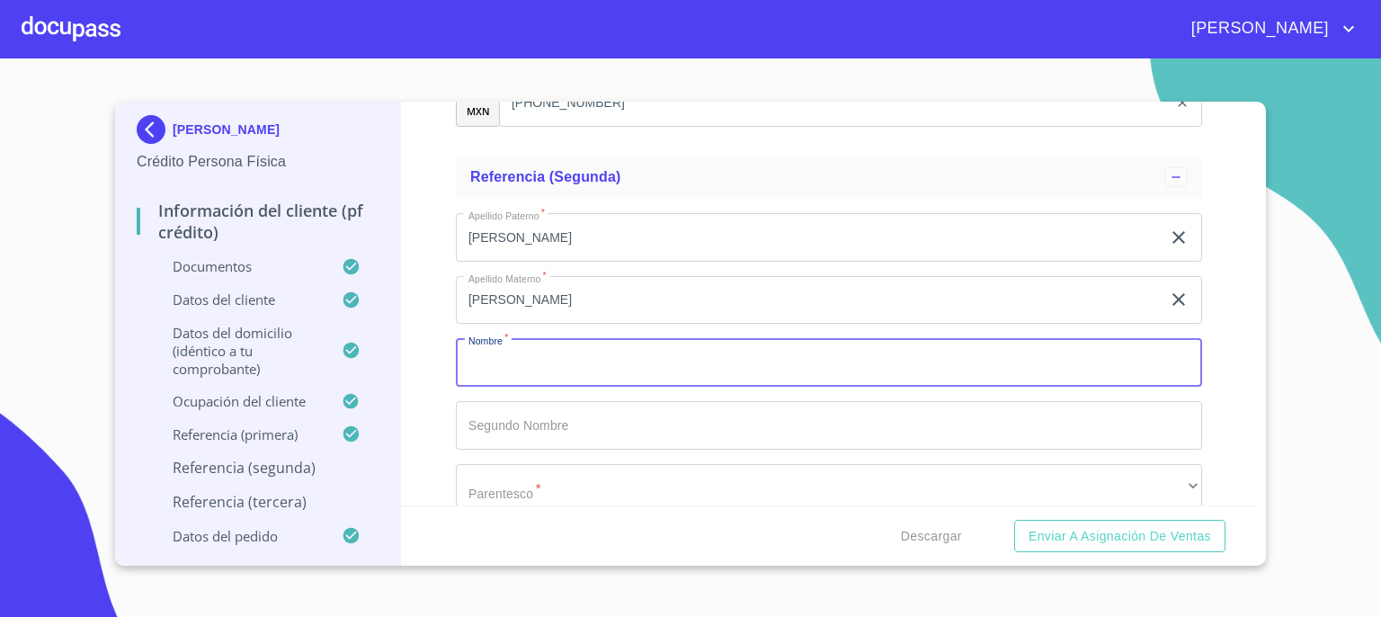
click at [1082, 345] on input "Documento de identificación.   *" at bounding box center [829, 362] width 746 height 49
type input "JOSE"
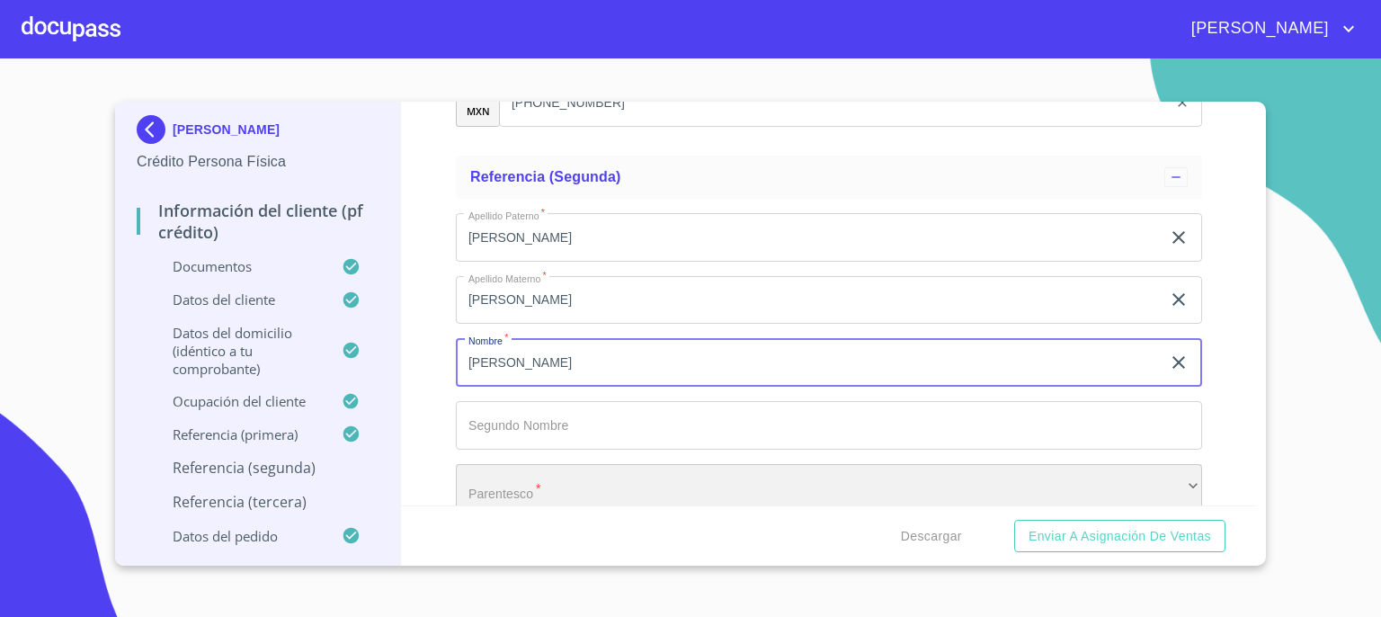
click at [1028, 464] on div "​" at bounding box center [829, 488] width 746 height 49
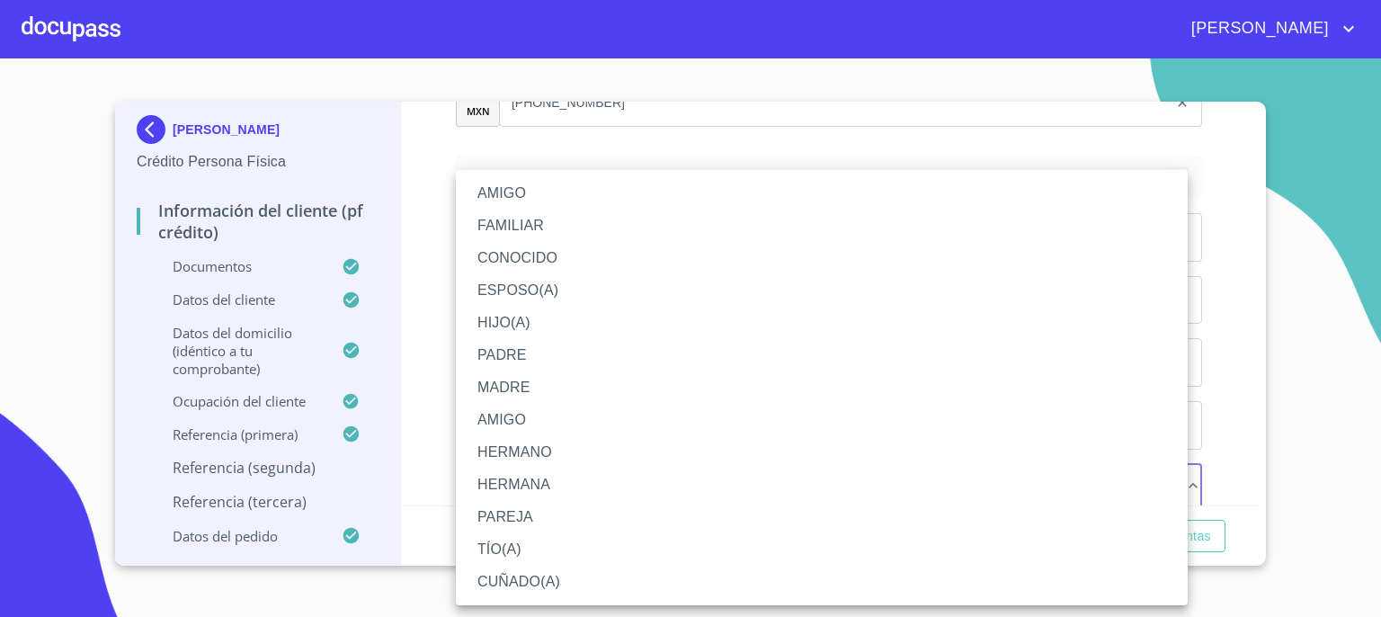
click at [1000, 191] on li "AMIGO" at bounding box center [822, 193] width 732 height 32
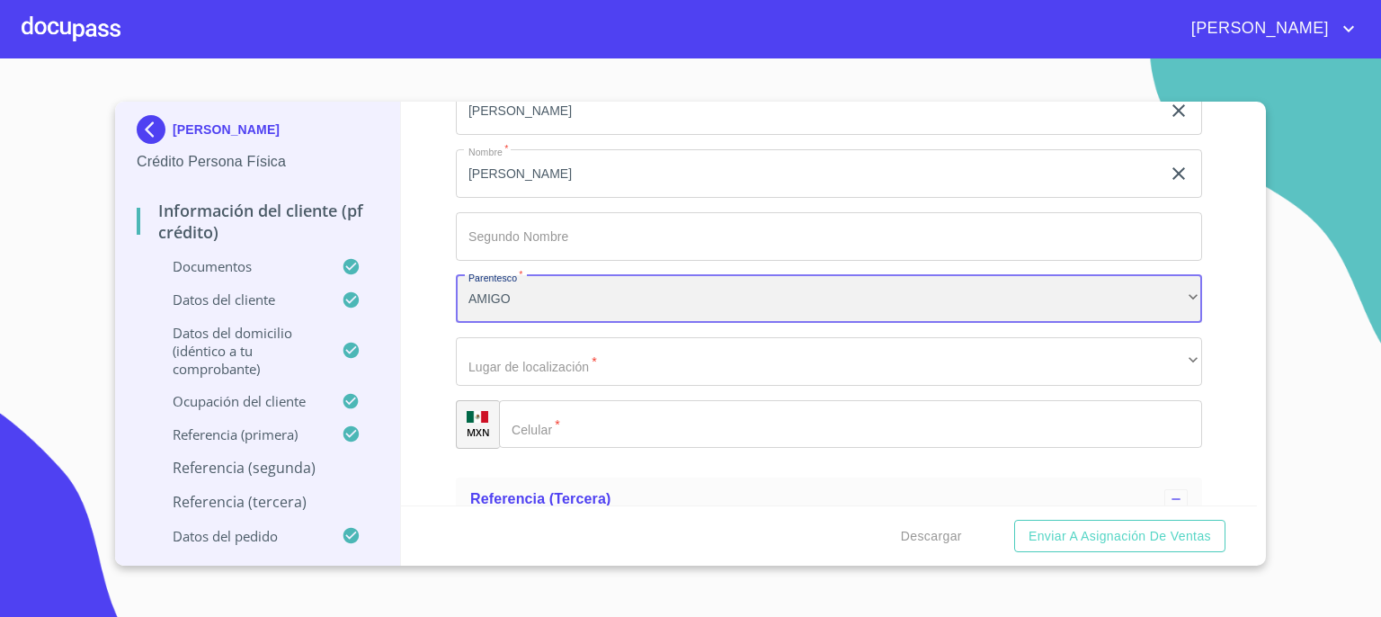
scroll to position [9662, 0]
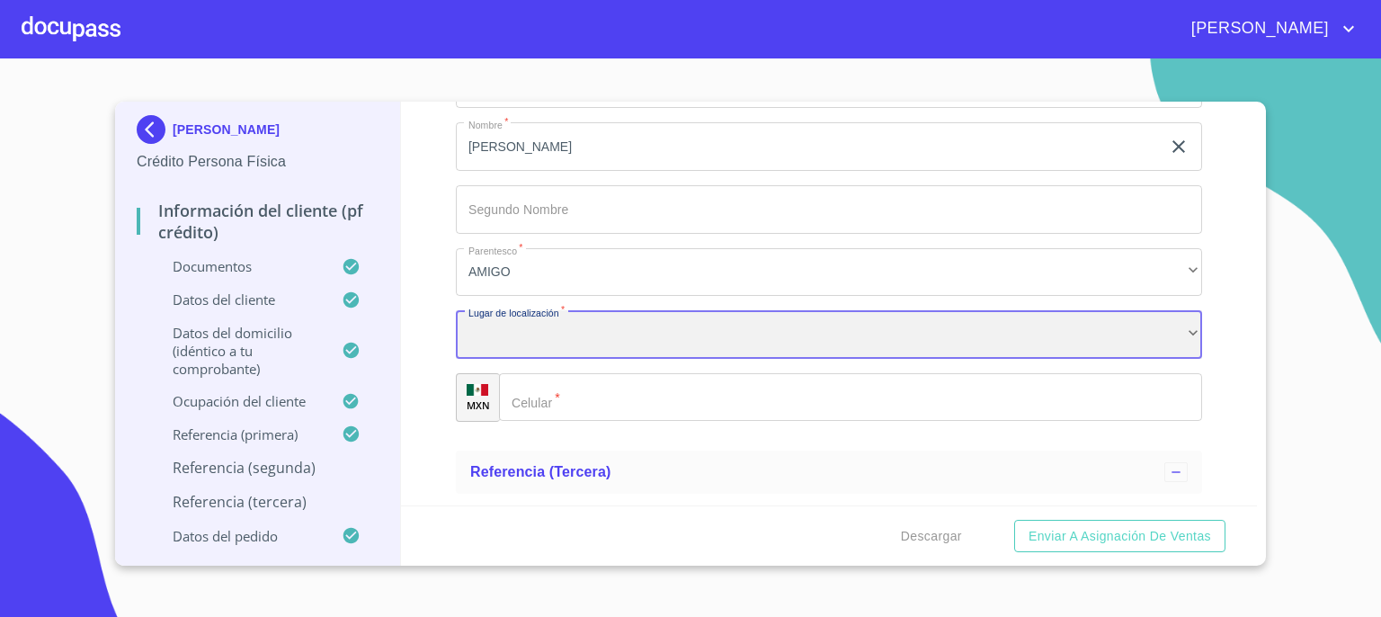
click at [1159, 338] on div "​" at bounding box center [829, 334] width 746 height 49
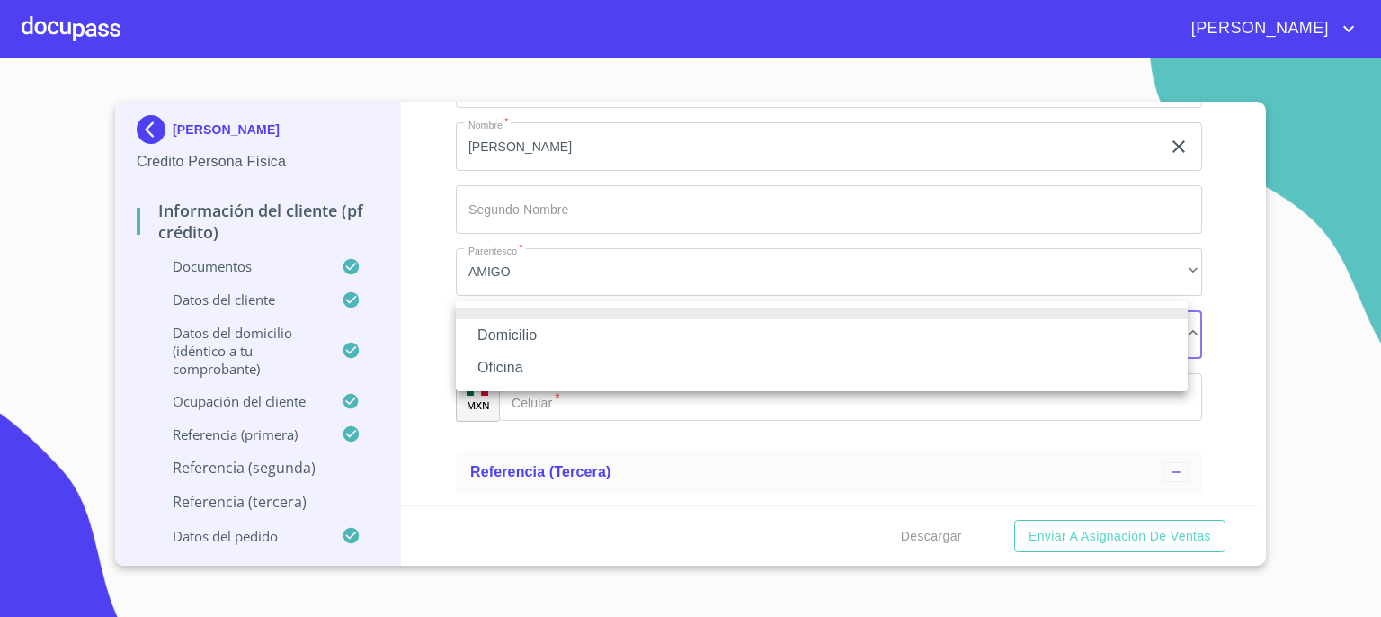
click at [1130, 339] on li "Domicilio" at bounding box center [822, 335] width 732 height 32
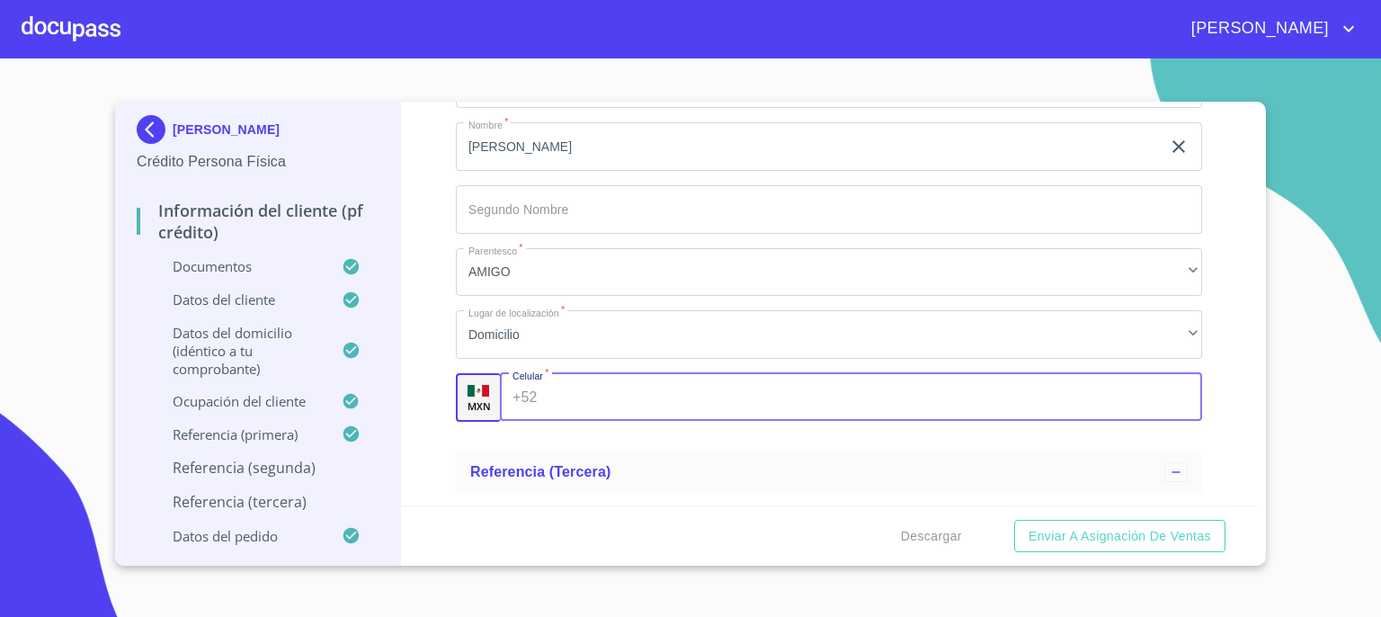
click at [1043, 392] on input "Documento de identificación.   *" at bounding box center [873, 397] width 657 height 49
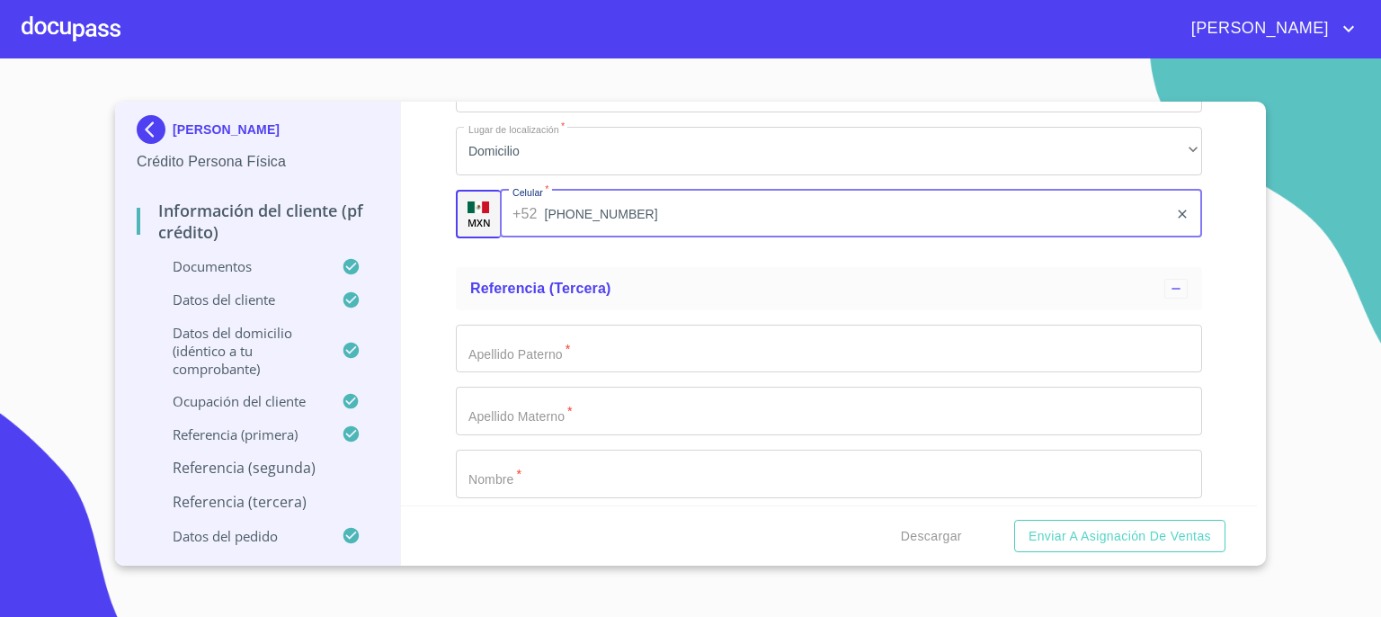
scroll to position [9878, 0]
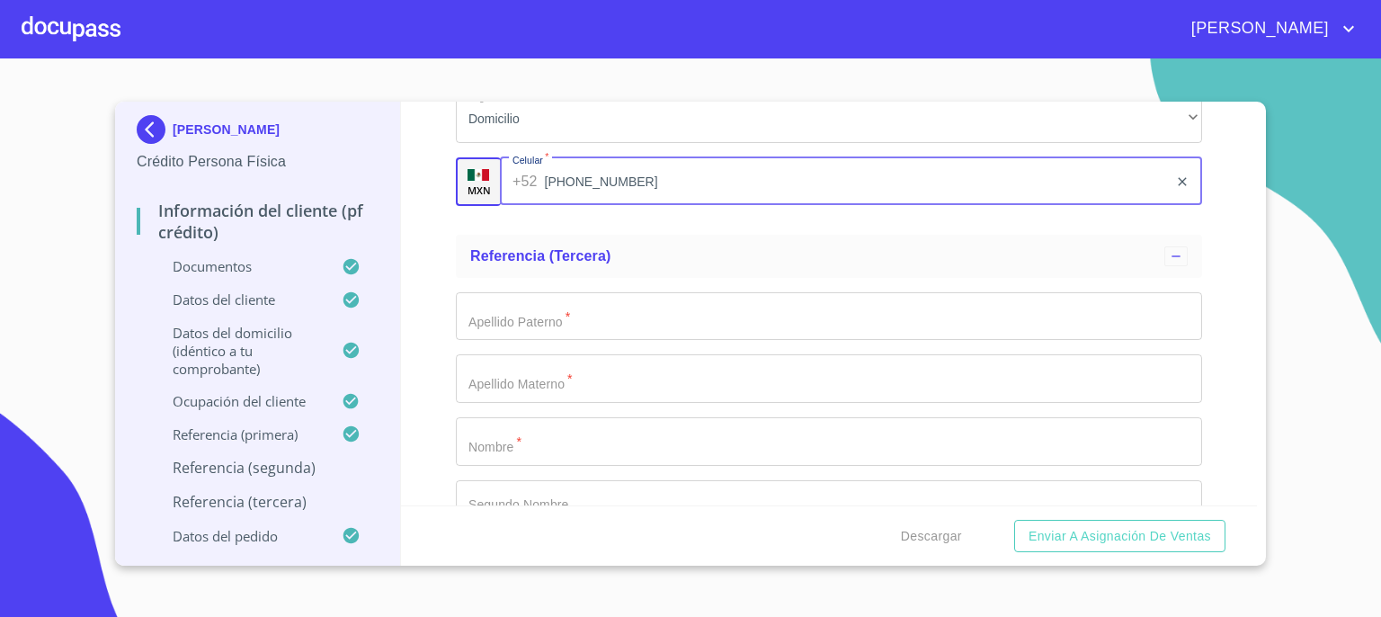
type input "(33)22203711"
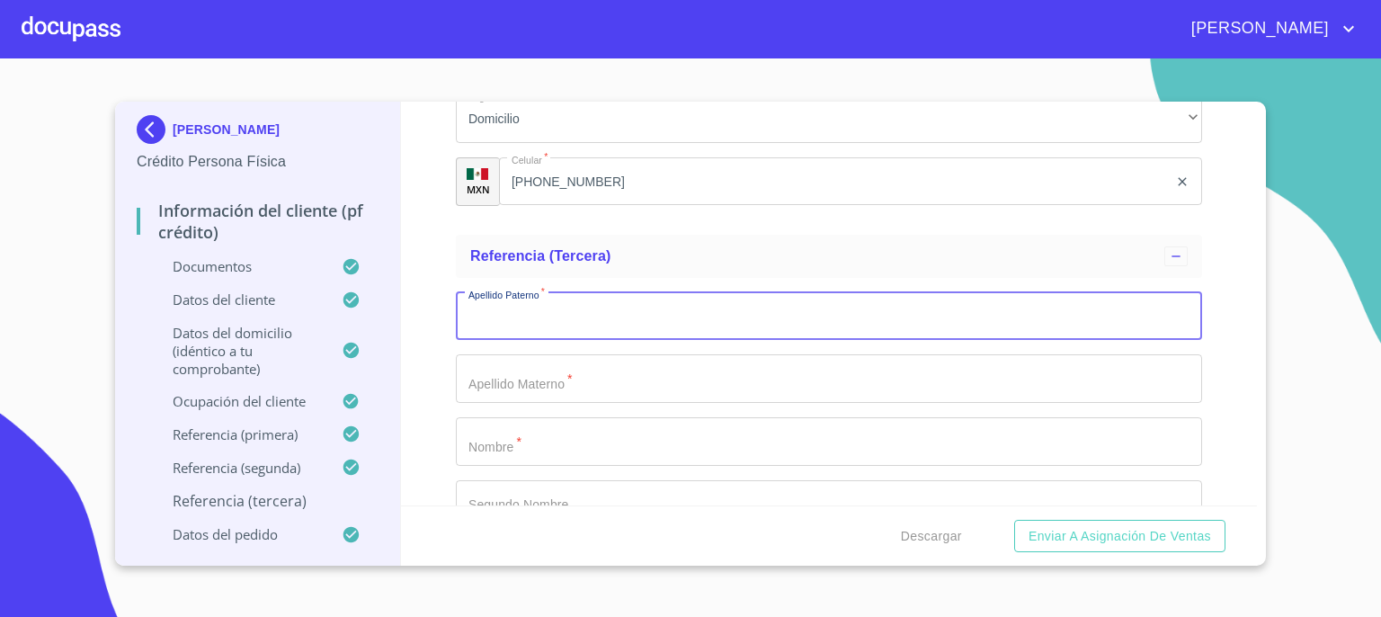
click at [1063, 300] on input "Documento de identificación.   *" at bounding box center [829, 316] width 746 height 49
type input "GOMEZ"
click at [1023, 370] on input "Documento de identificación.   *" at bounding box center [829, 378] width 746 height 49
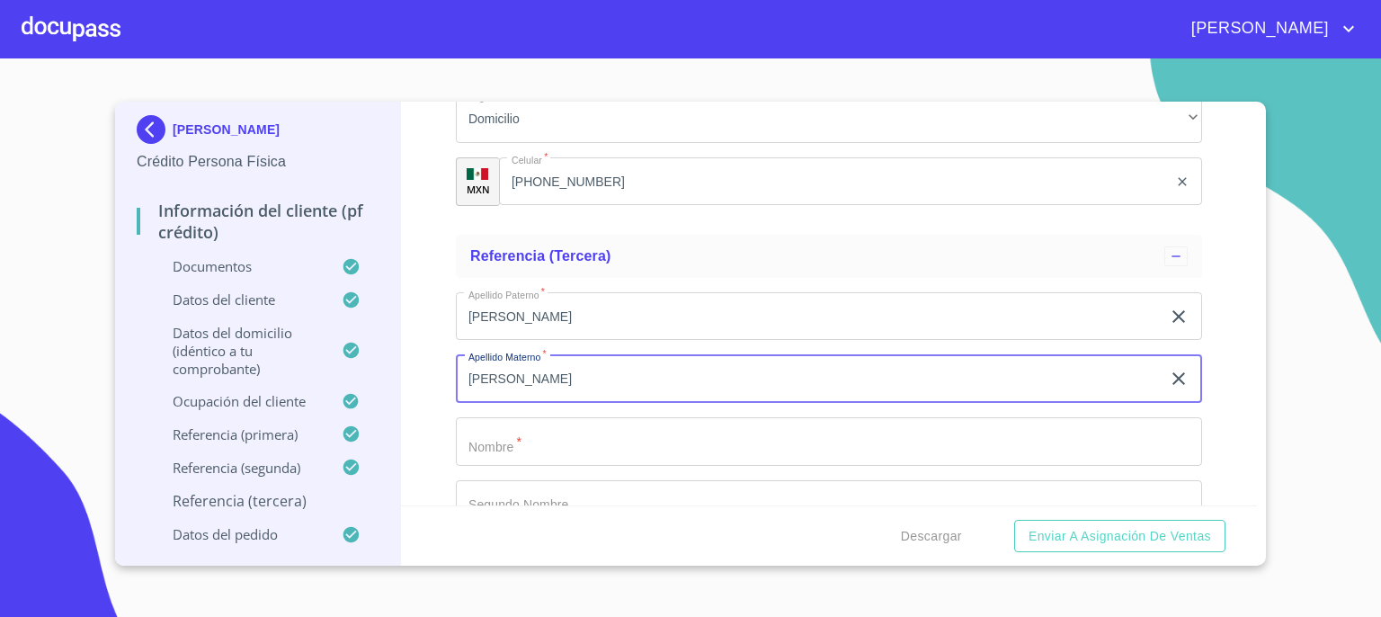
type input "GARCIA"
click at [1003, 431] on input "Documento de identificación.   *" at bounding box center [829, 441] width 746 height 49
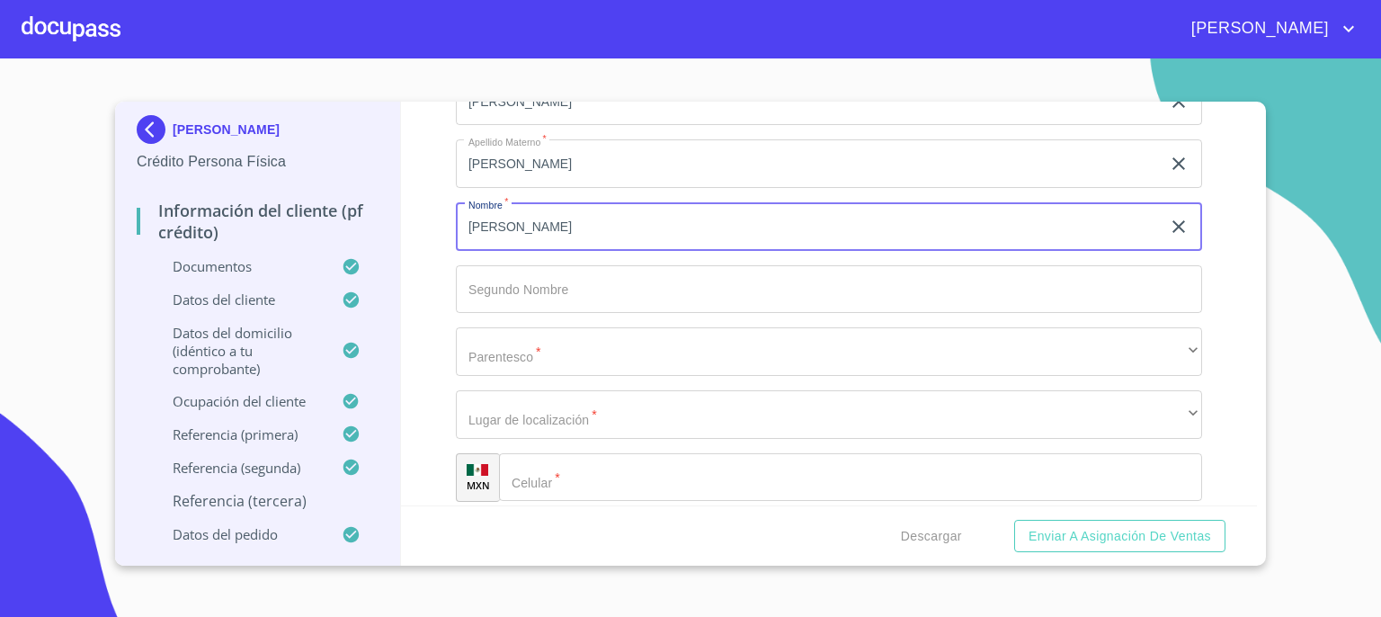
scroll to position [10093, 0]
type input "MOISES"
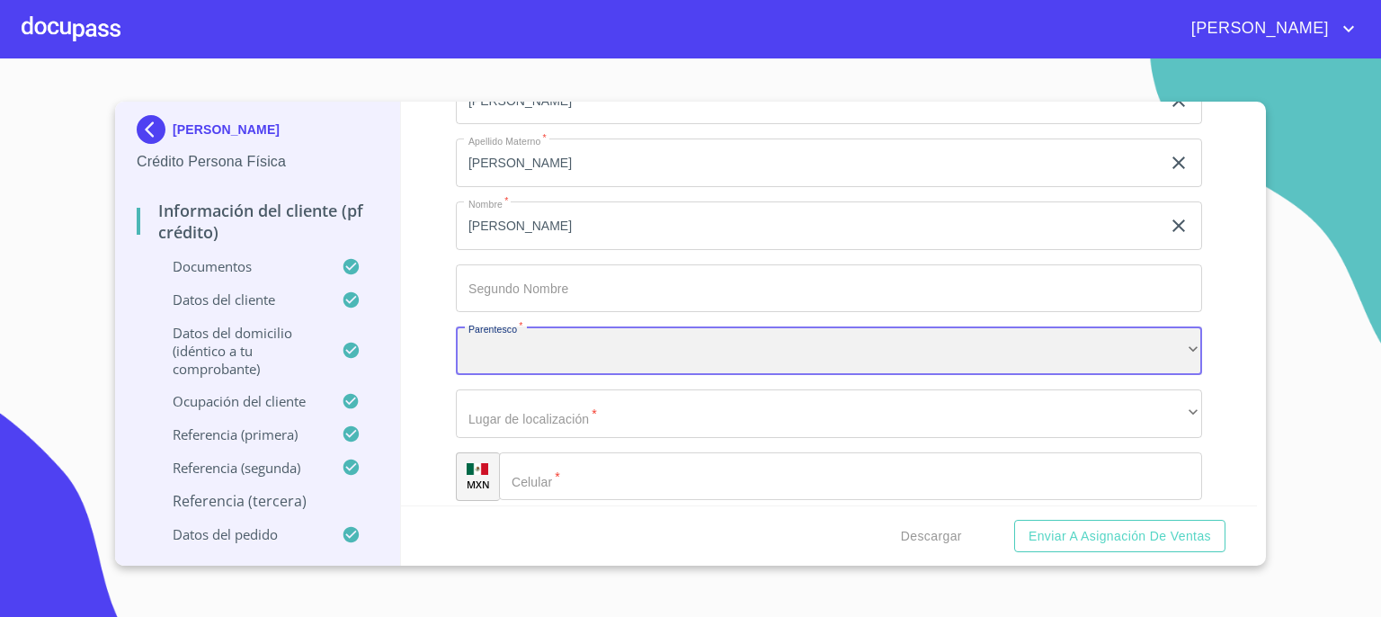
click at [1157, 339] on div "​" at bounding box center [829, 350] width 746 height 49
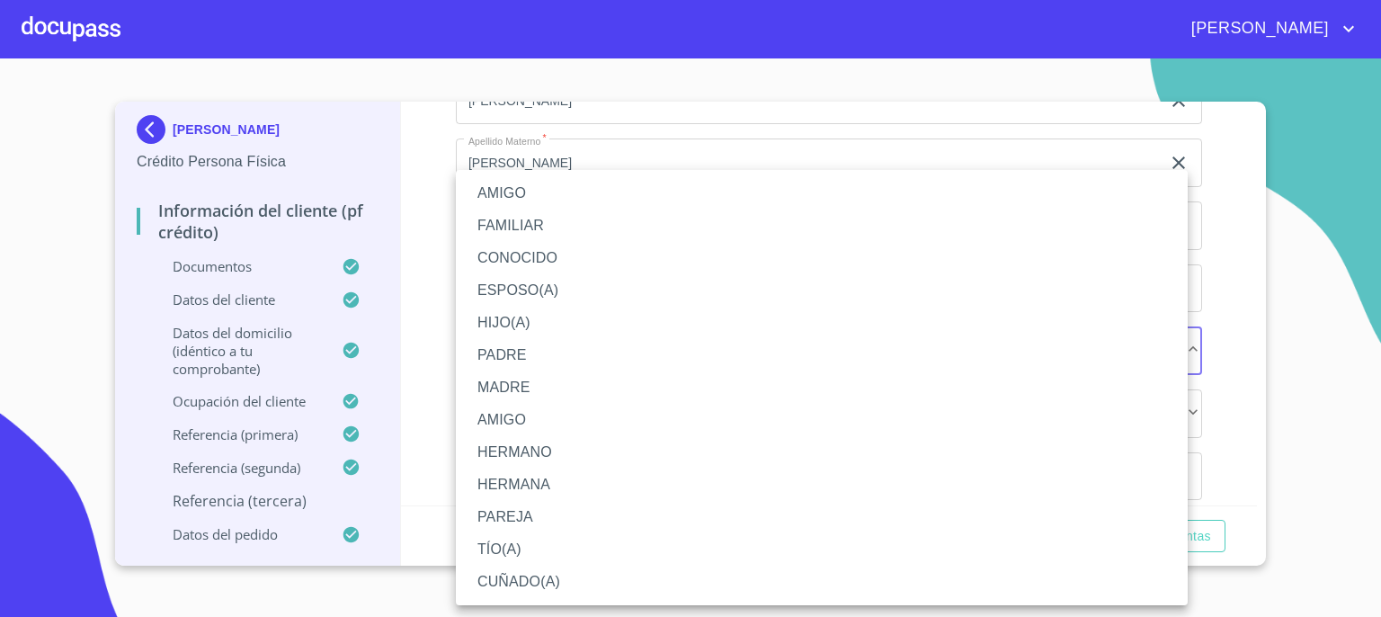
click at [1049, 192] on li "AMIGO" at bounding box center [822, 193] width 732 height 32
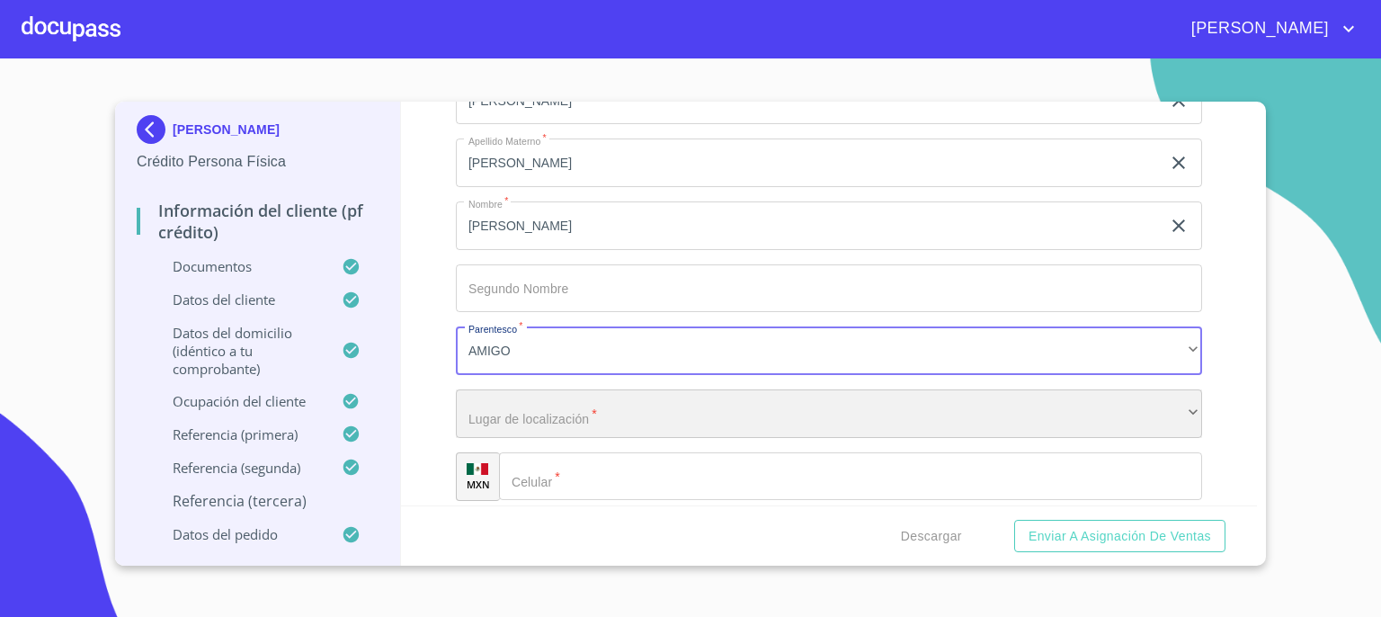
click at [946, 404] on div "​" at bounding box center [829, 413] width 746 height 49
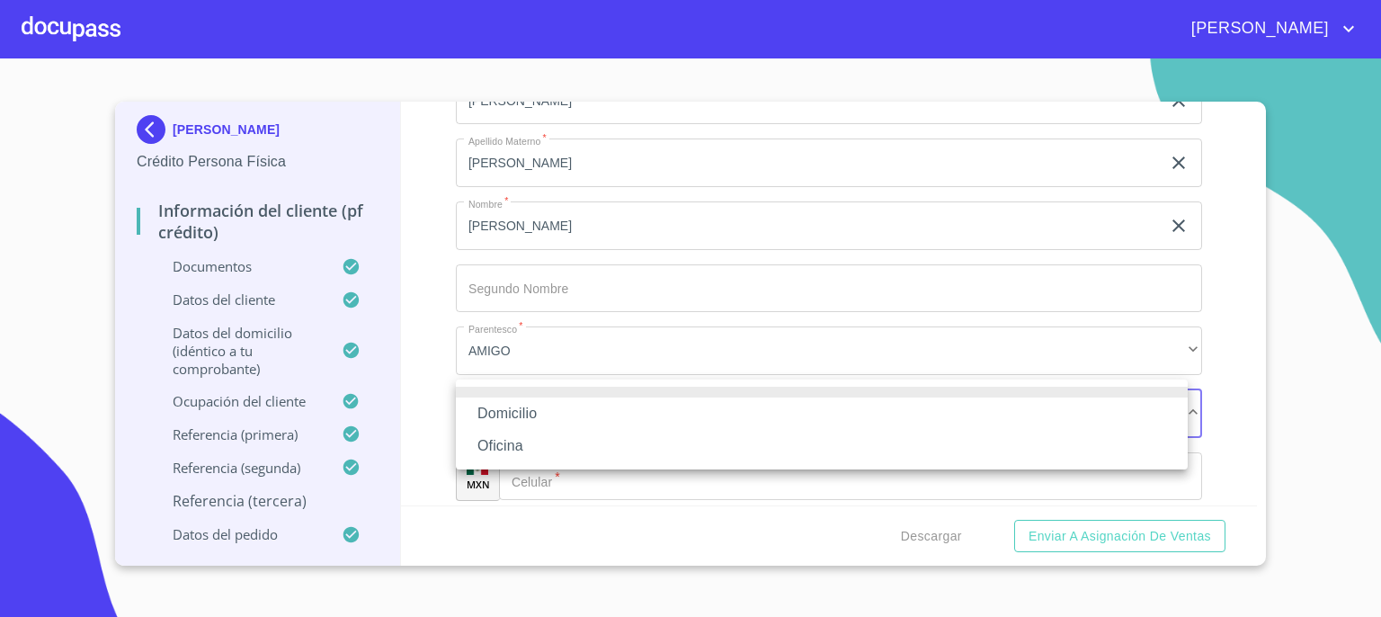
click at [929, 418] on li "Domicilio" at bounding box center [822, 413] width 732 height 32
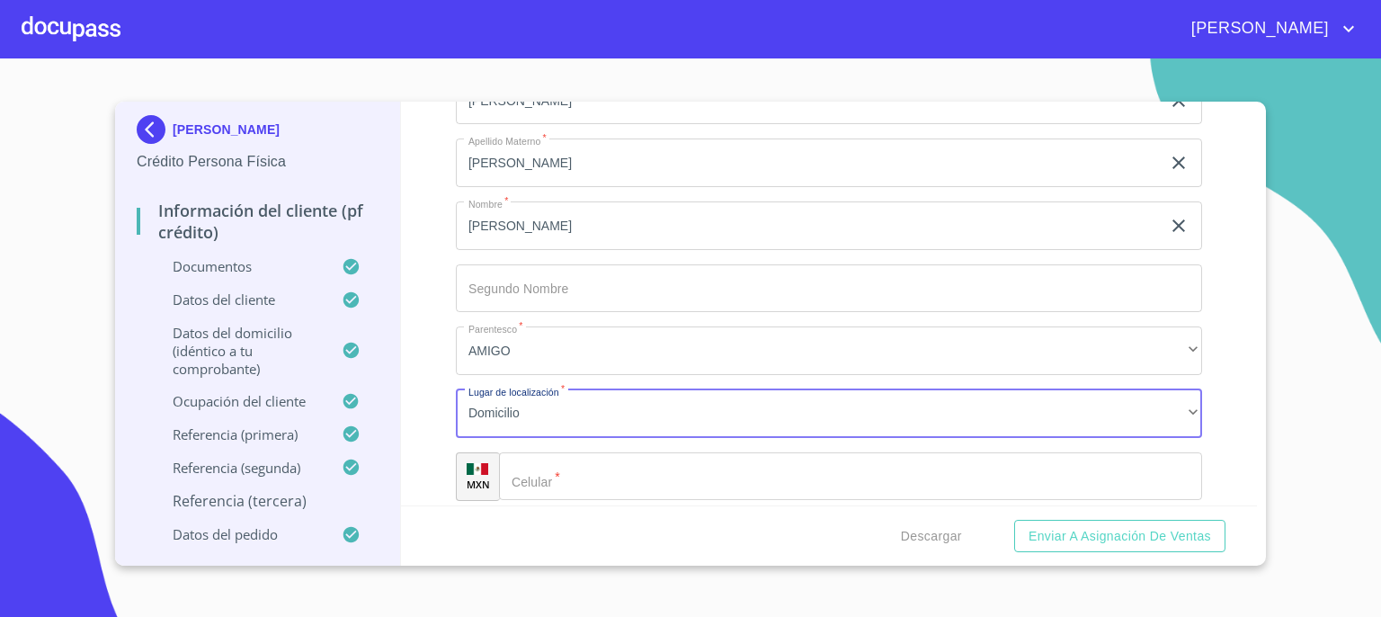
click at [913, 460] on input "Documento de identificación.   *" at bounding box center [850, 476] width 703 height 49
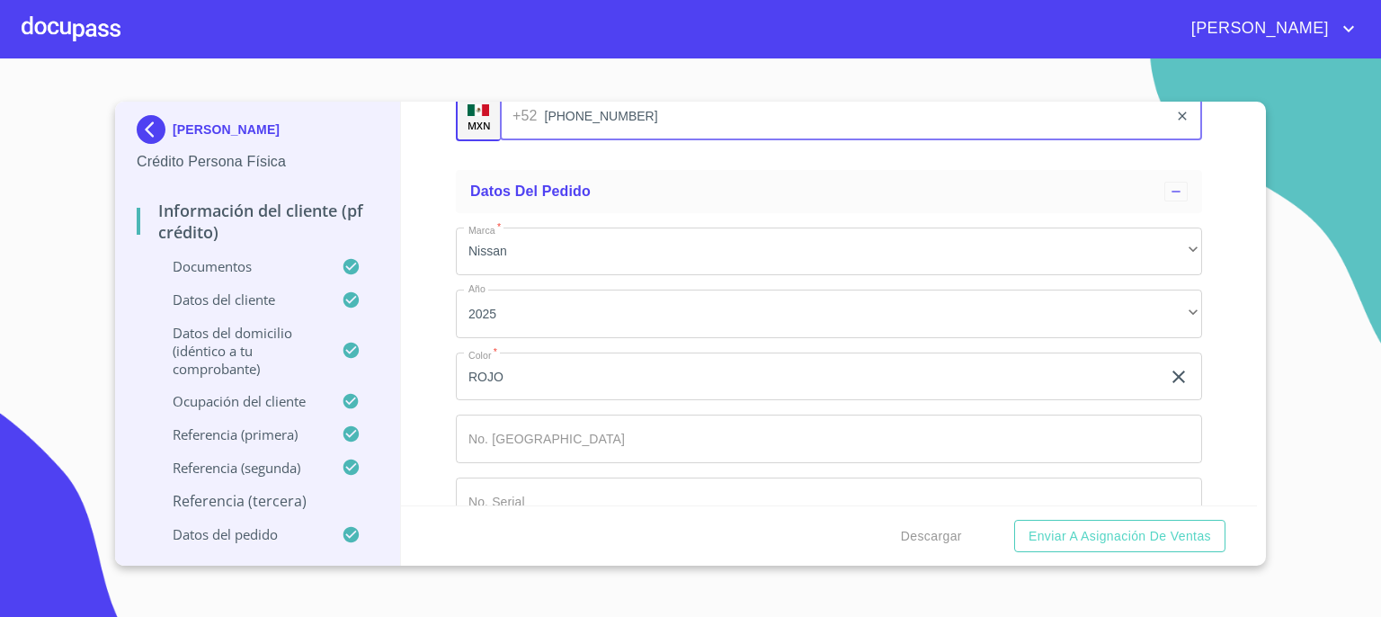
scroll to position [10485, 0]
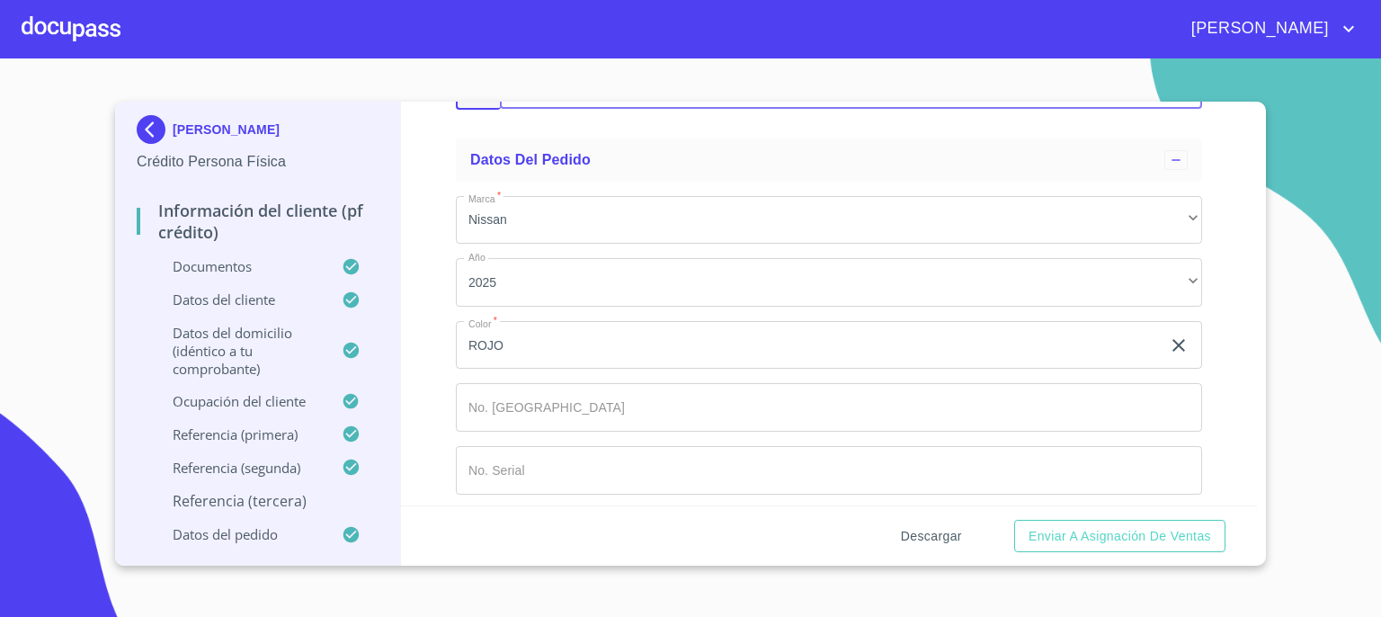
type input "(33)14687474"
click at [939, 537] on span "Descargar" at bounding box center [931, 536] width 61 height 22
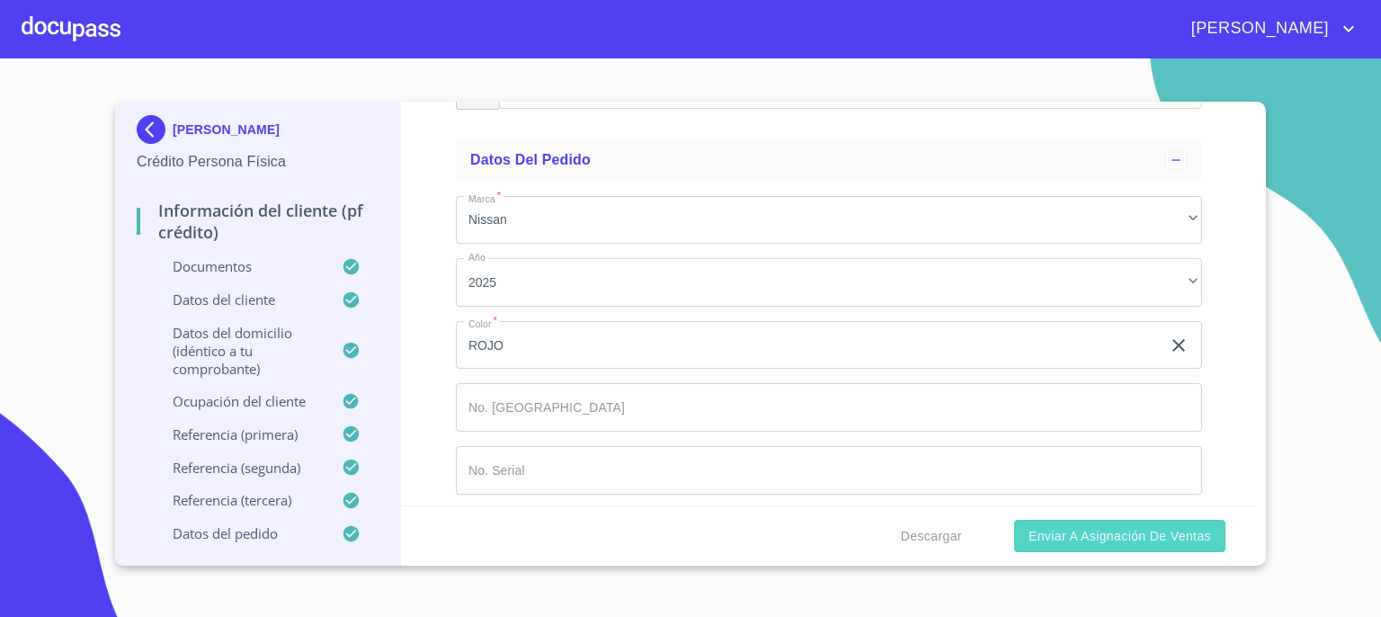
click at [1100, 540] on span "Enviar a Asignación de Ventas" at bounding box center [1120, 536] width 183 height 22
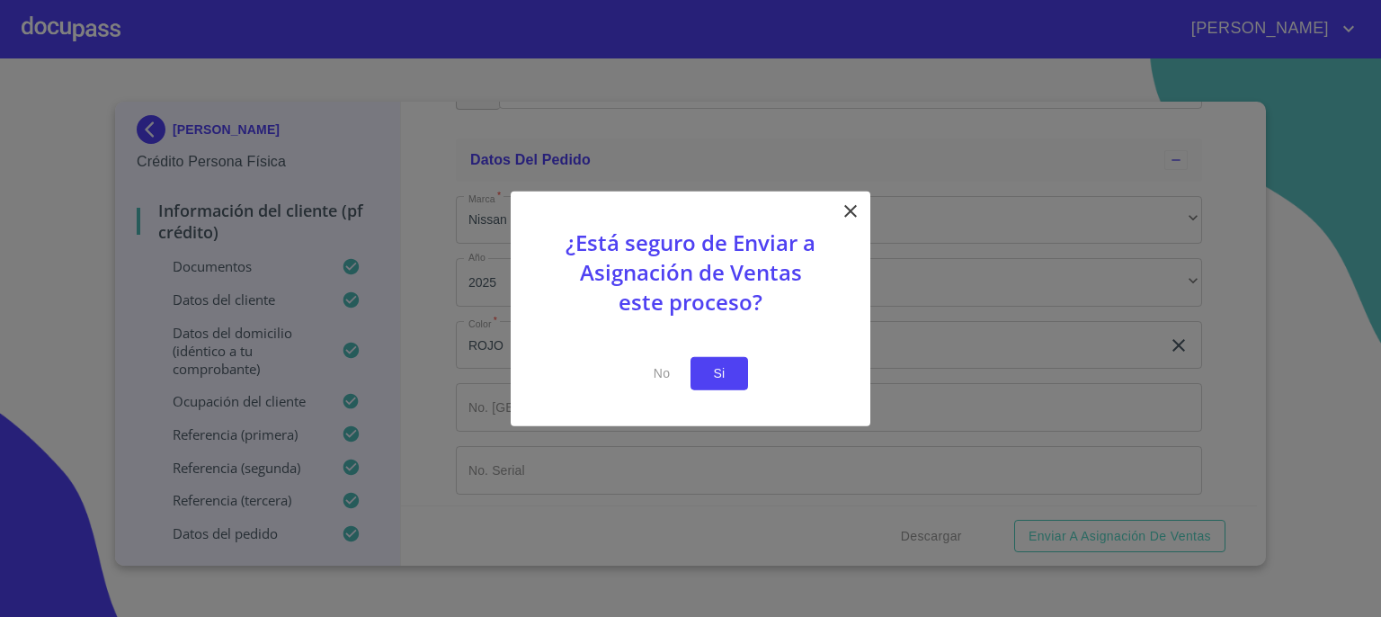
click at [712, 367] on span "Si" at bounding box center [719, 373] width 29 height 22
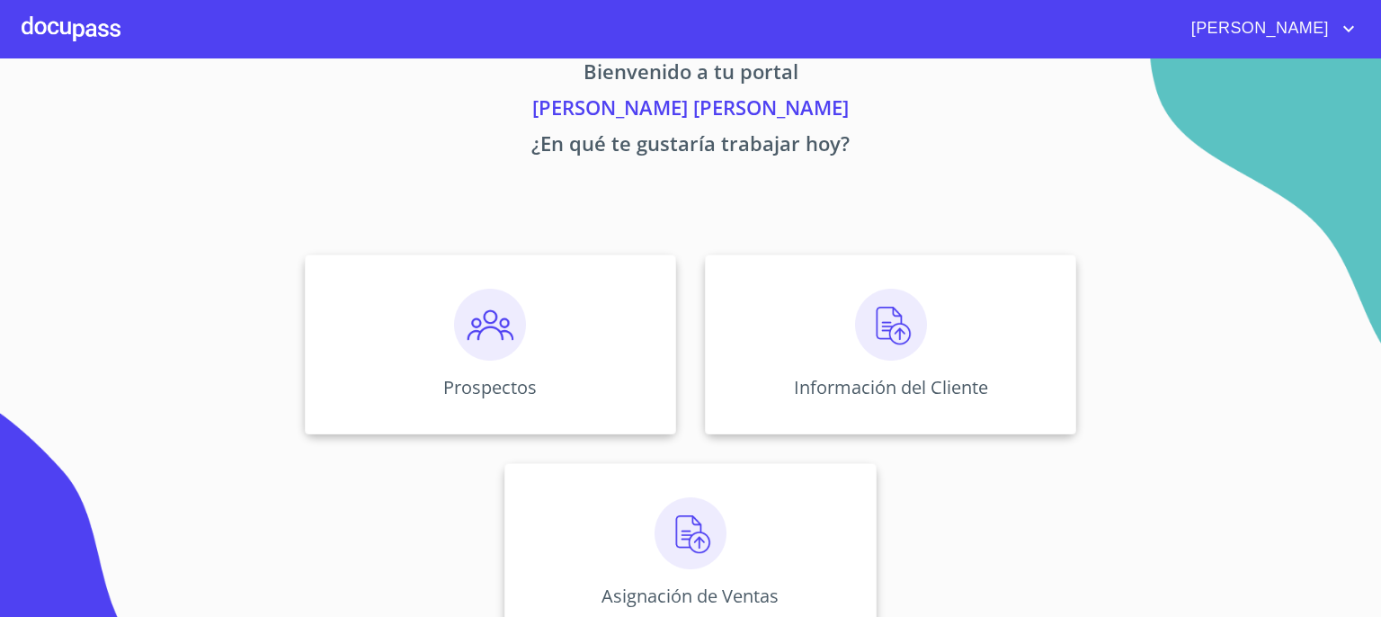
scroll to position [64, 0]
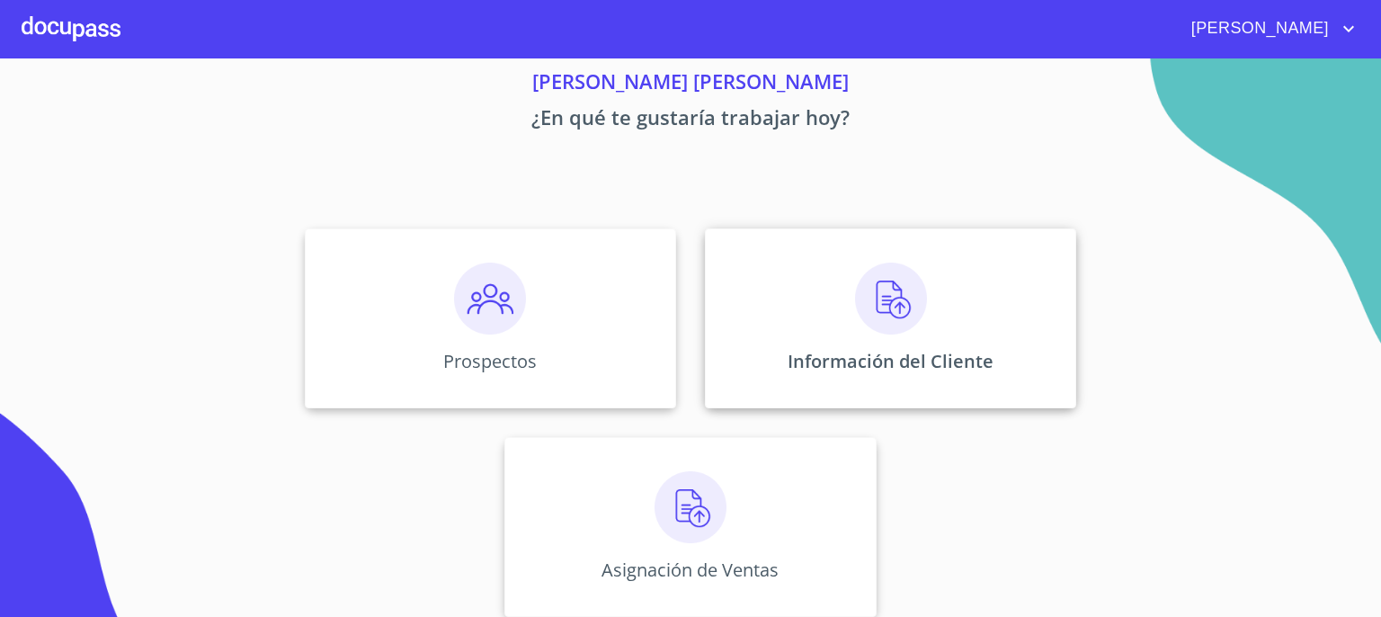
click at [898, 294] on img at bounding box center [891, 299] width 72 height 72
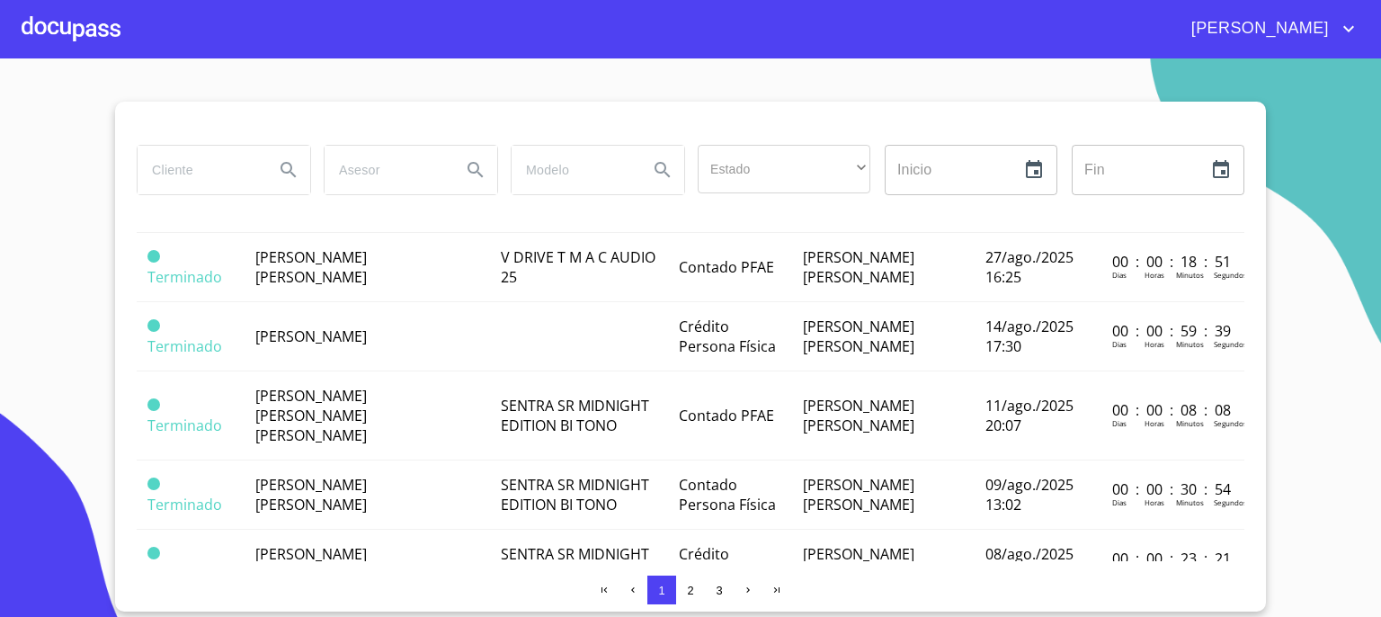
scroll to position [923, 0]
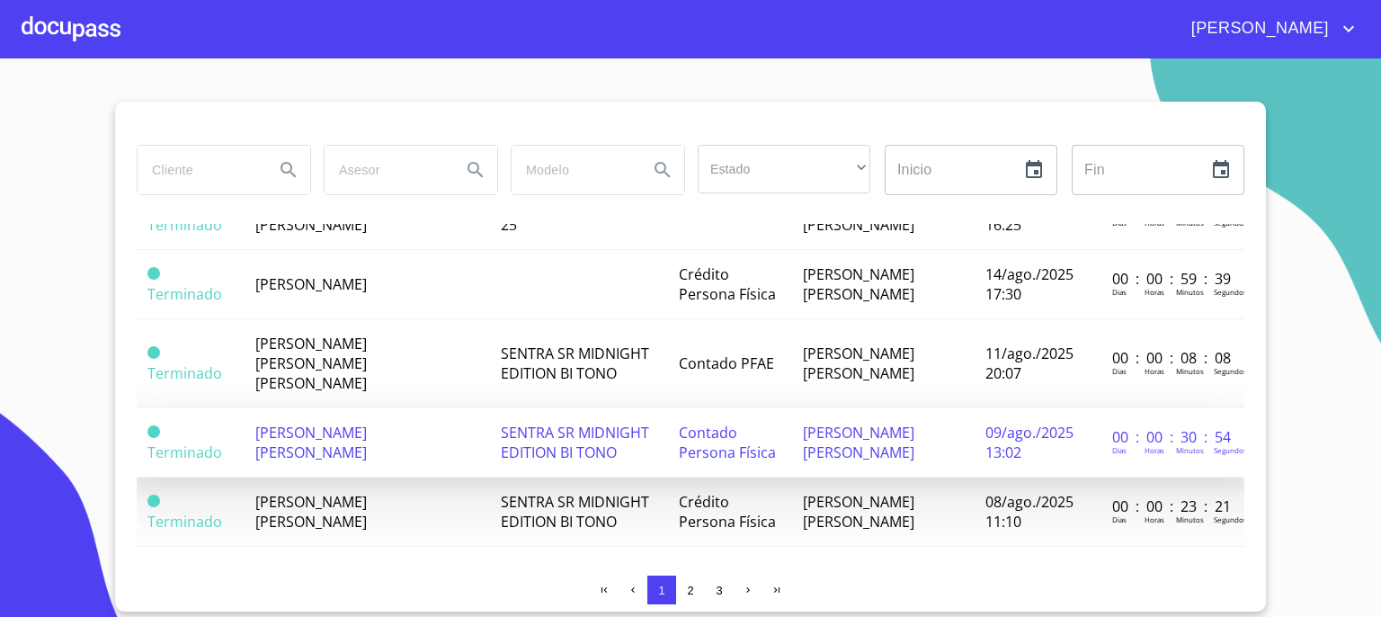
click at [331, 423] on span "[PERSON_NAME] [PERSON_NAME]" at bounding box center [311, 443] width 112 height 40
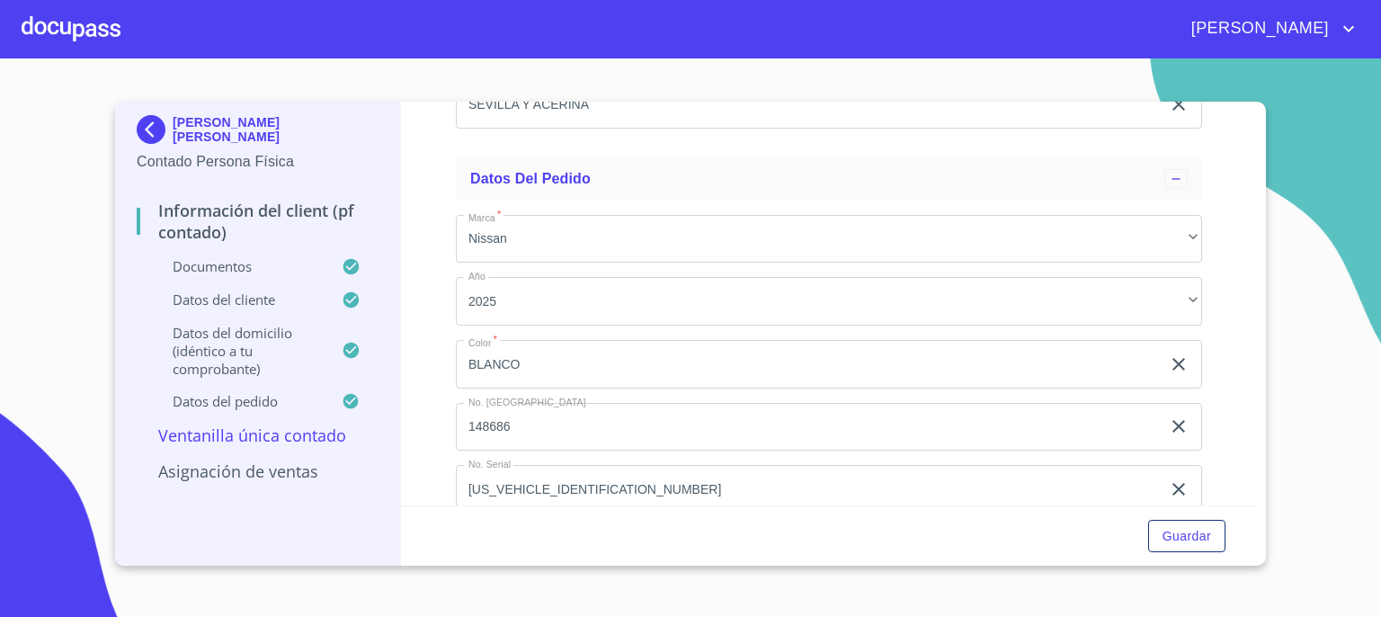
scroll to position [4824, 0]
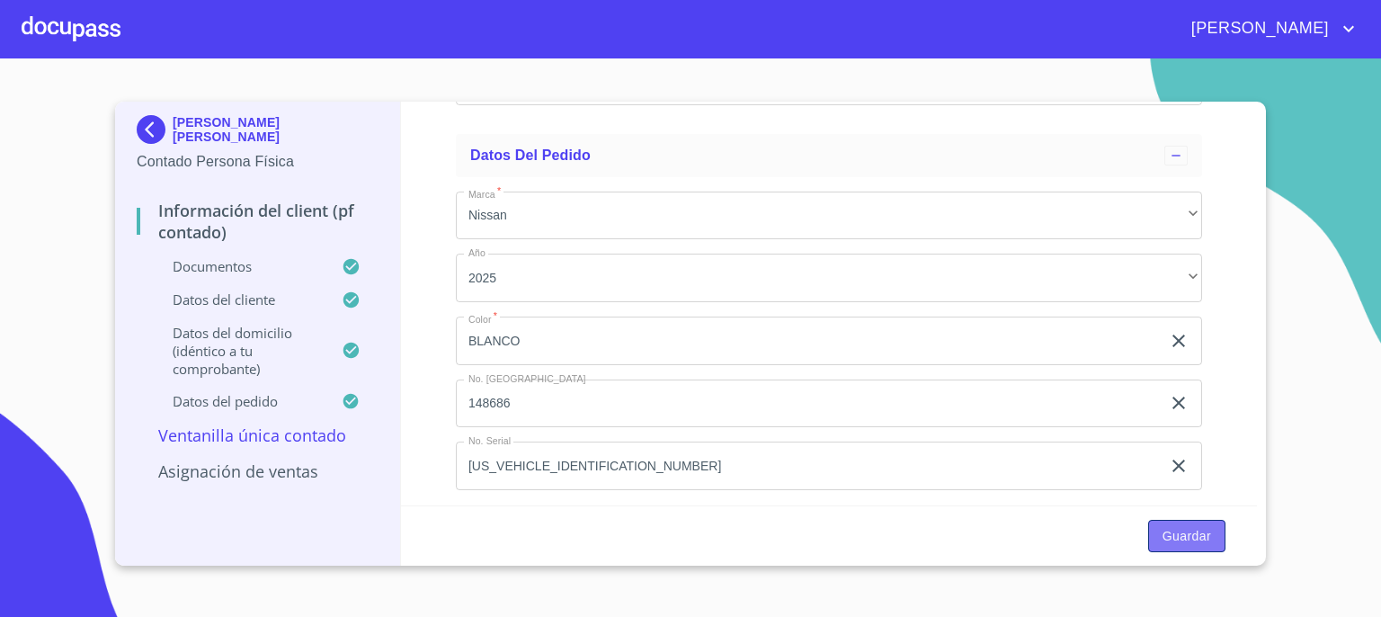
click at [1174, 536] on span "Guardar" at bounding box center [1187, 536] width 49 height 22
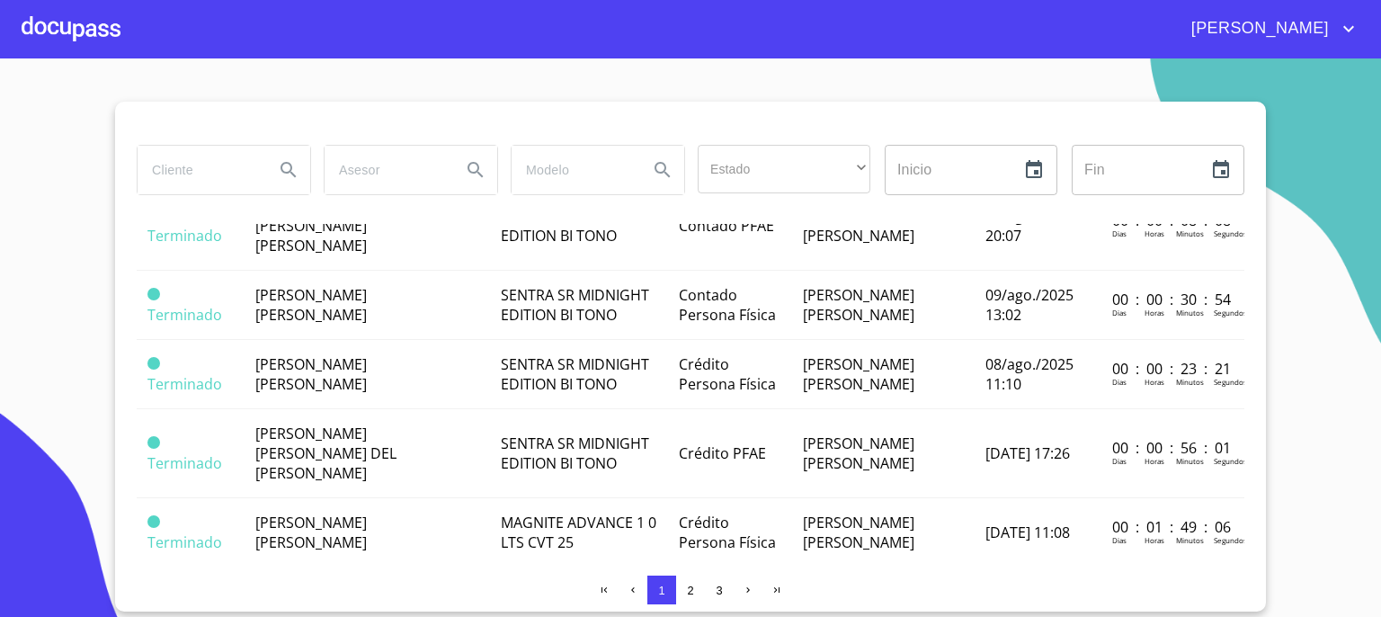
scroll to position [1029, 0]
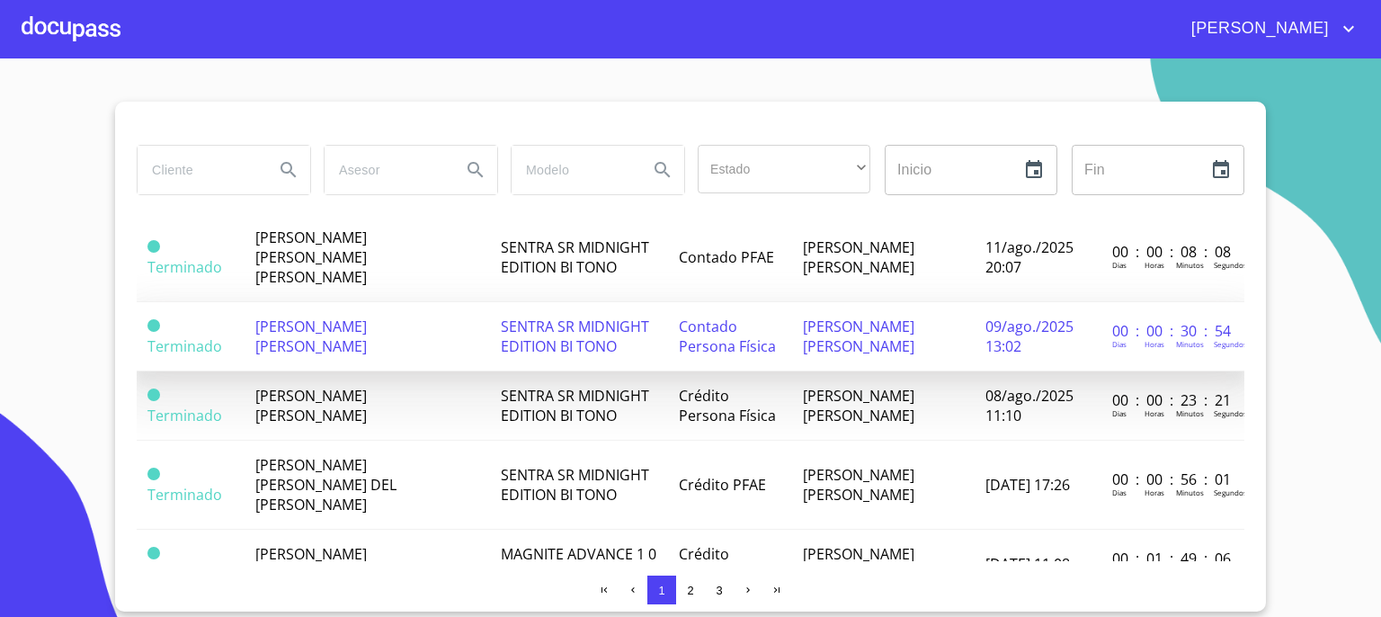
click at [338, 317] on span "[PERSON_NAME] [PERSON_NAME]" at bounding box center [311, 337] width 112 height 40
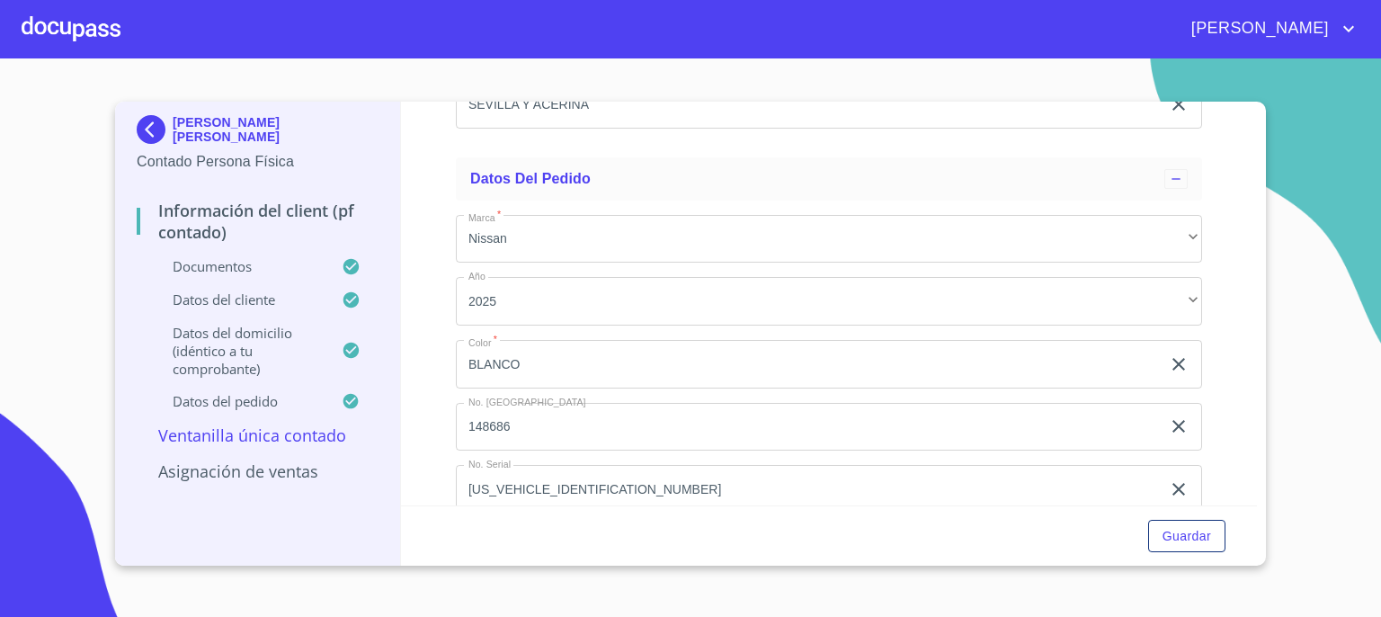
scroll to position [4824, 0]
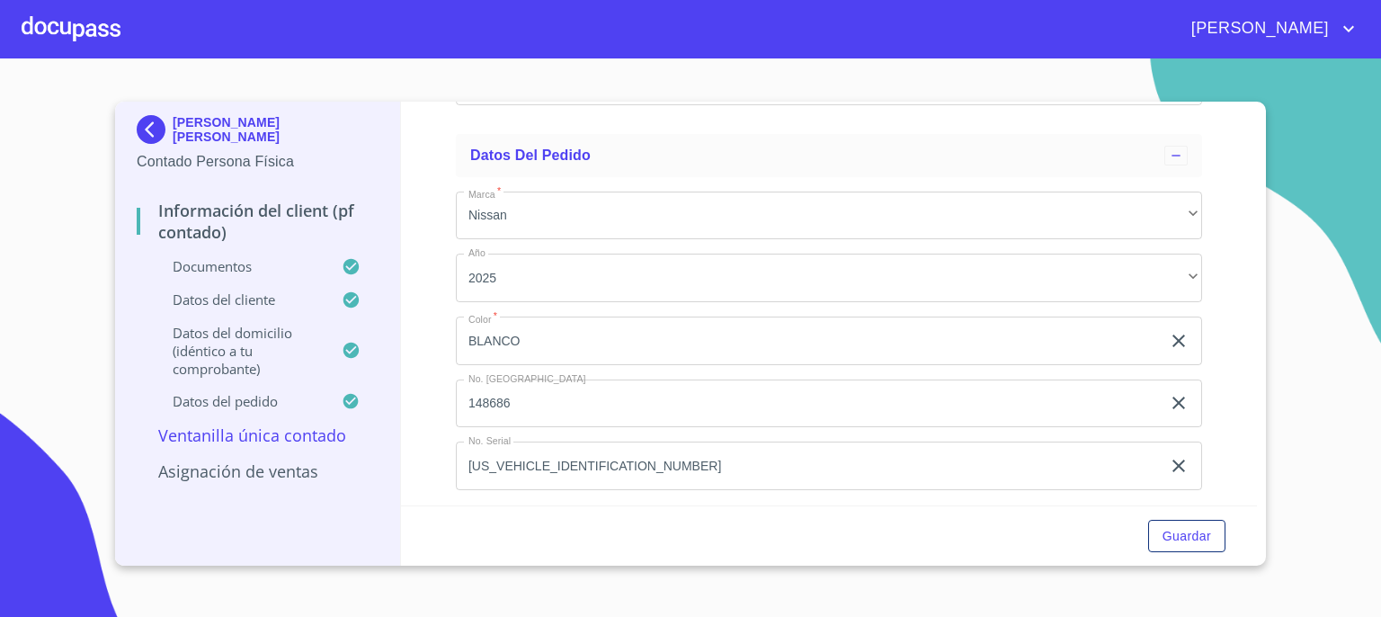
click at [906, 404] on input "148686" at bounding box center [808, 403] width 705 height 49
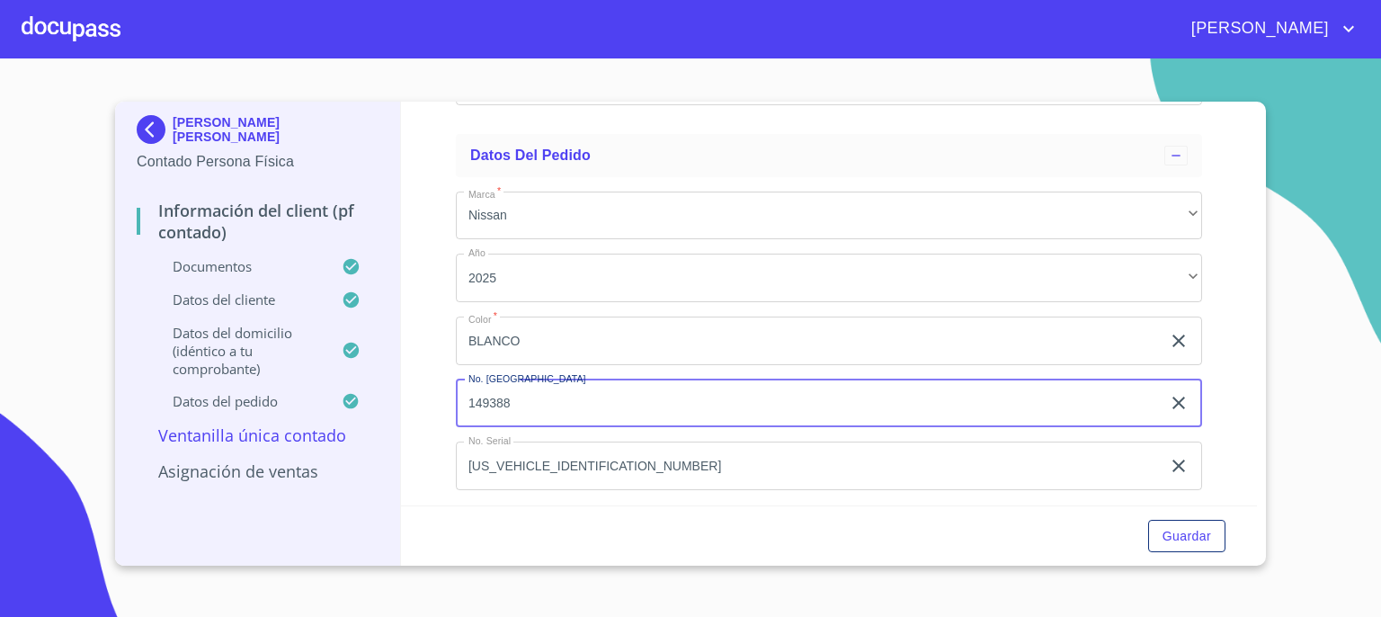
type input "149388"
click at [716, 467] on input "3N1CN8AE7SK626375" at bounding box center [808, 466] width 705 height 49
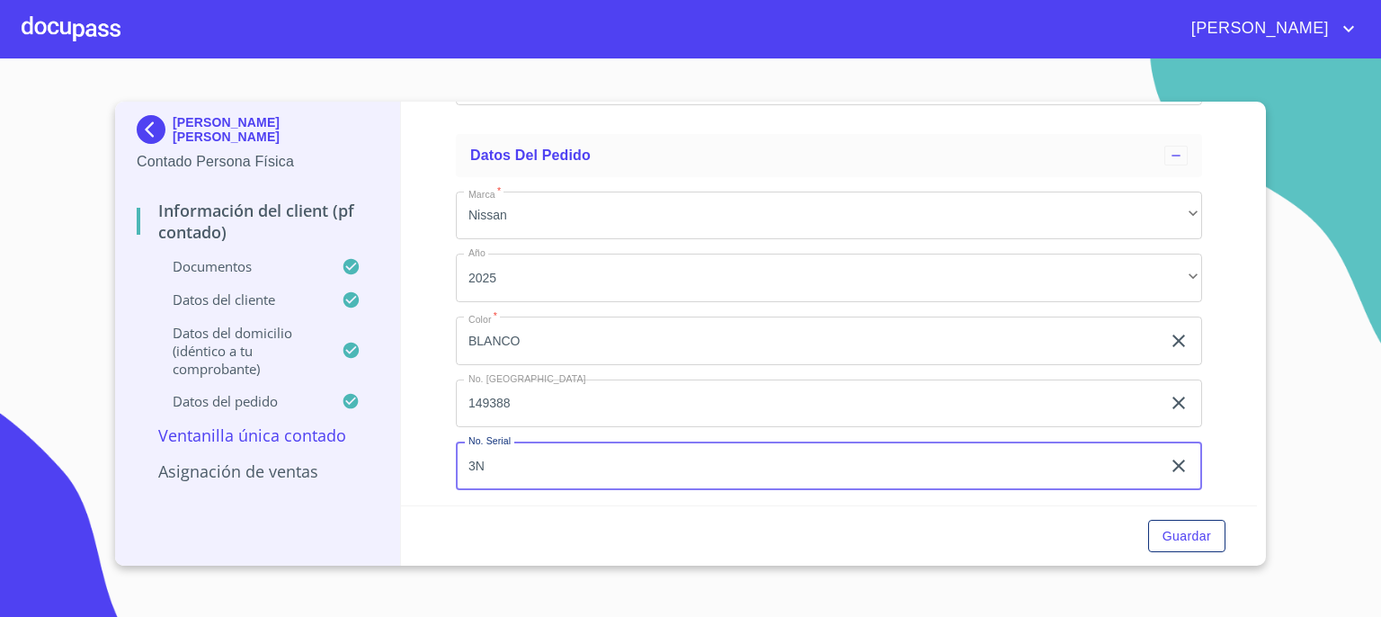
type input "3"
type input "[US_VEHICLE_IDENTIFICATION_NUMBER]"
click at [1191, 537] on span "Guardar" at bounding box center [1187, 536] width 49 height 22
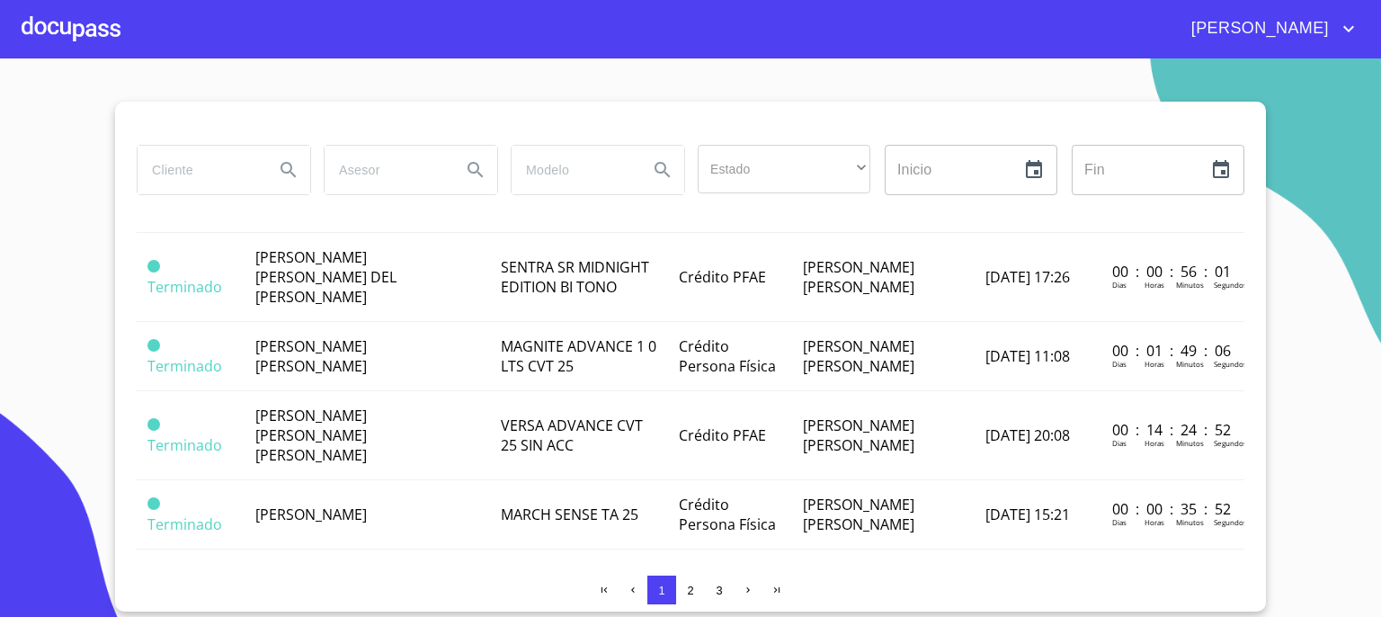
scroll to position [1241, 0]
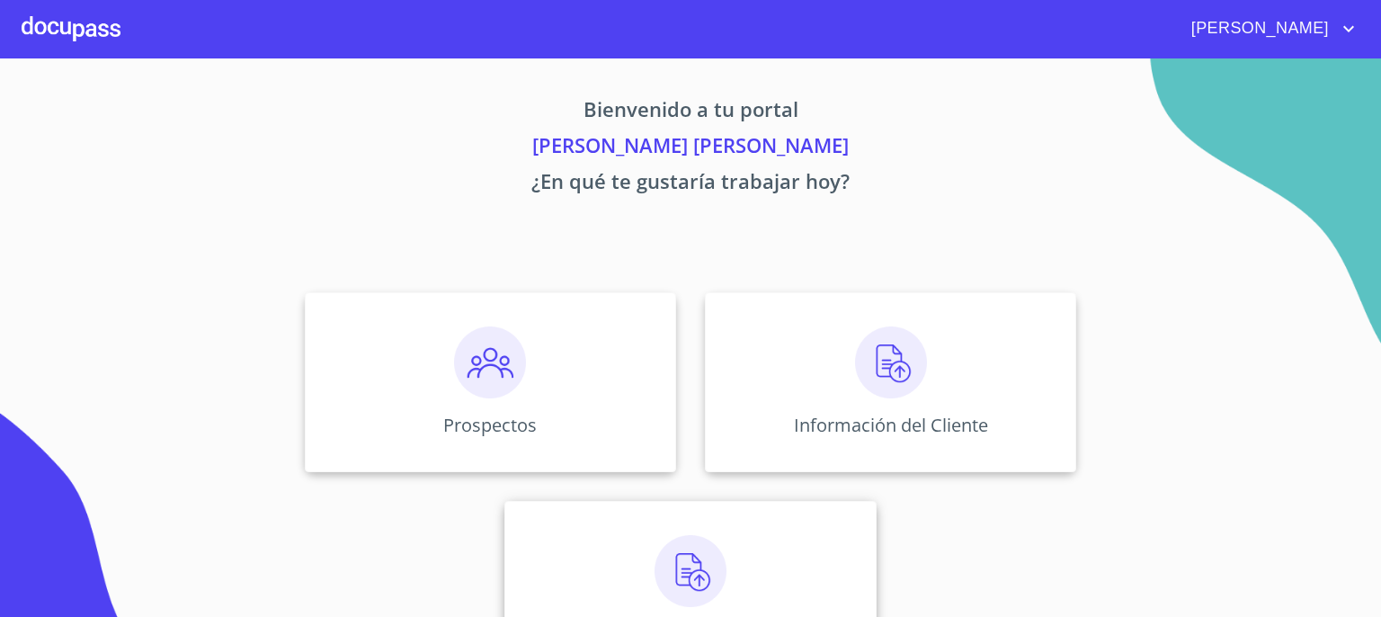
click at [687, 584] on img at bounding box center [691, 571] width 72 height 72
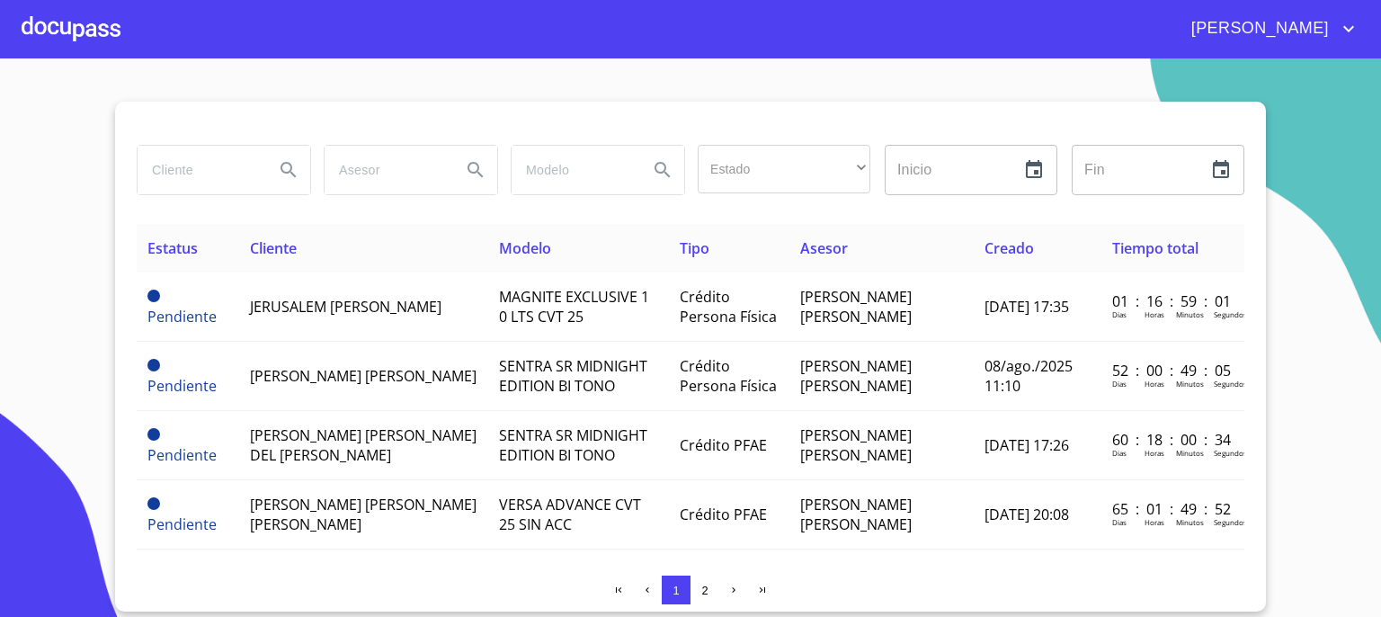
click at [222, 174] on input "search" at bounding box center [199, 170] width 122 height 49
type input "[PERSON_NAME] [PERSON_NAME]"
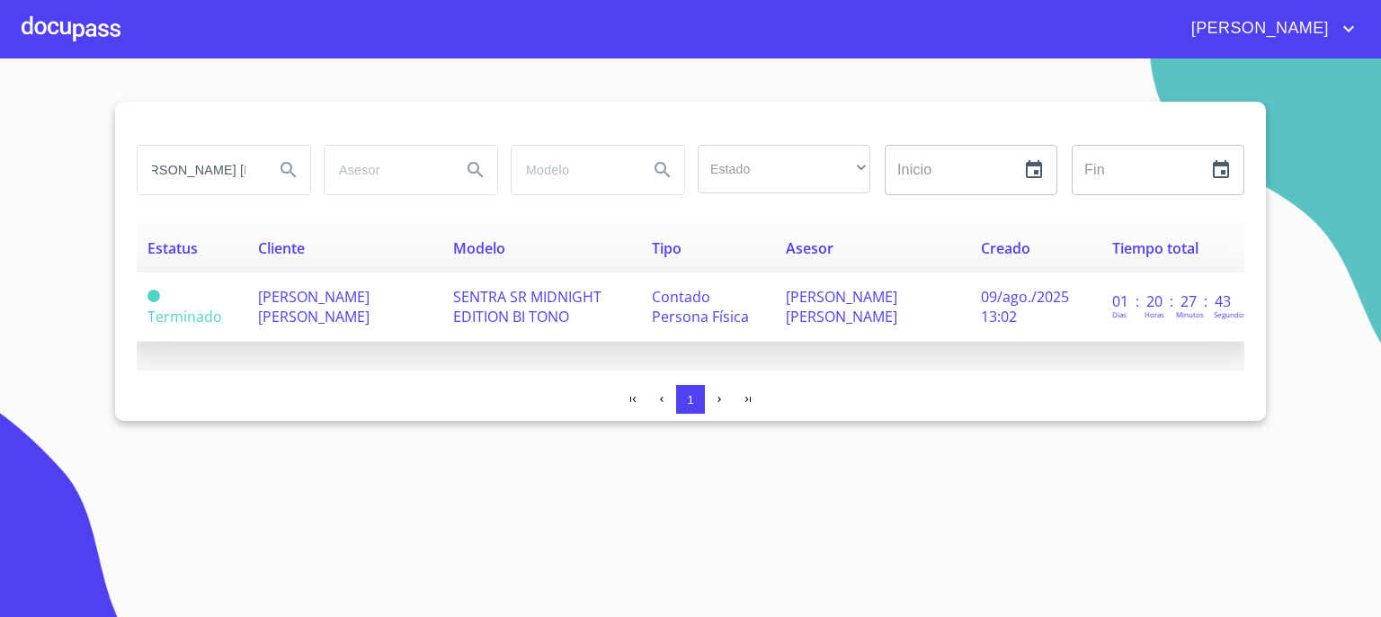
scroll to position [0, 0]
click at [299, 307] on span "[PERSON_NAME] [PERSON_NAME]" at bounding box center [314, 307] width 112 height 40
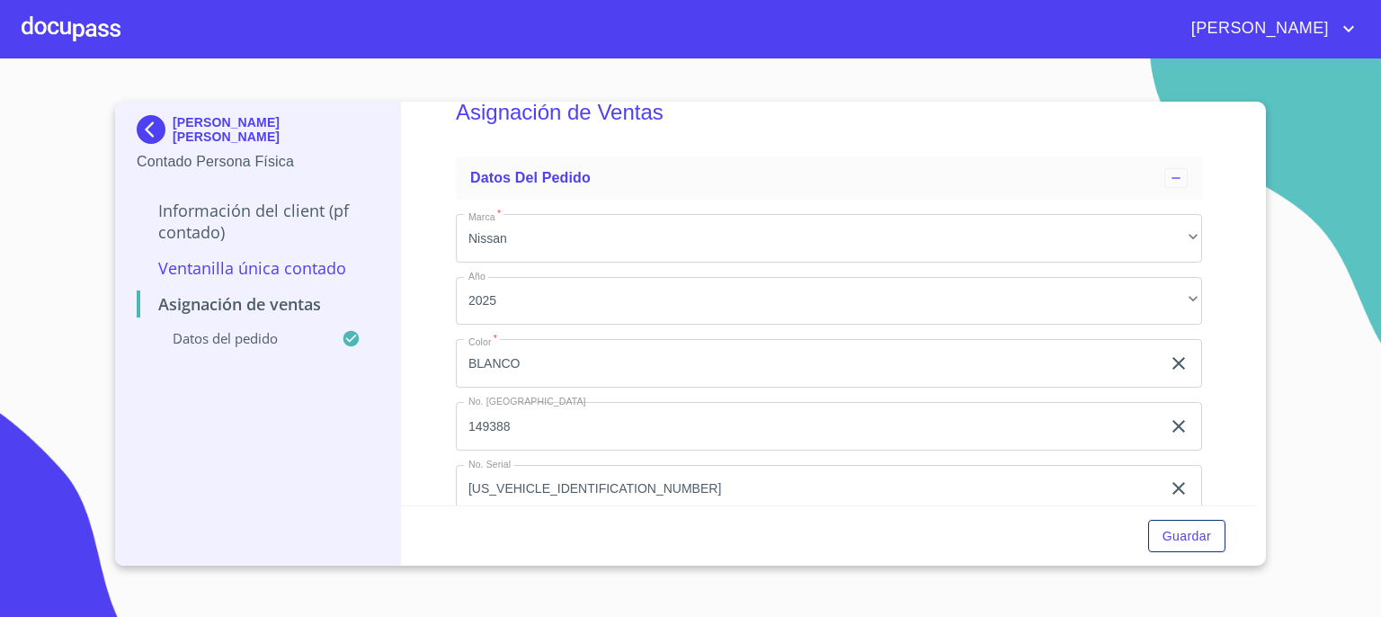
scroll to position [82, 0]
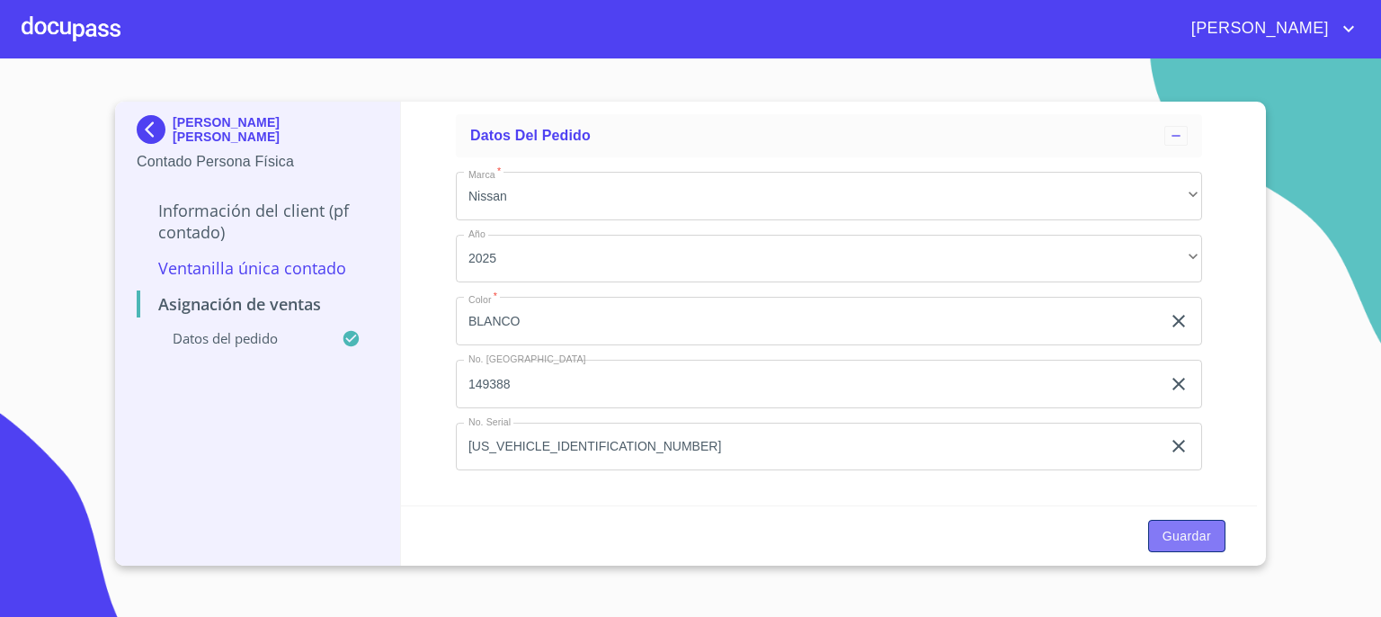
click at [1187, 532] on span "Guardar" at bounding box center [1187, 536] width 49 height 22
